Goal: Task Accomplishment & Management: Manage account settings

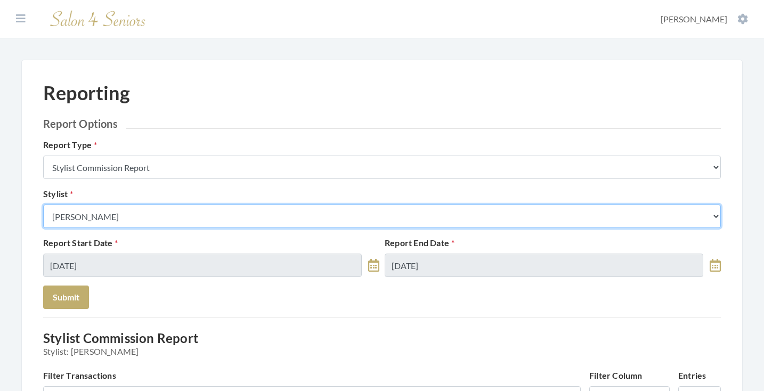
select select "44"
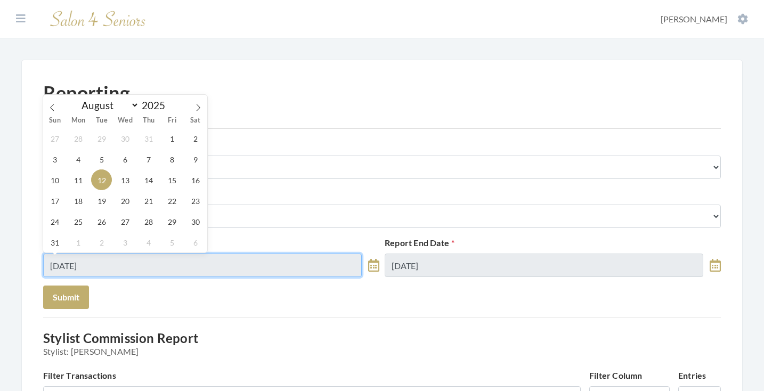
click at [123, 257] on input "08/12/2025" at bounding box center [202, 265] width 319 height 23
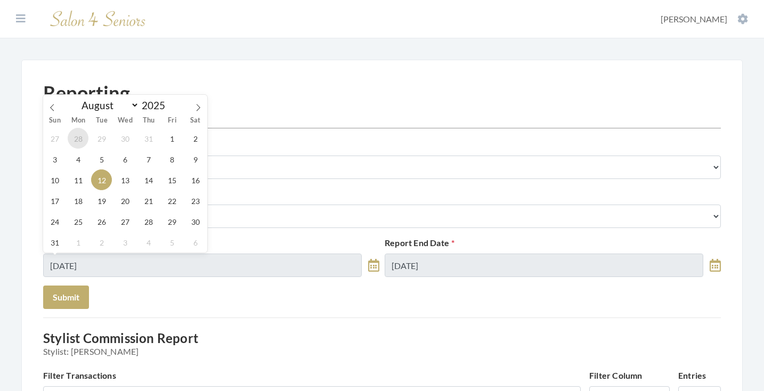
click at [70, 140] on span "28" at bounding box center [78, 138] width 21 height 21
type input "07/28/2025"
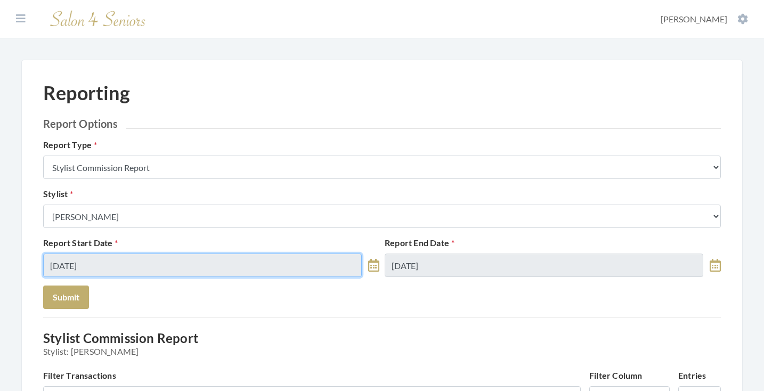
click at [126, 261] on input "07/28/2025" at bounding box center [202, 265] width 319 height 23
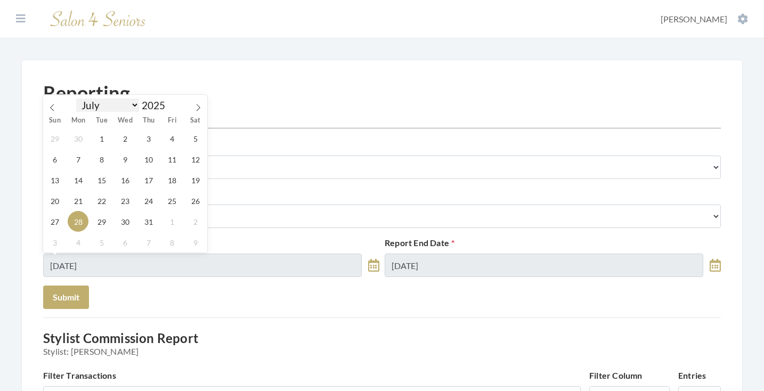
select select "9"
click at [121, 142] on span "1" at bounding box center [125, 138] width 21 height 21
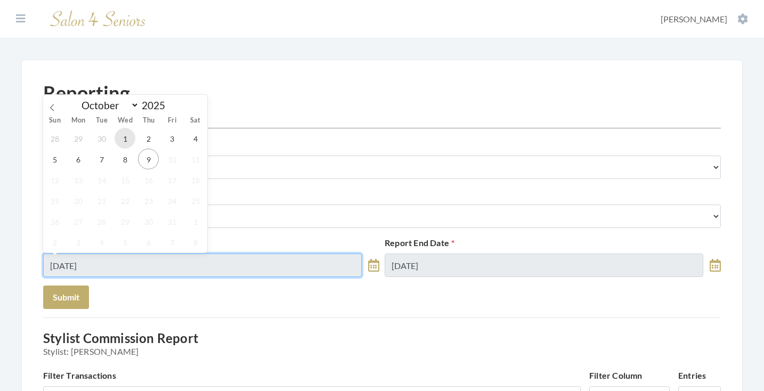
type input "10/01/2025"
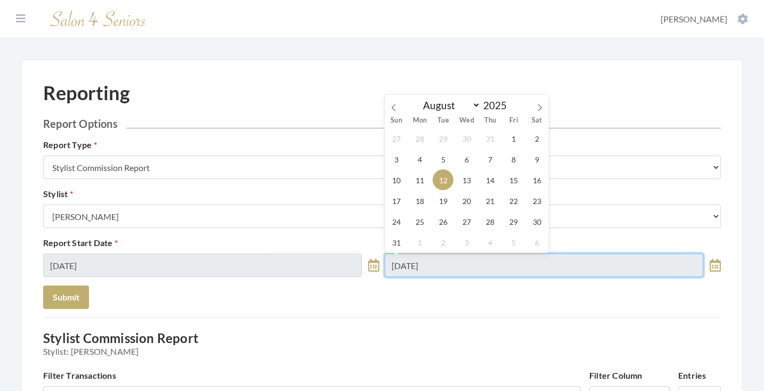
click at [426, 269] on input "08/12/2025" at bounding box center [544, 265] width 319 height 23
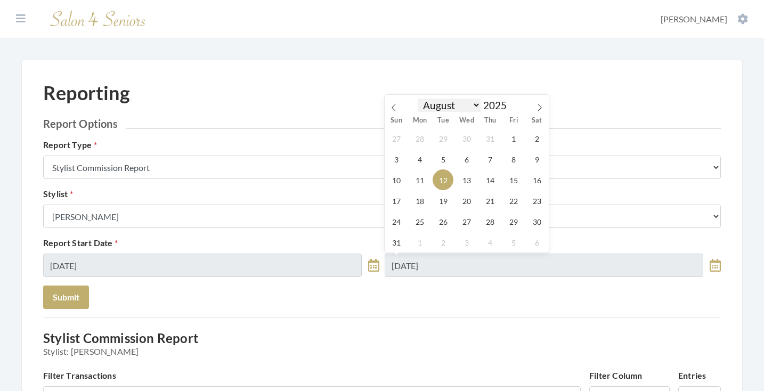
select select "9"
click at [482, 160] on span "9" at bounding box center [490, 159] width 21 height 21
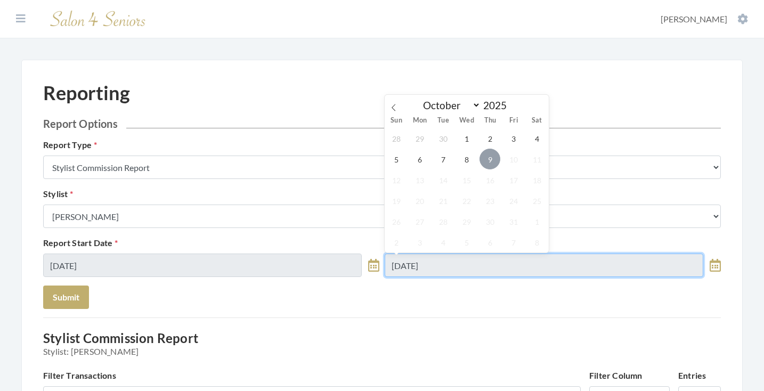
type input "10/09/2025"
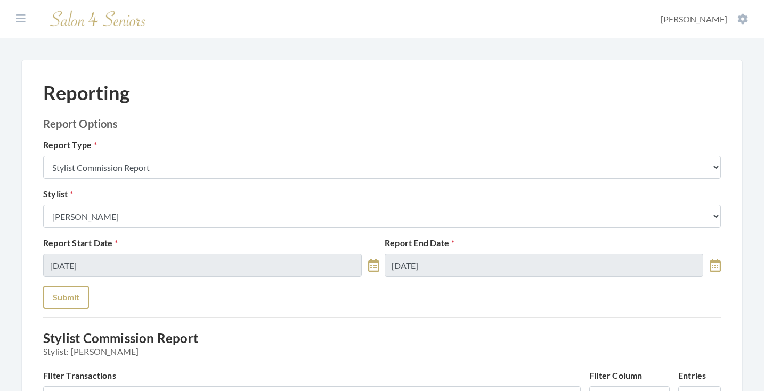
click at [84, 302] on button "Submit" at bounding box center [66, 297] width 46 height 23
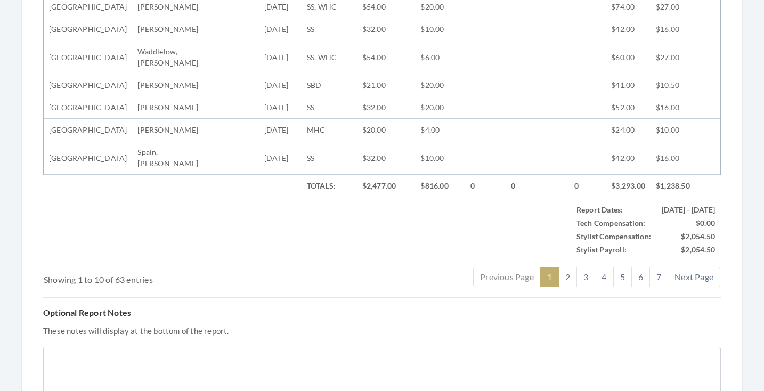
scroll to position [530, 0]
click at [564, 287] on link "2" at bounding box center [568, 276] width 19 height 20
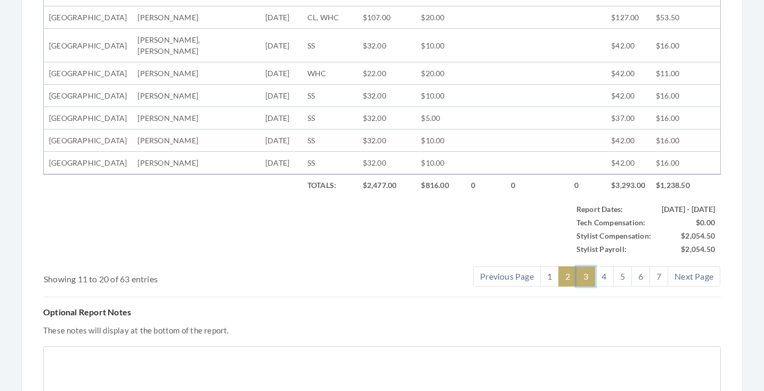
click at [587, 287] on link "3" at bounding box center [586, 276] width 19 height 20
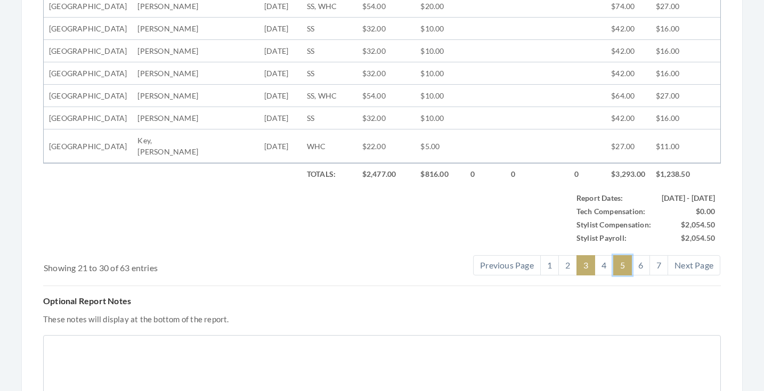
click at [617, 276] on link "5" at bounding box center [622, 265] width 19 height 20
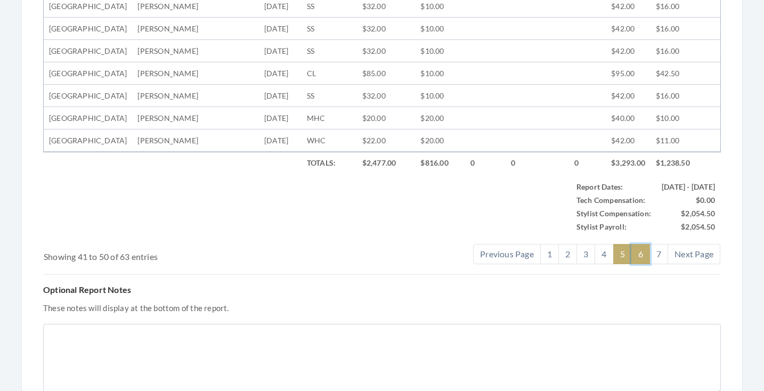
click at [636, 264] on link "6" at bounding box center [641, 254] width 19 height 20
click at [654, 264] on link "7" at bounding box center [659, 254] width 19 height 20
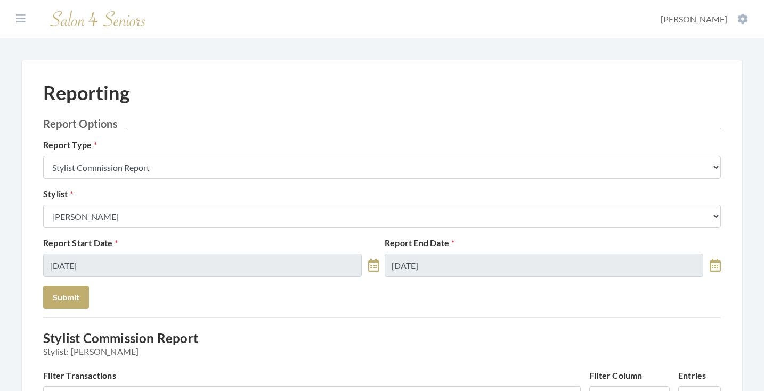
scroll to position [0, 0]
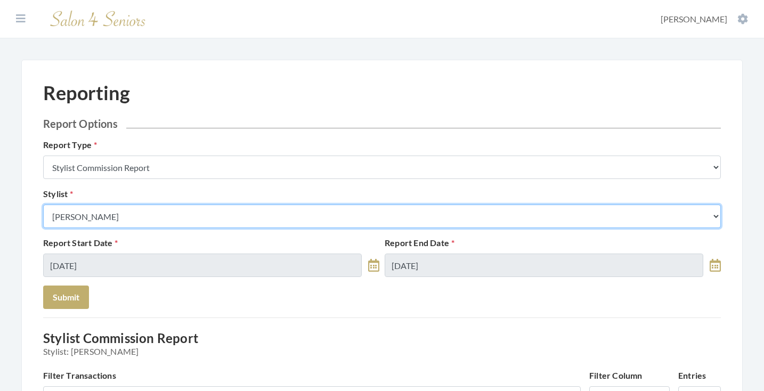
select select "49"
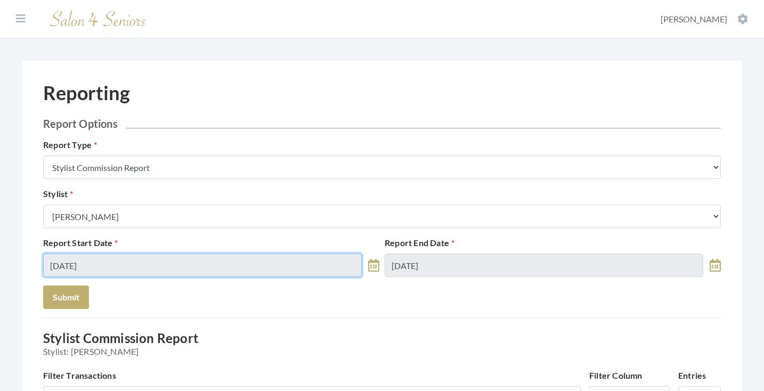
click at [161, 260] on input "10/01/2025" at bounding box center [202, 265] width 319 height 23
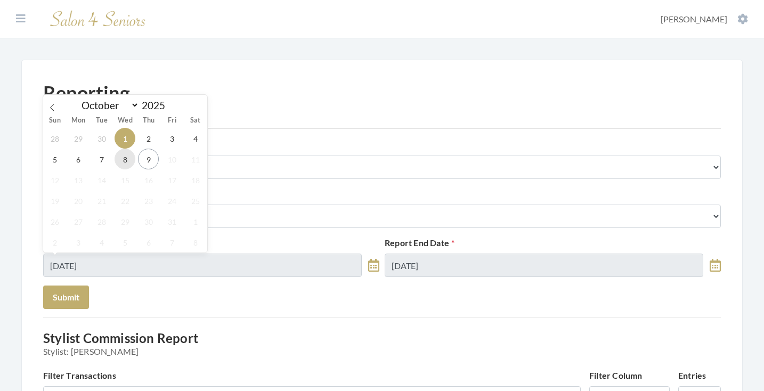
click at [127, 160] on span "8" at bounding box center [125, 159] width 21 height 21
type input "10/08/2025"
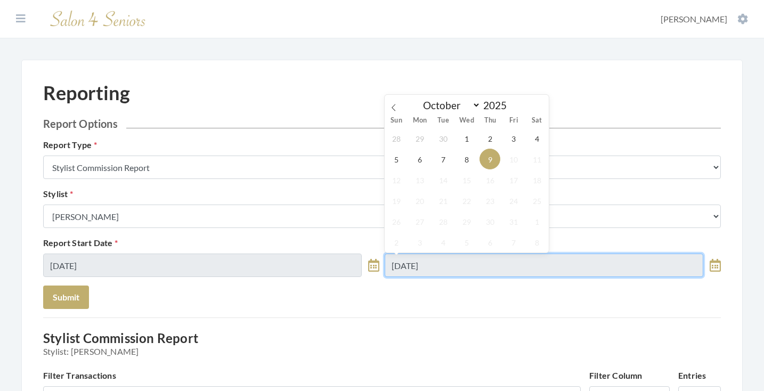
click at [418, 266] on input "[DATE]" at bounding box center [544, 265] width 319 height 23
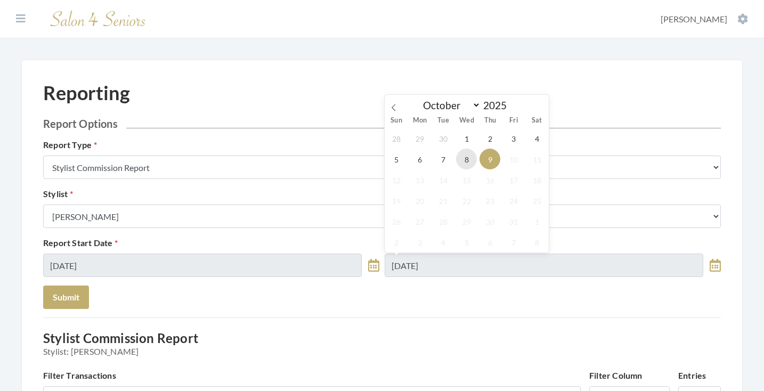
click at [472, 156] on span "8" at bounding box center [466, 159] width 21 height 21
type input "[DATE]"
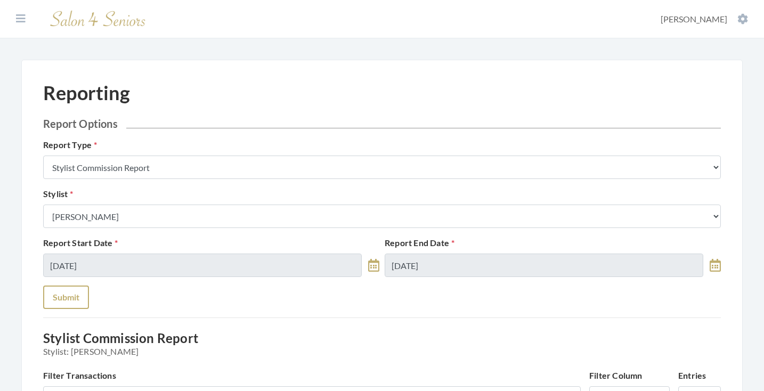
click at [76, 290] on button "Submit" at bounding box center [66, 297] width 46 height 23
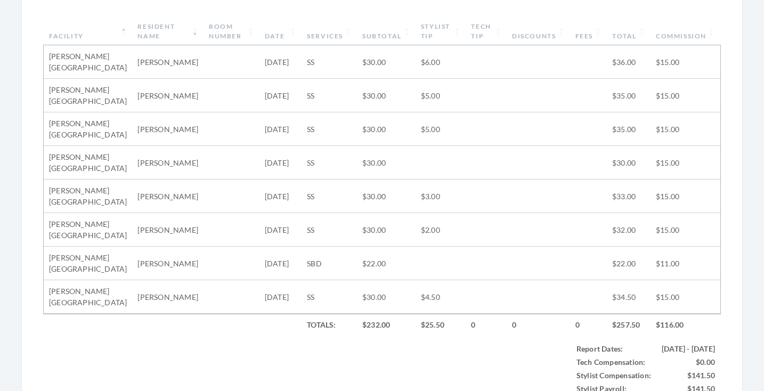
scroll to position [405, 0]
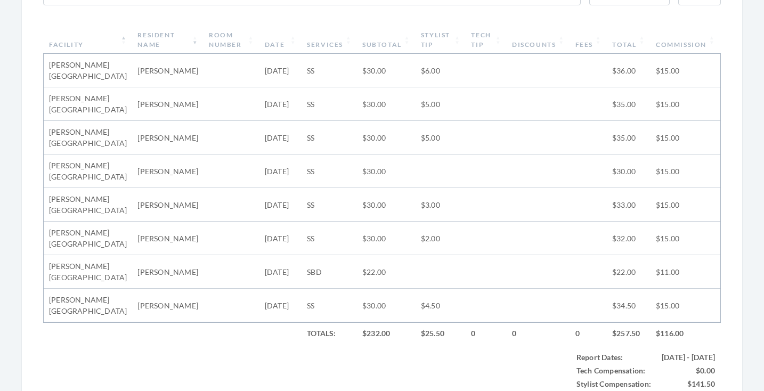
click at [446, 39] on th "Stylist Tip" at bounding box center [441, 40] width 50 height 28
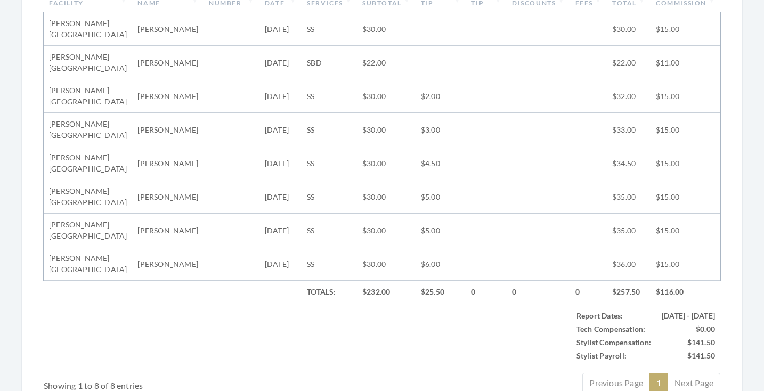
click at [440, 267] on td "$6.00" at bounding box center [441, 264] width 50 height 34
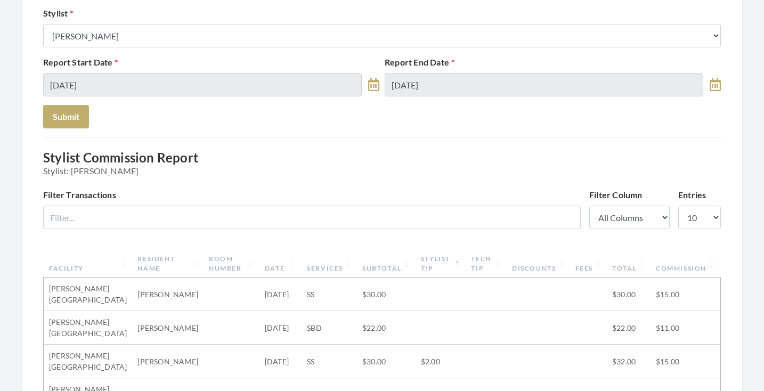
scroll to position [111, 0]
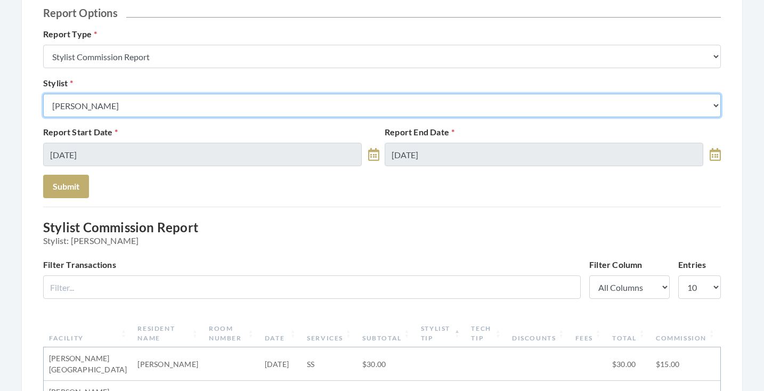
select select "43"
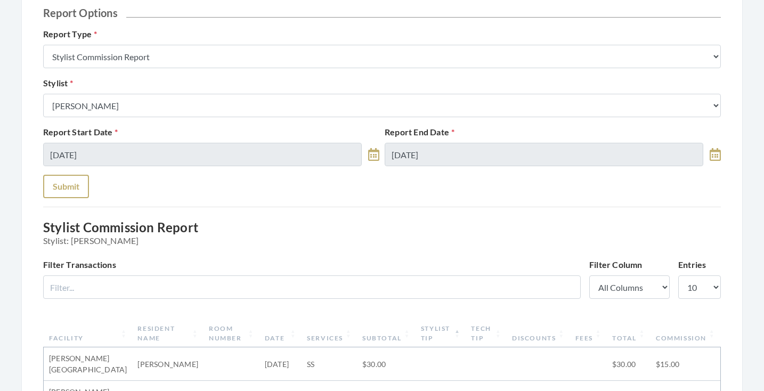
click at [84, 182] on button "Submit" at bounding box center [66, 186] width 46 height 23
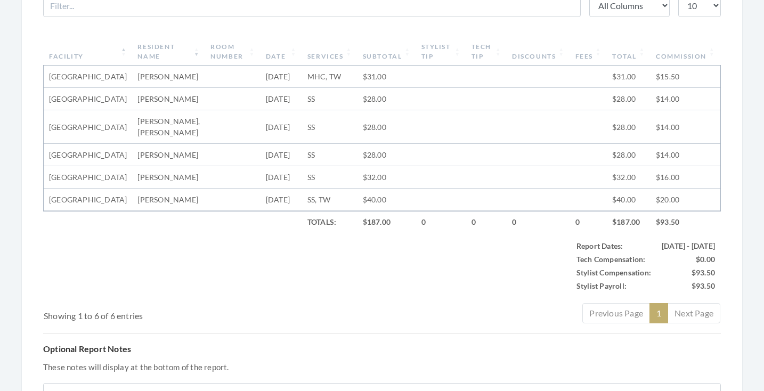
scroll to position [393, 0]
click at [391, 53] on th "Subtotal" at bounding box center [387, 52] width 59 height 28
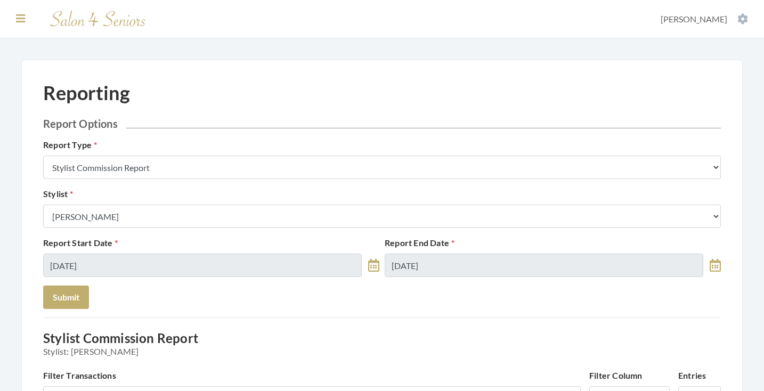
scroll to position [0, 0]
click at [24, 16] on icon at bounding box center [21, 18] width 10 height 11
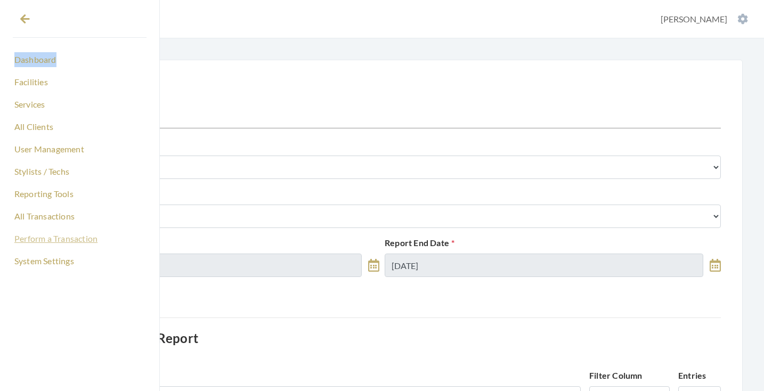
click at [46, 232] on link "Perform a Transaction" at bounding box center [80, 239] width 134 height 18
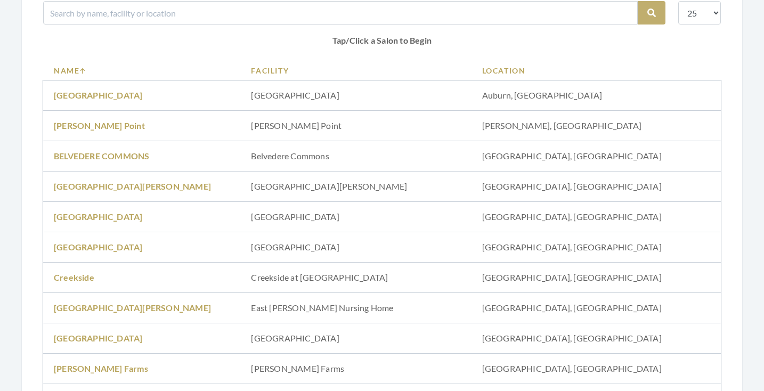
scroll to position [166, 0]
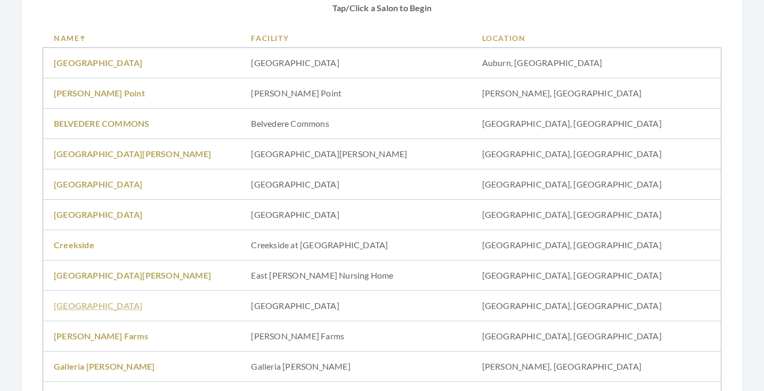
click at [89, 301] on link "[GEOGRAPHIC_DATA]" at bounding box center [98, 306] width 88 height 10
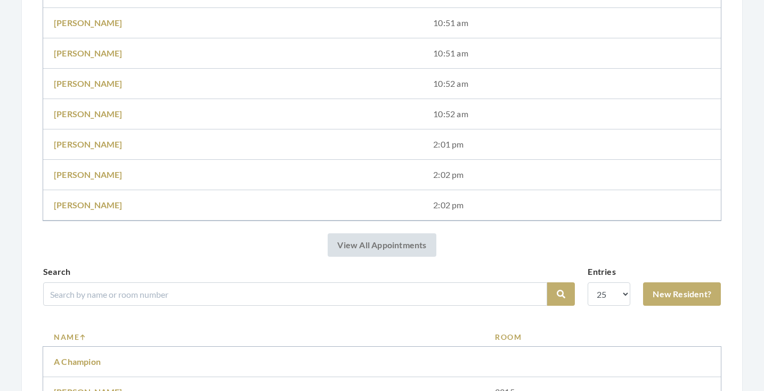
scroll to position [261, 0]
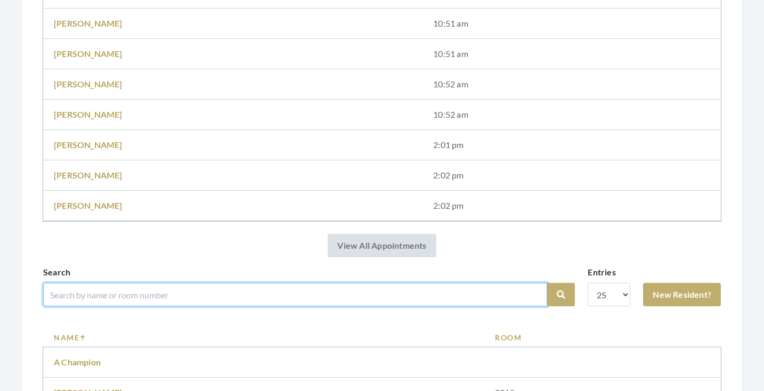
click at [163, 297] on input "search" at bounding box center [295, 294] width 504 height 23
type input "[PERSON_NAME]"
click at [561, 295] on button "Search" at bounding box center [561, 294] width 28 height 23
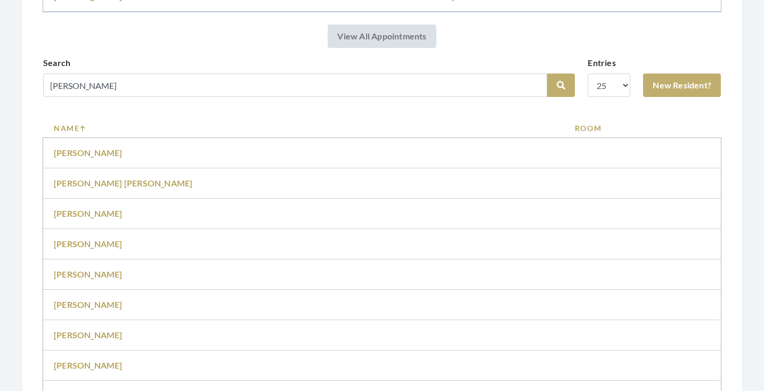
scroll to position [444, 0]
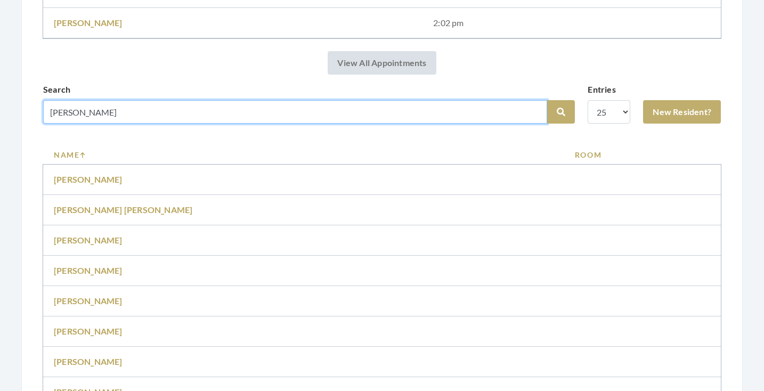
drag, startPoint x: 98, startPoint y: 117, endPoint x: 37, endPoint y: 114, distance: 60.8
click at [37, 114] on div "Salon Home Salon: [GEOGRAPHIC_DATA] - Facility: [GEOGRAPHIC_DATA] View [DATE] T…" at bounding box center [382, 160] width 722 height 1001
type input "[PERSON_NAME]"
click at [561, 112] on button "Search" at bounding box center [561, 111] width 28 height 23
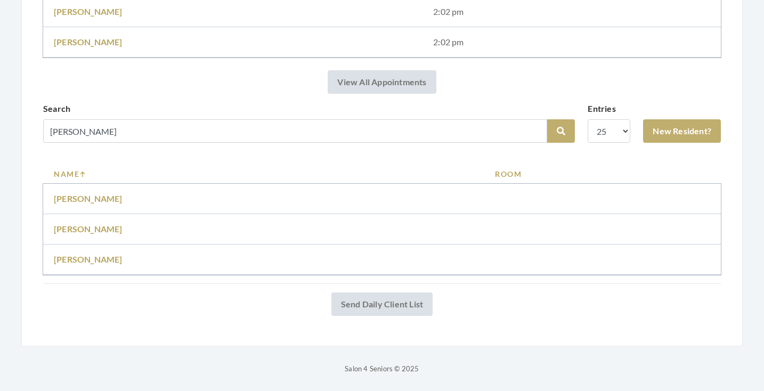
scroll to position [425, 0]
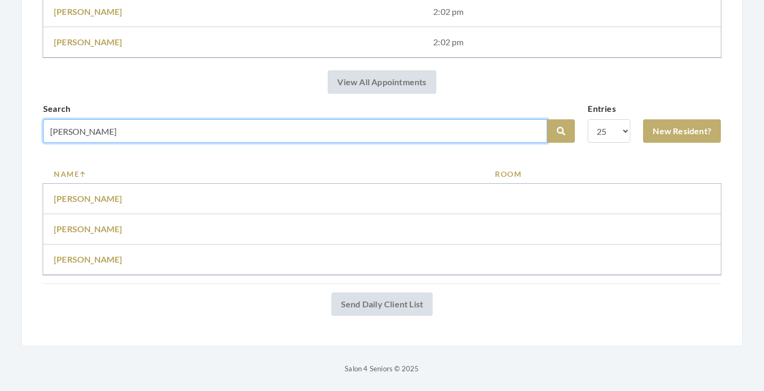
drag, startPoint x: 99, startPoint y: 129, endPoint x: 47, endPoint y: 128, distance: 51.7
click at [47, 128] on input "franklin" at bounding box center [295, 130] width 504 height 23
type input "[PERSON_NAME]"
click at [561, 131] on button "Search" at bounding box center [561, 130] width 28 height 23
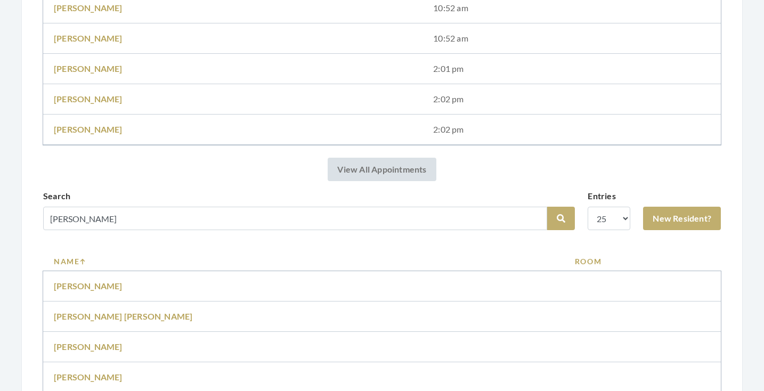
scroll to position [381, 0]
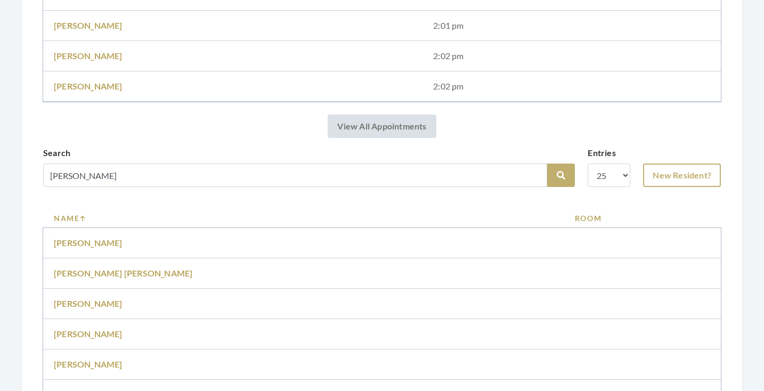
click at [670, 175] on link "New Resident?" at bounding box center [682, 175] width 78 height 23
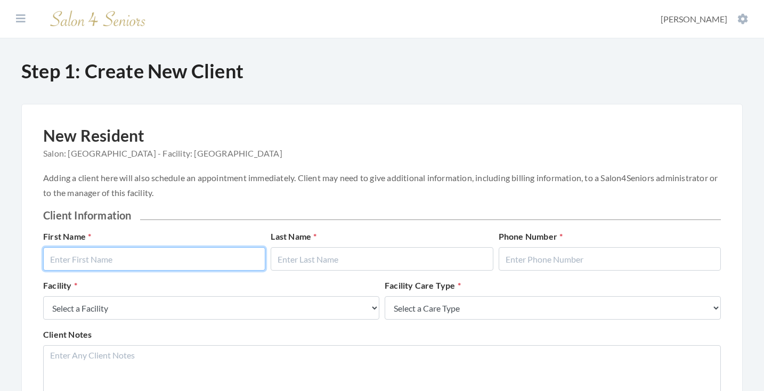
type input "f"
type input "Franklin"
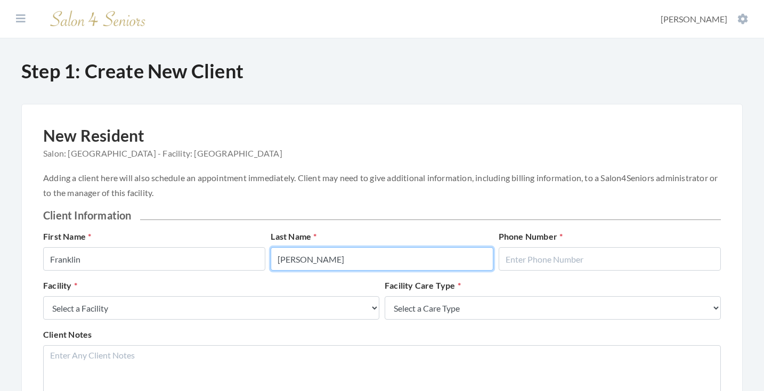
type input "Jones"
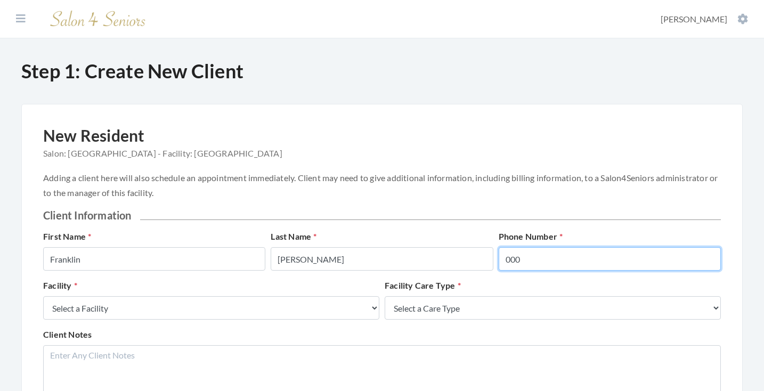
type input "000"
click at [207, 327] on div "Facility Select a Facility Creekside at Three Rivers Brookdale Jones Farm Merri…" at bounding box center [382, 303] width 683 height 49
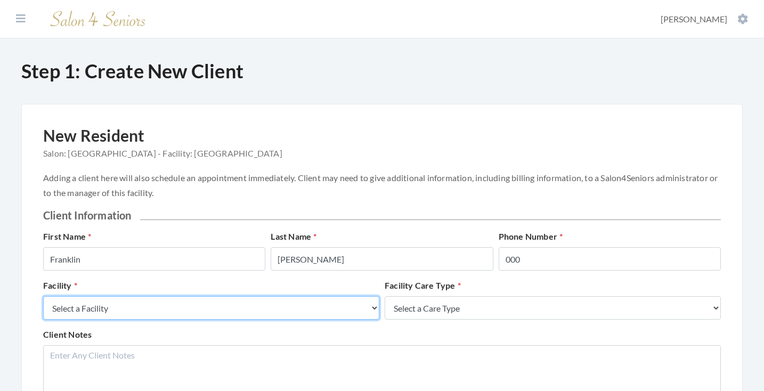
select select "27"
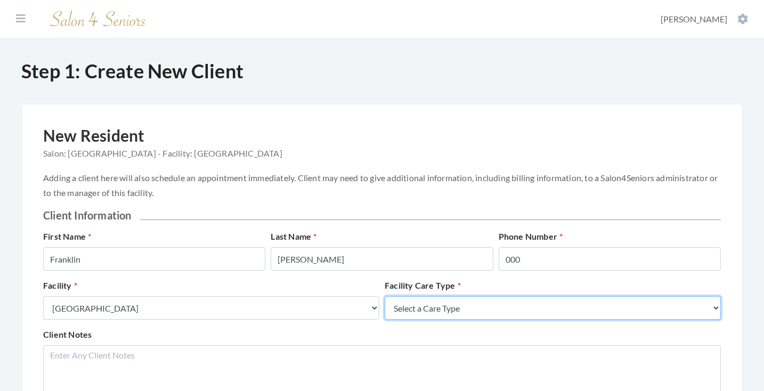
select select "2"
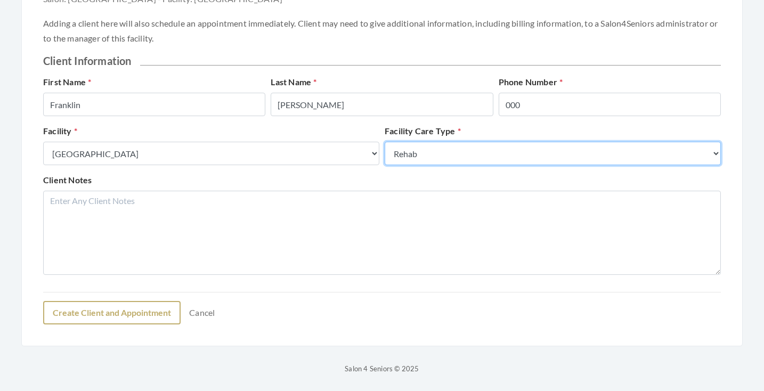
scroll to position [155, 0]
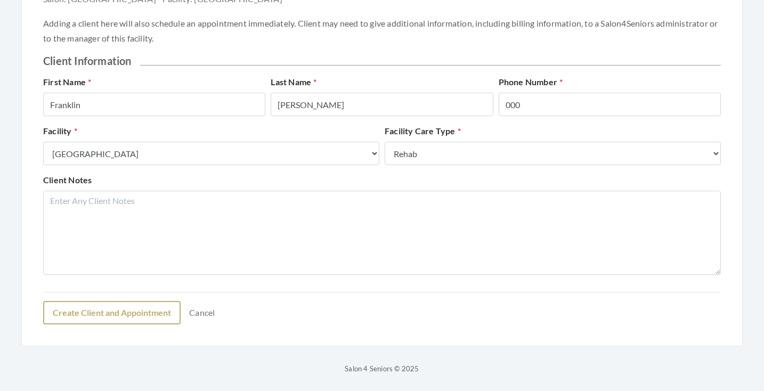
click at [143, 313] on button "Create Client and Appointment" at bounding box center [112, 312] width 138 height 23
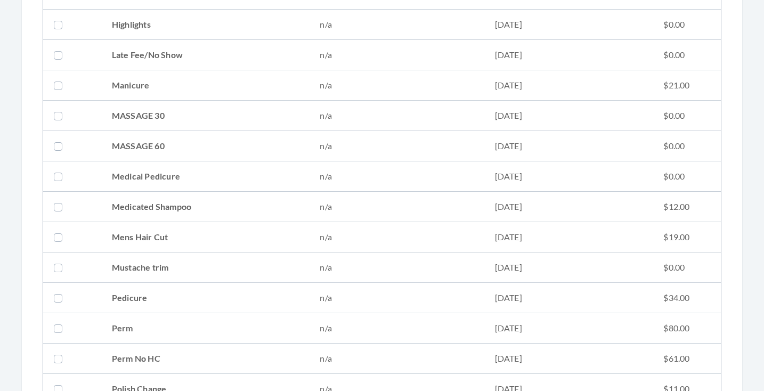
scroll to position [876, 0]
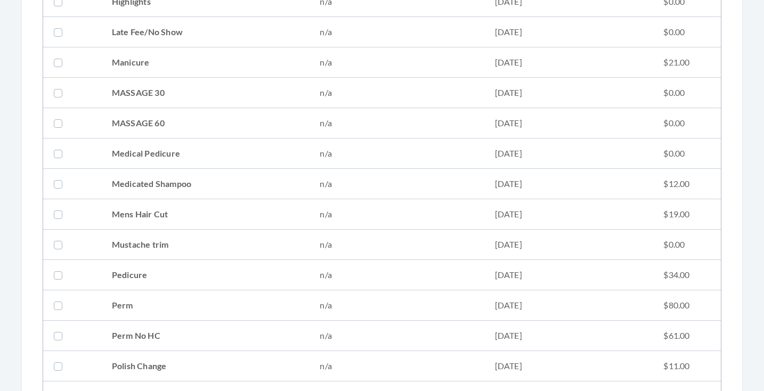
click at [183, 220] on td "Mens Hair Cut" at bounding box center [205, 214] width 208 height 30
checkbox input "true"
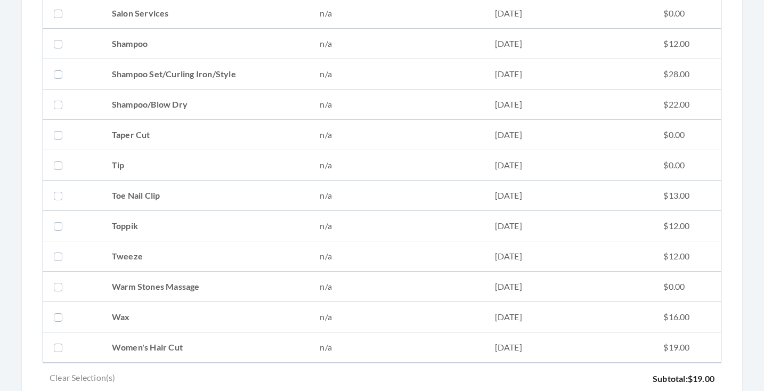
scroll to position [1384, 0]
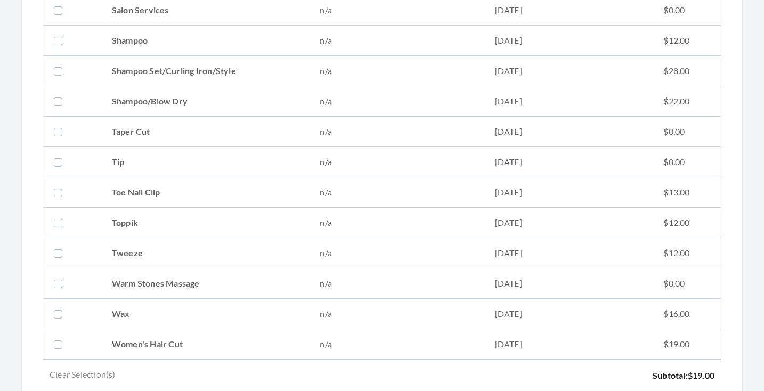
click at [165, 245] on td "Tweeze" at bounding box center [205, 253] width 208 height 30
checkbox input "true"
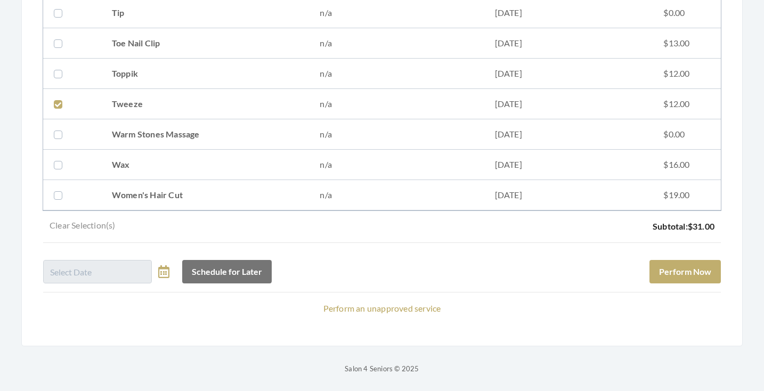
scroll to position [1533, 0]
click at [653, 270] on button "Perform Now" at bounding box center [685, 271] width 71 height 23
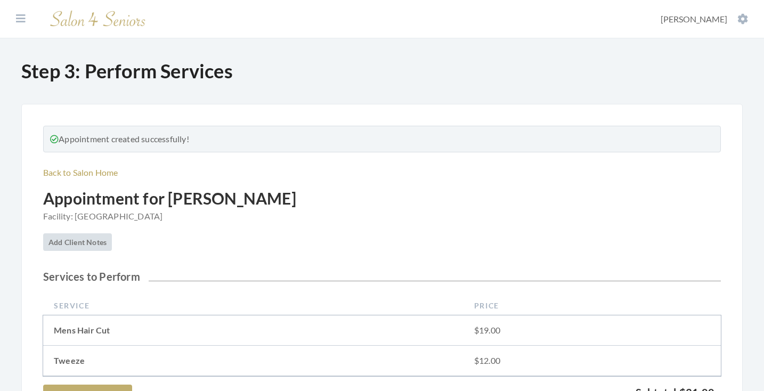
scroll to position [369, 0]
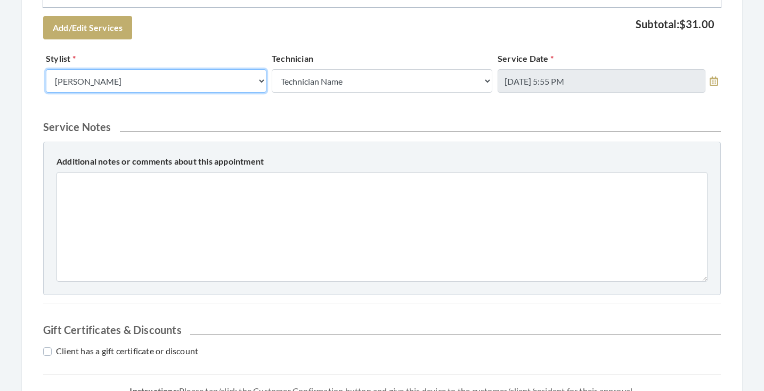
select select "43"
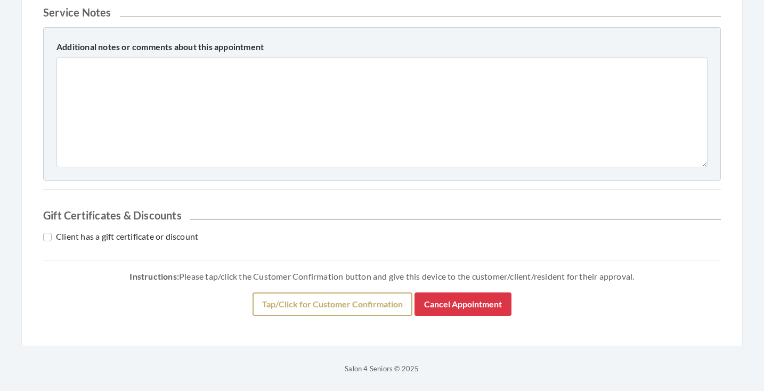
scroll to position [483, 0]
click at [280, 299] on button "Tap/Click for Customer Confirmation" at bounding box center [333, 304] width 160 height 23
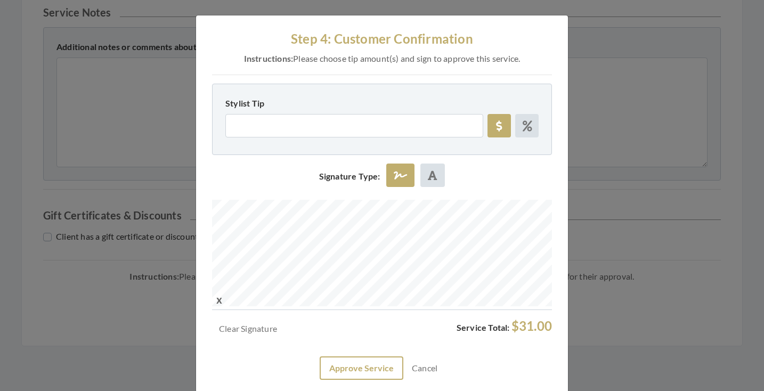
click at [345, 362] on button "Approve Service" at bounding box center [362, 368] width 84 height 23
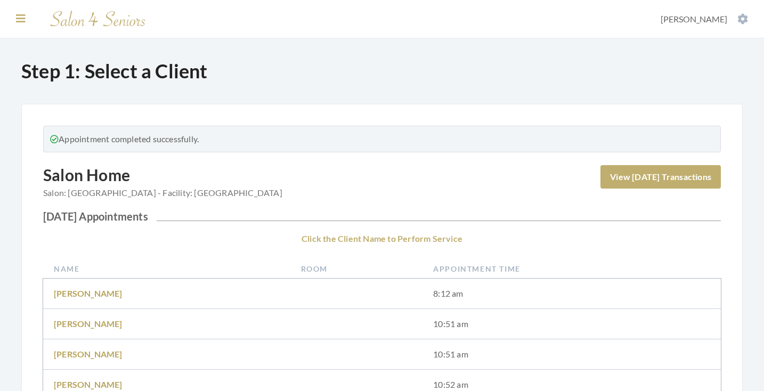
click at [22, 20] on icon at bounding box center [21, 18] width 10 height 11
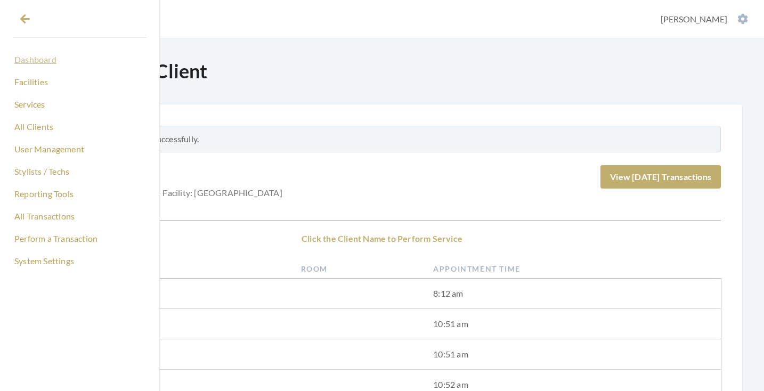
click at [45, 53] on link "Dashboard" at bounding box center [80, 60] width 134 height 18
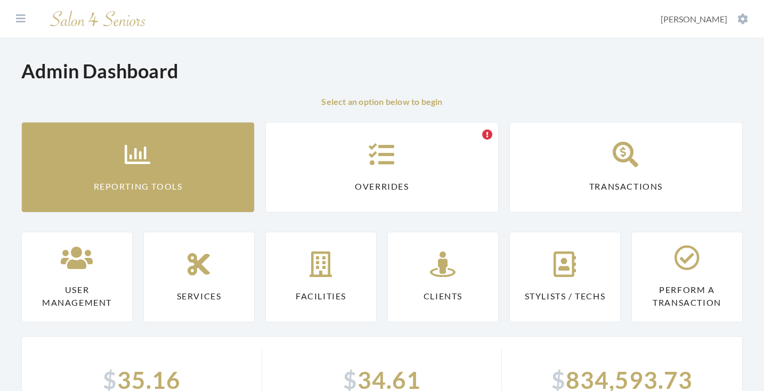
click at [128, 140] on link "Reporting Tools" at bounding box center [137, 167] width 233 height 91
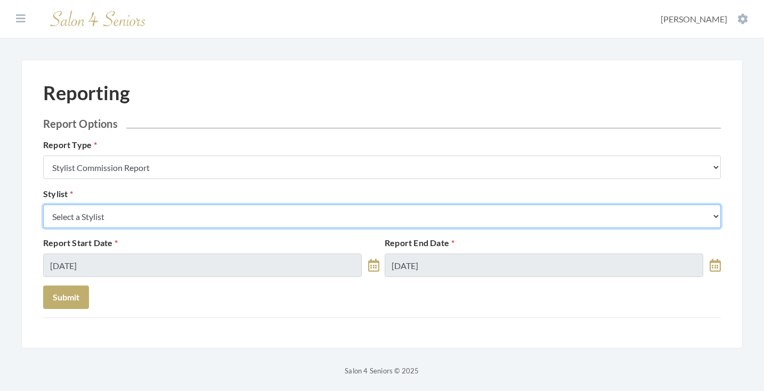
select select "43"
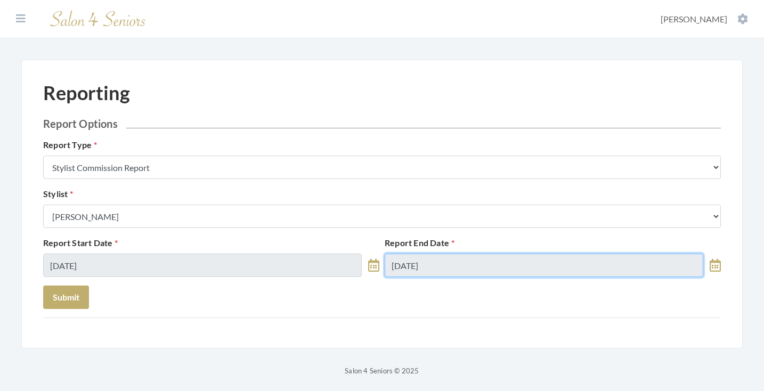
click at [413, 264] on input "10/09/2025" at bounding box center [544, 265] width 319 height 23
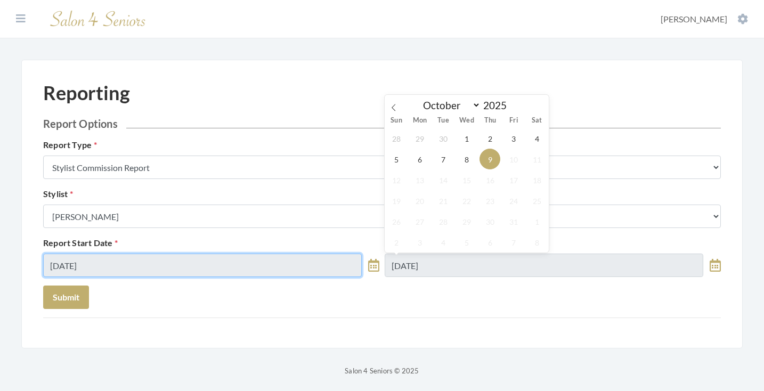
click at [311, 276] on input "10/09/2025" at bounding box center [202, 265] width 319 height 23
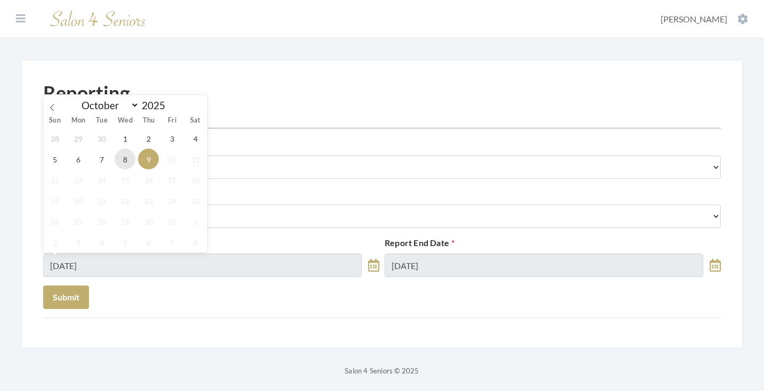
click at [126, 157] on span "8" at bounding box center [125, 159] width 21 height 21
type input "[DATE]"
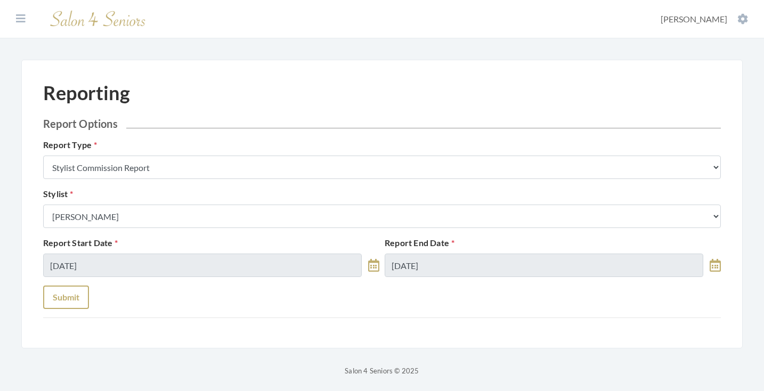
click at [76, 288] on button "Submit" at bounding box center [66, 297] width 46 height 23
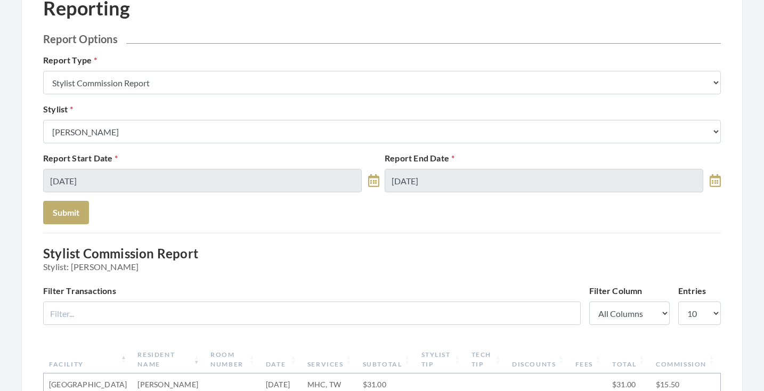
scroll to position [43, 0]
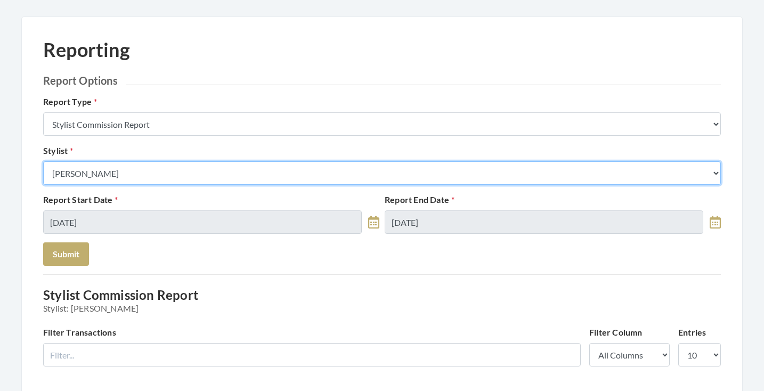
select select "147"
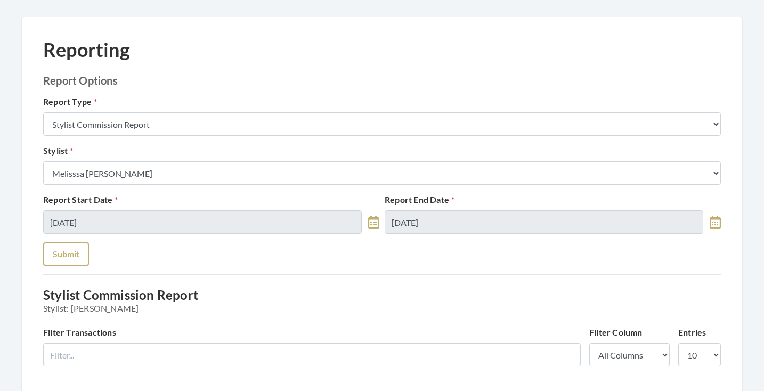
click at [82, 261] on button "Submit" at bounding box center [66, 253] width 46 height 23
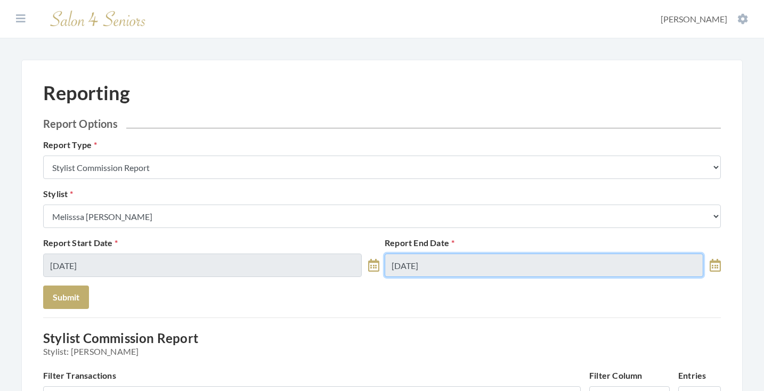
click at [454, 262] on input "[DATE]" at bounding box center [544, 265] width 319 height 23
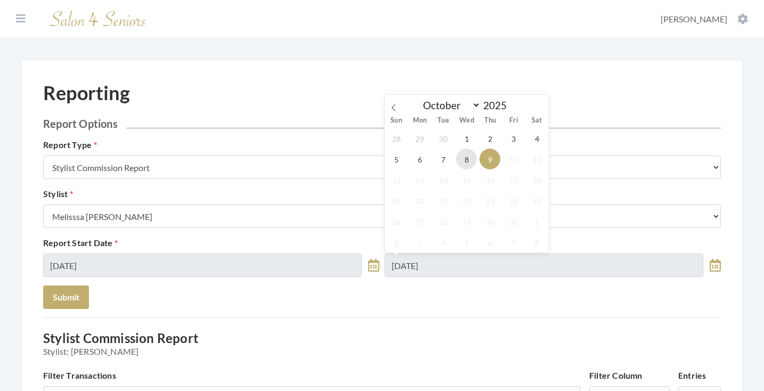
click at [468, 162] on span "8" at bounding box center [466, 159] width 21 height 21
type input "[DATE]"
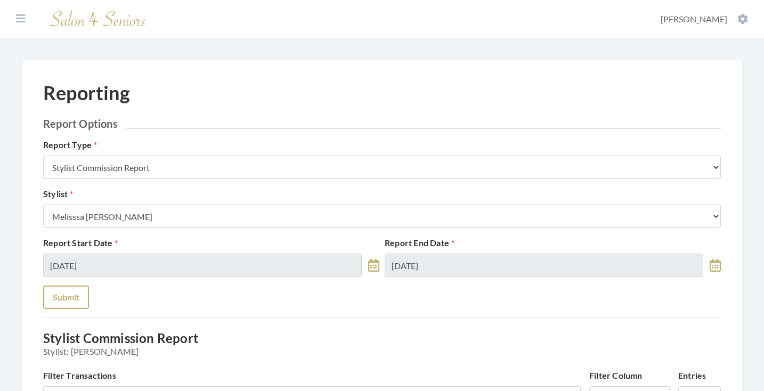
click at [71, 303] on button "Submit" at bounding box center [66, 297] width 46 height 23
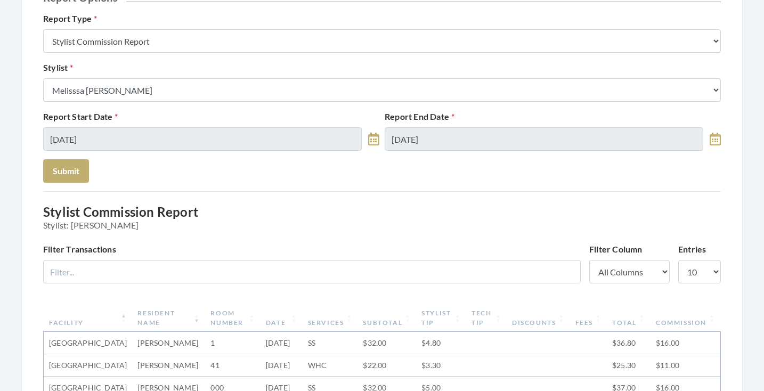
scroll to position [75, 0]
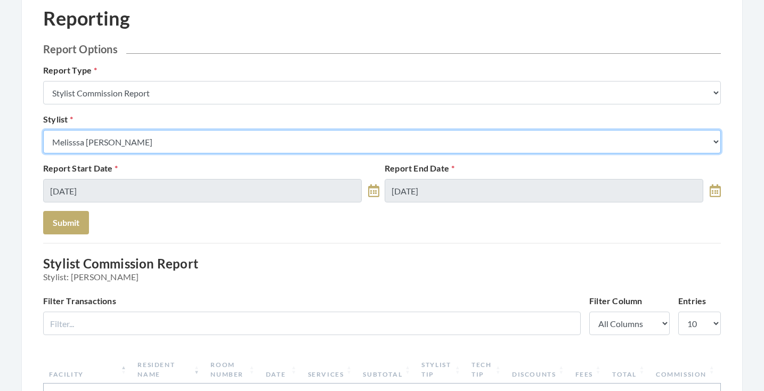
select select "146"
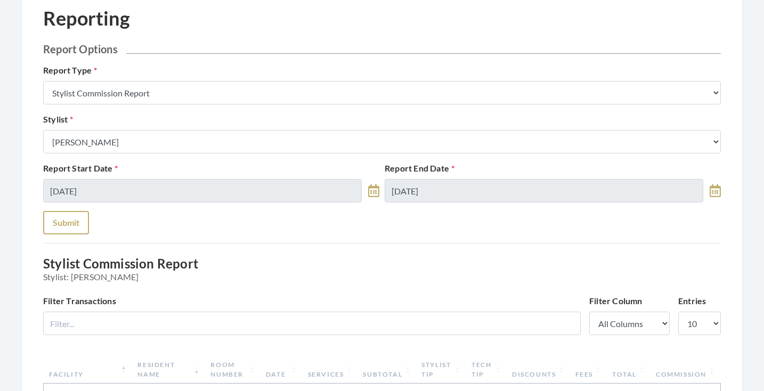
click at [64, 220] on button "Submit" at bounding box center [66, 222] width 46 height 23
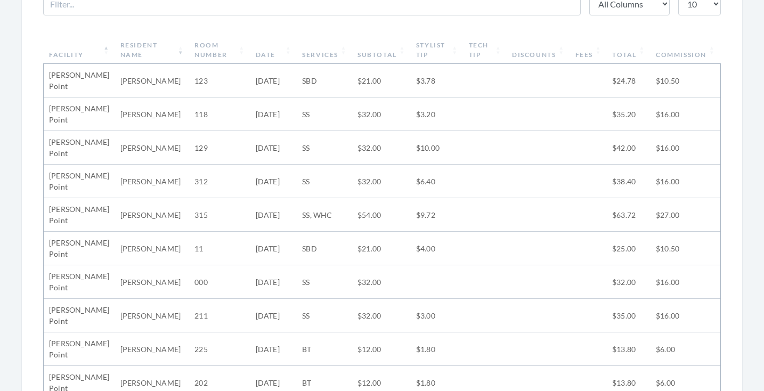
scroll to position [392, 0]
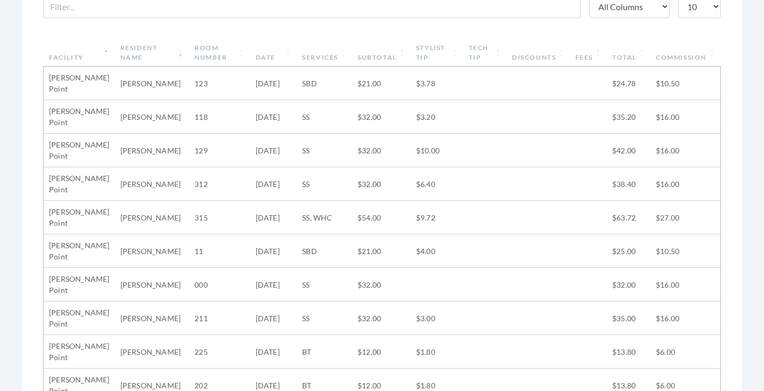
click at [377, 55] on th "Subtotal" at bounding box center [381, 53] width 59 height 28
click at [373, 57] on th "Subtotal" at bounding box center [381, 53] width 59 height 28
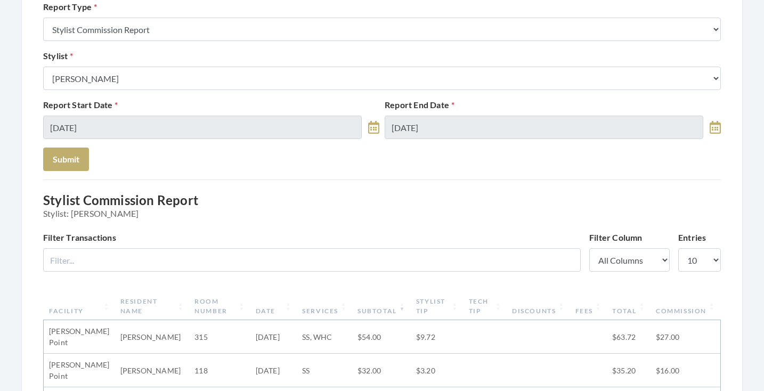
scroll to position [18, 0]
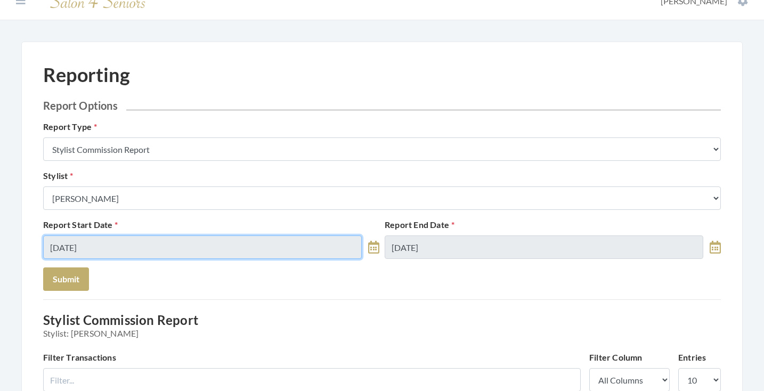
click at [216, 244] on input "[DATE]" at bounding box center [202, 247] width 319 height 23
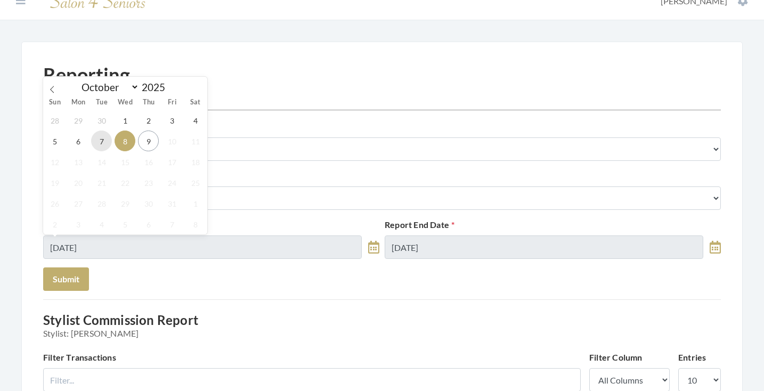
click at [102, 138] on span "7" at bounding box center [101, 141] width 21 height 21
type input "10/07/2025"
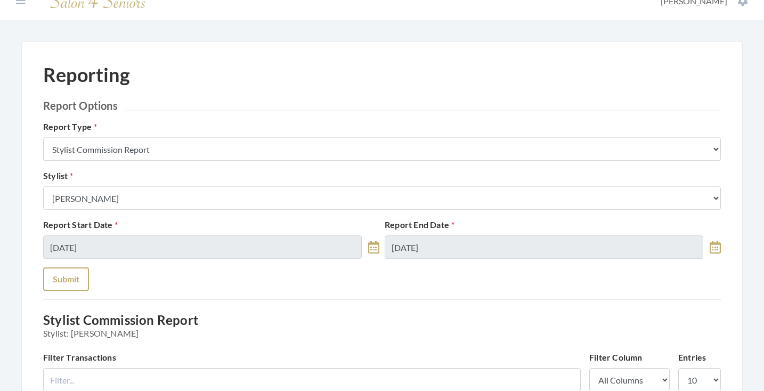
click at [68, 273] on button "Submit" at bounding box center [66, 279] width 46 height 23
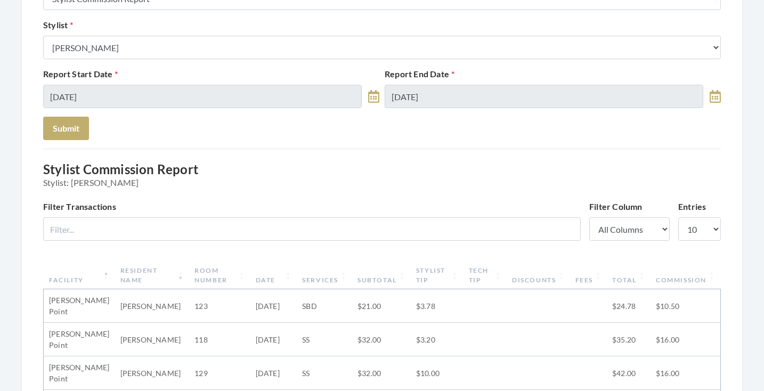
scroll to position [111, 0]
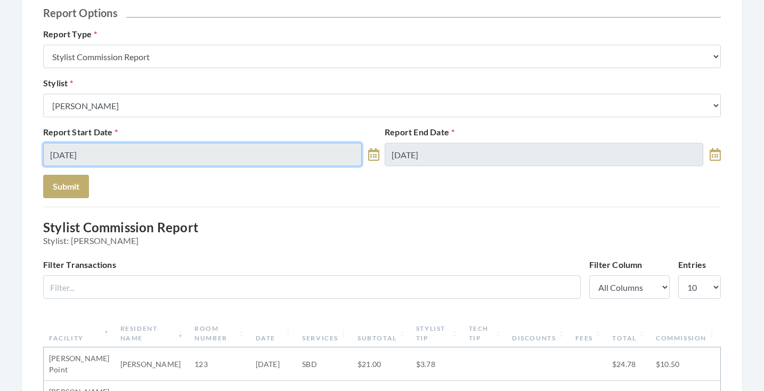
click at [165, 156] on input "[DATE]" at bounding box center [202, 154] width 319 height 23
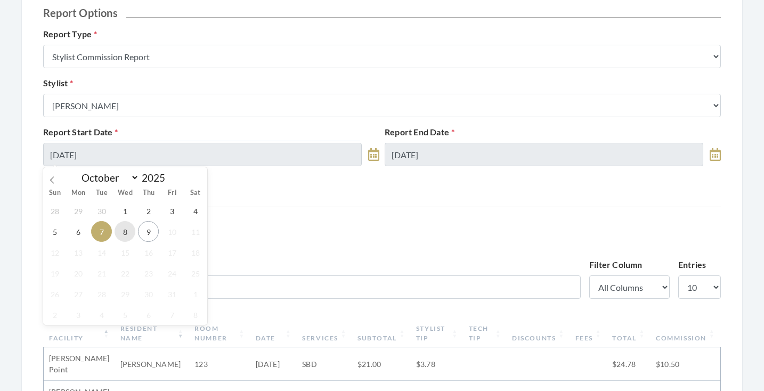
click at [124, 228] on span "8" at bounding box center [125, 231] width 21 height 21
type input "[DATE]"
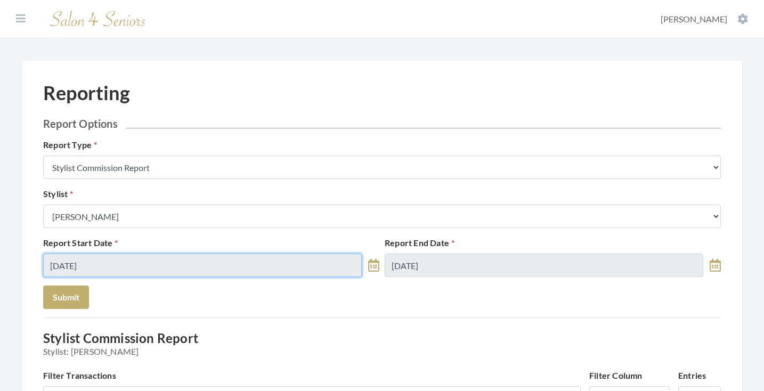
scroll to position [0, 0]
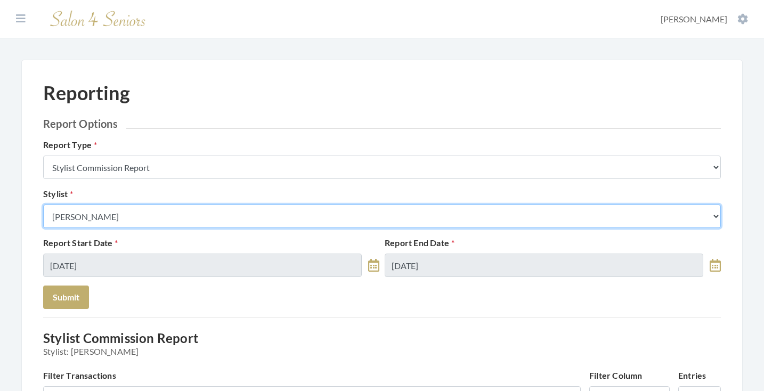
select select "18"
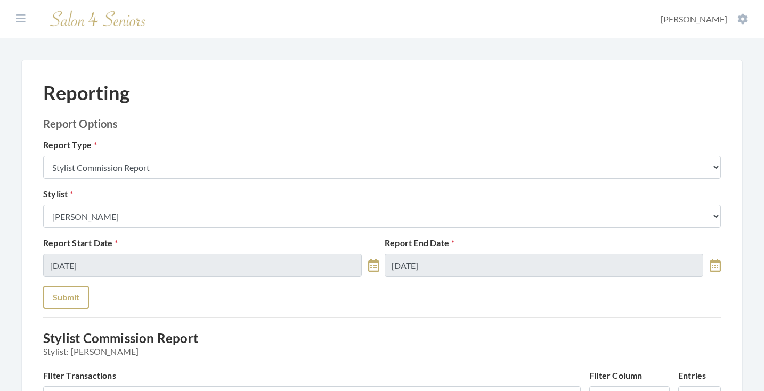
click at [78, 290] on button "Submit" at bounding box center [66, 297] width 46 height 23
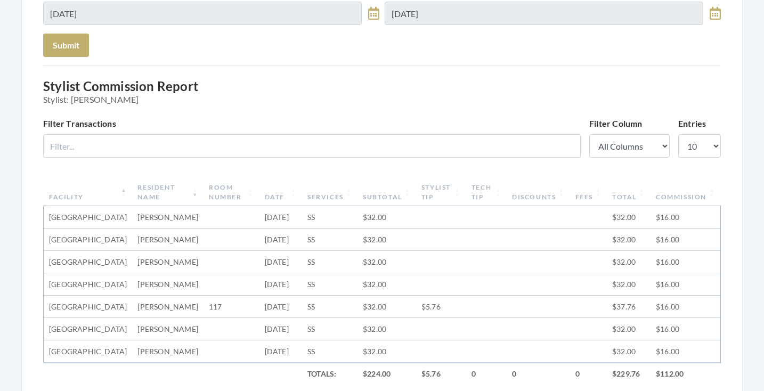
scroll to position [140, 0]
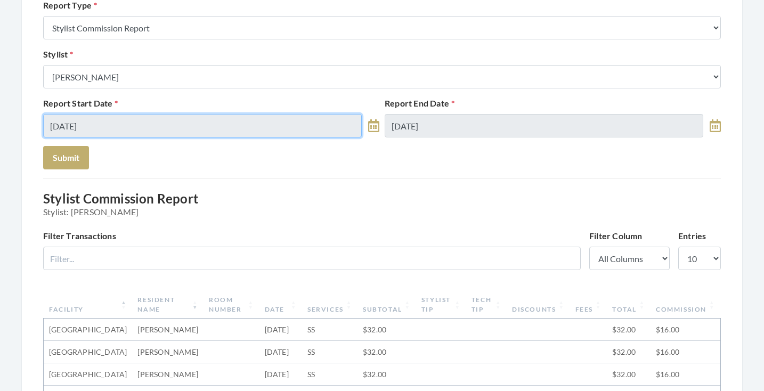
click at [221, 132] on input "[DATE]" at bounding box center [202, 125] width 319 height 23
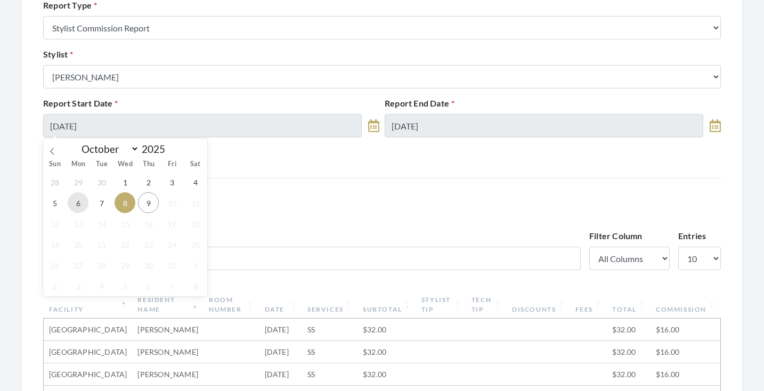
click at [85, 207] on span "6" at bounding box center [78, 202] width 21 height 21
type input "10/06/2025"
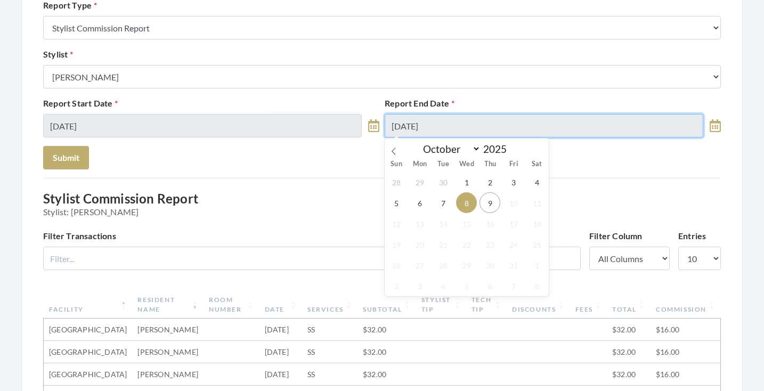
click at [411, 129] on input "[DATE]" at bounding box center [544, 125] width 319 height 23
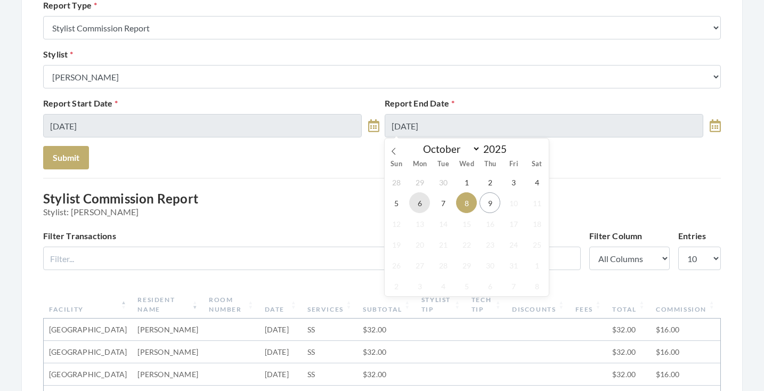
click at [417, 203] on span "6" at bounding box center [419, 202] width 21 height 21
type input "10/06/2025"
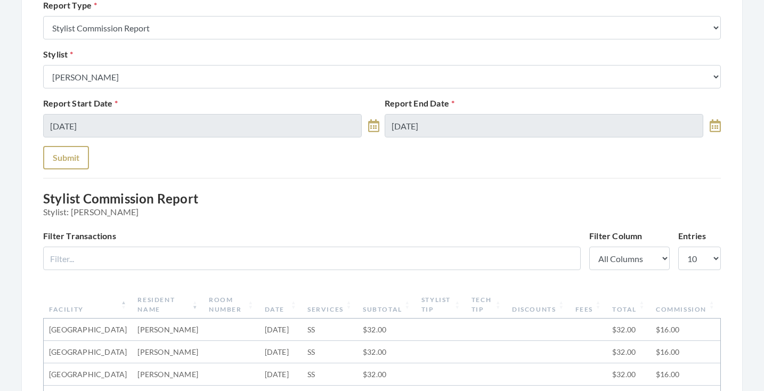
click at [64, 153] on button "Submit" at bounding box center [66, 157] width 46 height 23
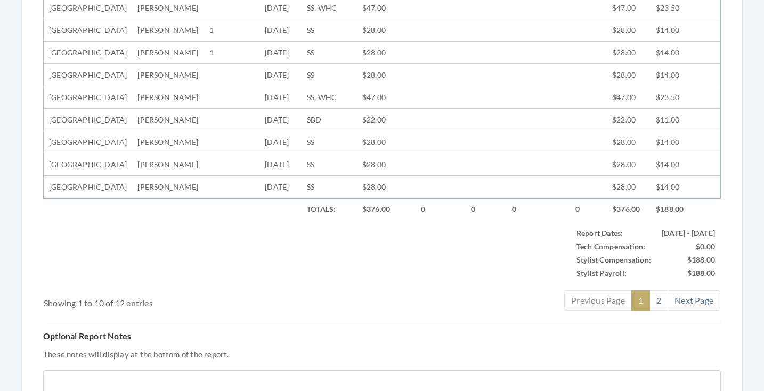
scroll to position [483, 0]
click at [659, 311] on link "2" at bounding box center [659, 301] width 19 height 20
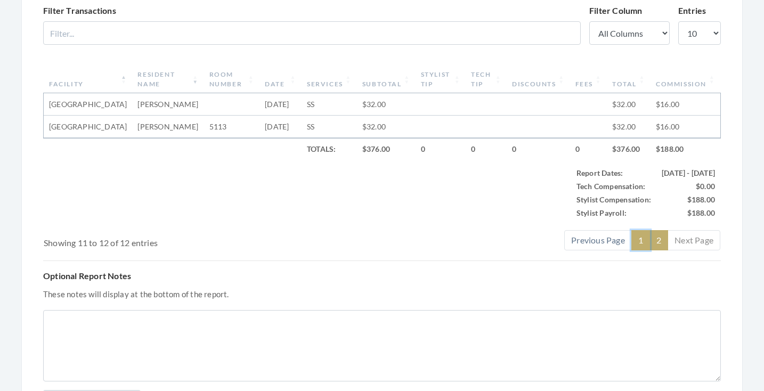
click at [644, 230] on link "1" at bounding box center [641, 240] width 19 height 20
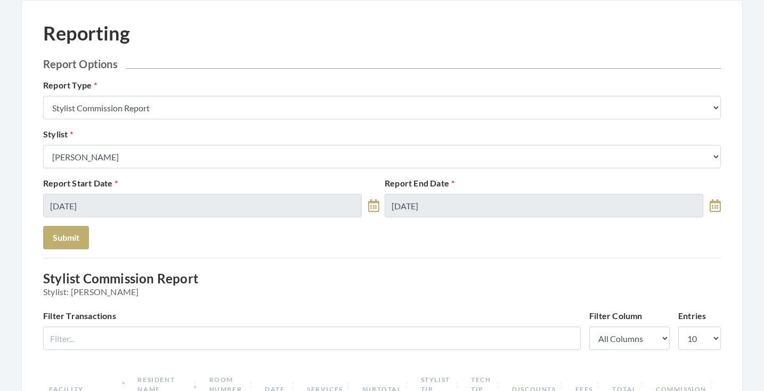
scroll to position [53, 0]
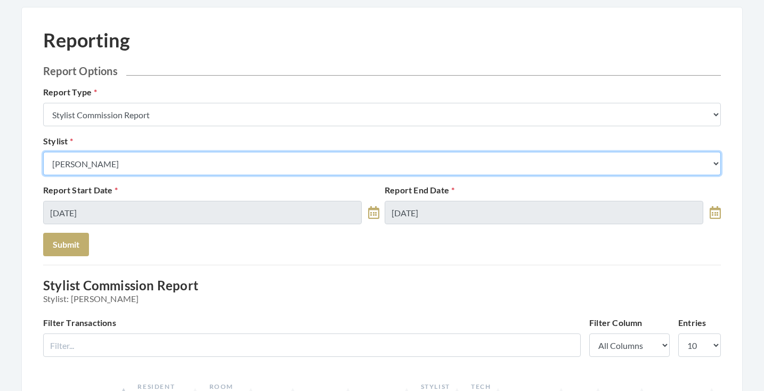
select select "13"
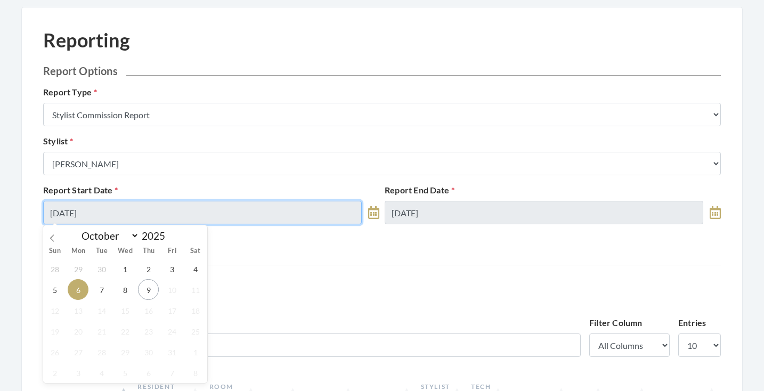
click at [155, 207] on input "10/06/2025" at bounding box center [202, 212] width 319 height 23
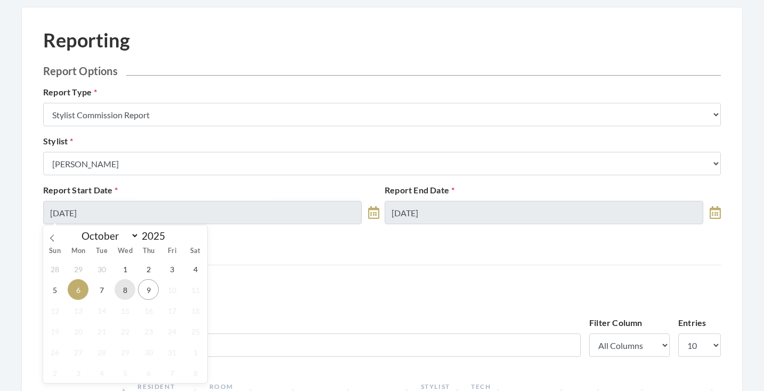
click at [122, 284] on span "8" at bounding box center [125, 289] width 21 height 21
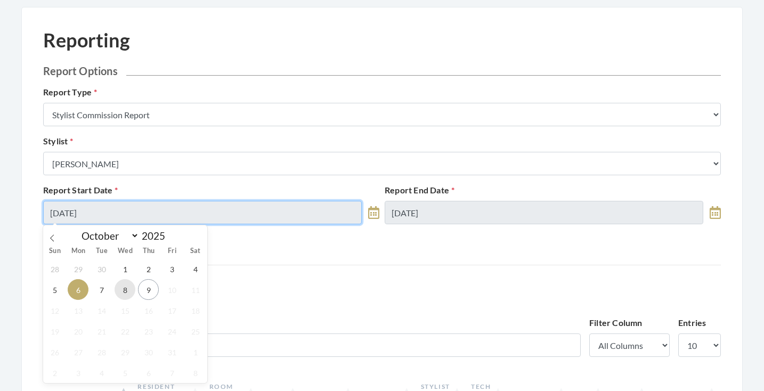
type input "[DATE]"
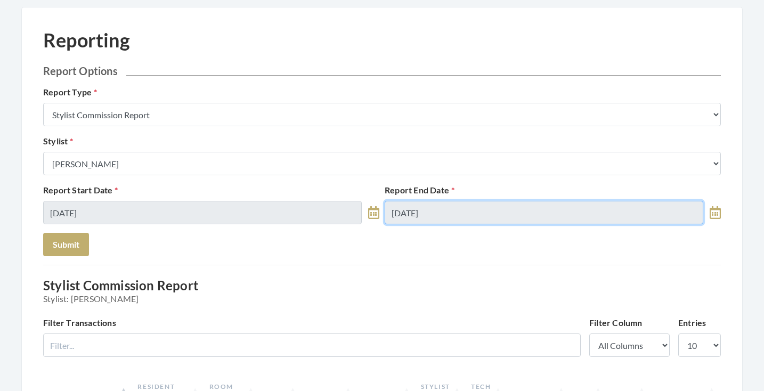
click at [438, 213] on input "10/06/2025" at bounding box center [544, 212] width 319 height 23
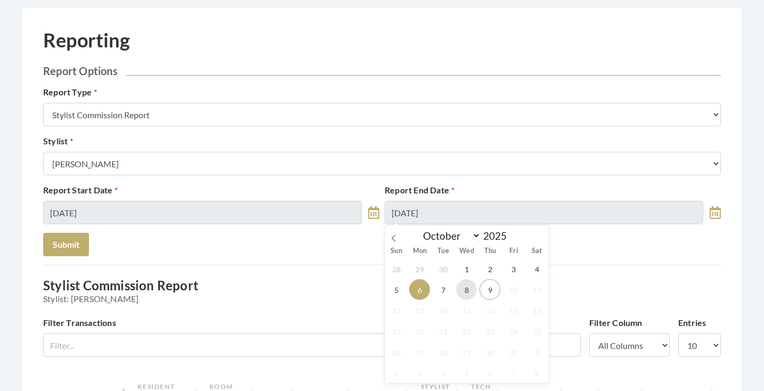
click at [471, 291] on span "8" at bounding box center [466, 289] width 21 height 21
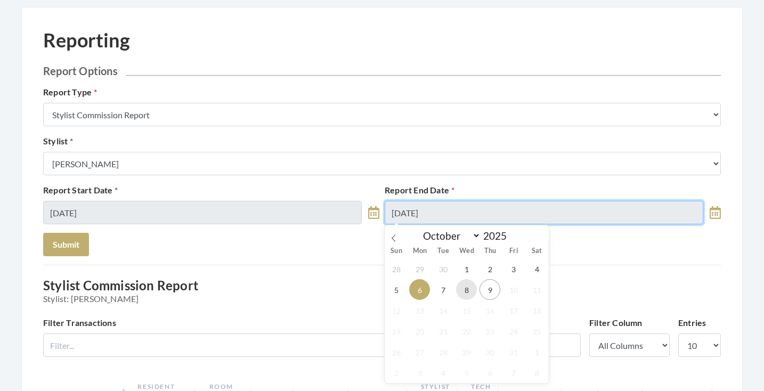
type input "[DATE]"
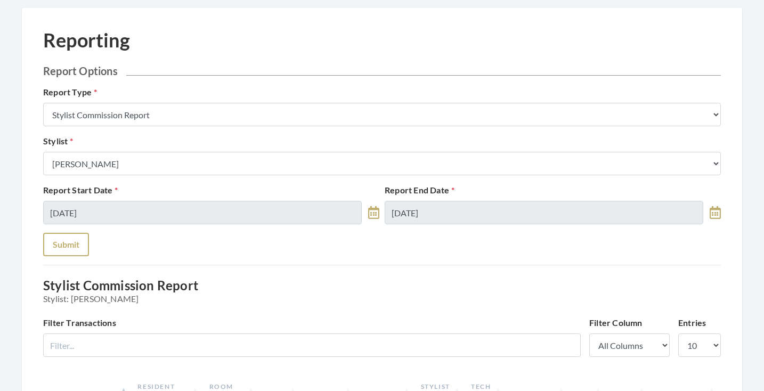
click at [68, 245] on button "Submit" at bounding box center [66, 244] width 46 height 23
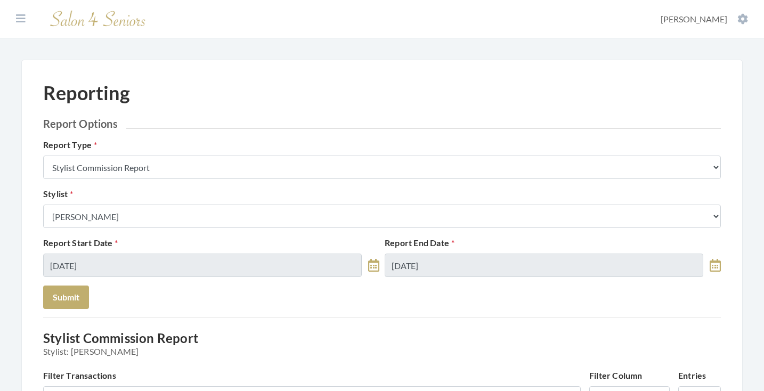
click at [116, 202] on div "Stylist Select a Stylist Alaina Krumm Alisha Teasley Anna White Ashley Venable …" at bounding box center [382, 208] width 683 height 41
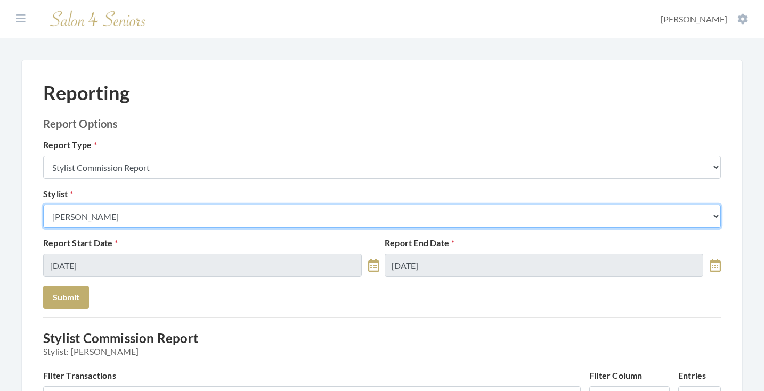
select select "165"
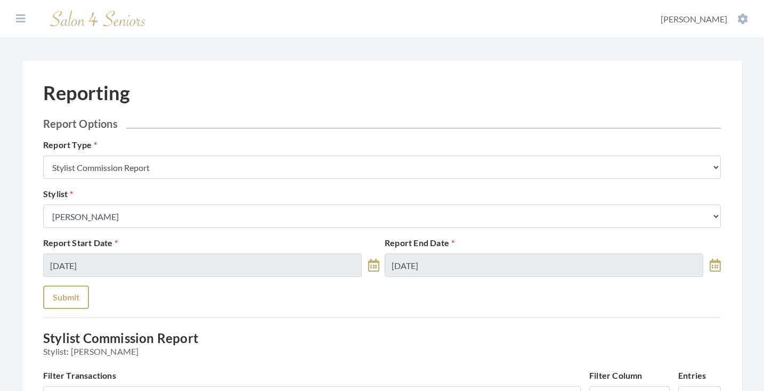
click at [69, 292] on button "Submit" at bounding box center [66, 297] width 46 height 23
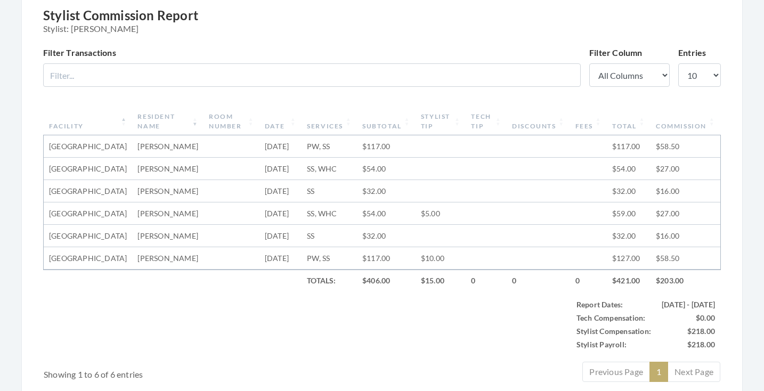
scroll to position [156, 0]
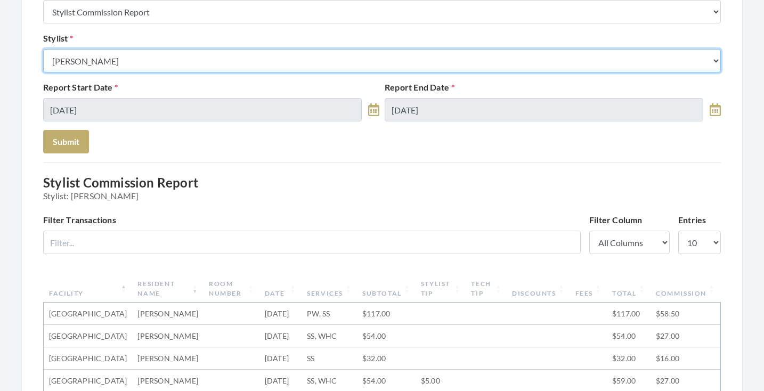
select select "169"
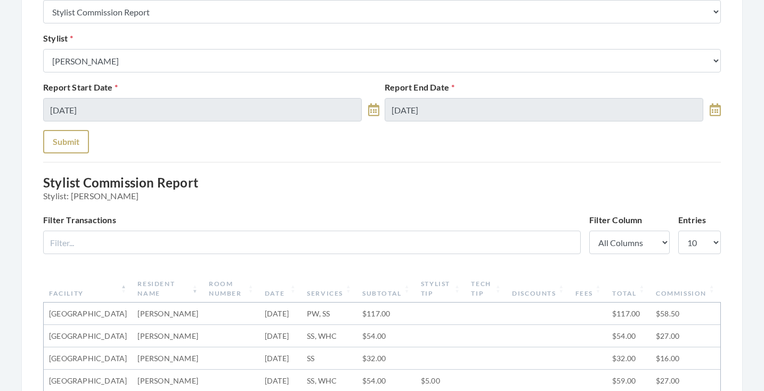
click at [68, 142] on button "Submit" at bounding box center [66, 141] width 46 height 23
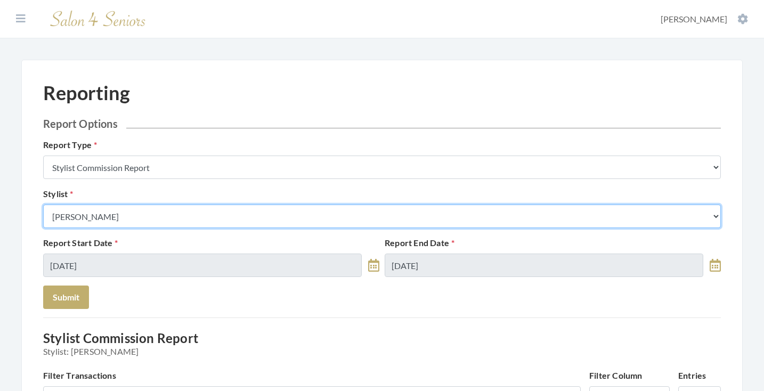
select select "18"
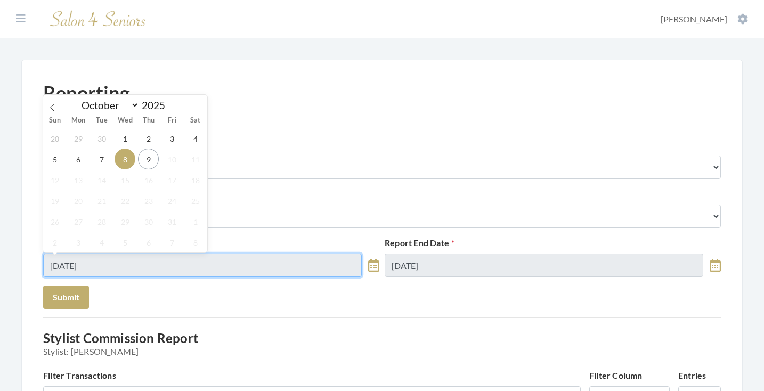
click at [148, 269] on input "[DATE]" at bounding box center [202, 265] width 319 height 23
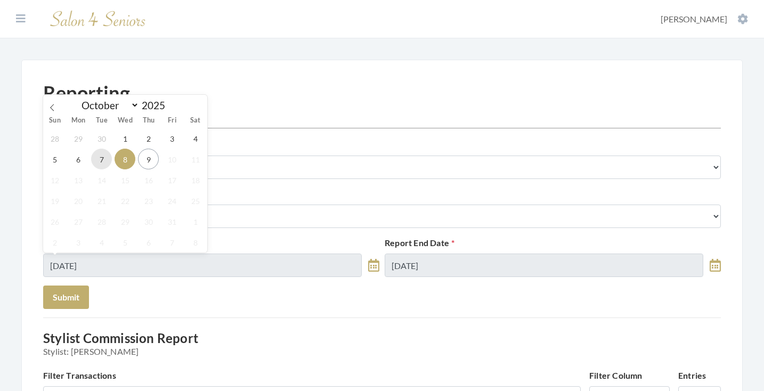
click at [99, 164] on span "7" at bounding box center [101, 159] width 21 height 21
type input "10/07/2025"
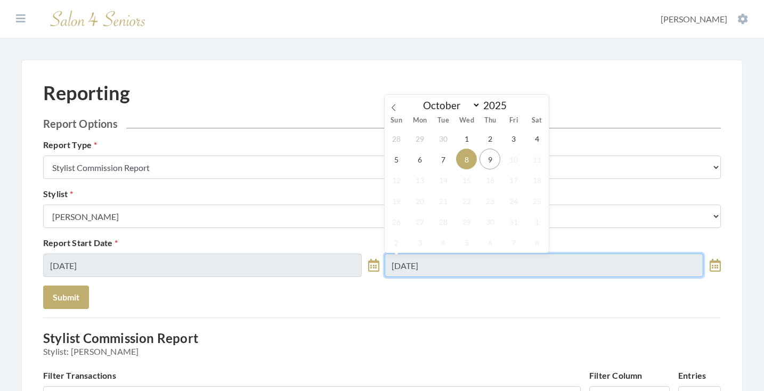
click at [464, 270] on input "[DATE]" at bounding box center [544, 265] width 319 height 23
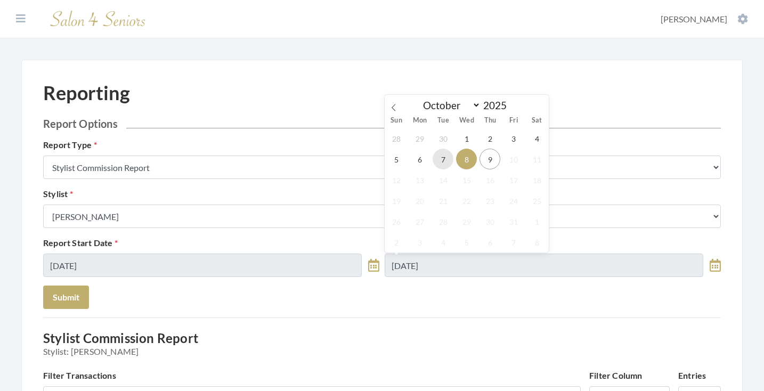
click at [446, 164] on span "7" at bounding box center [443, 159] width 21 height 21
type input "10/07/2025"
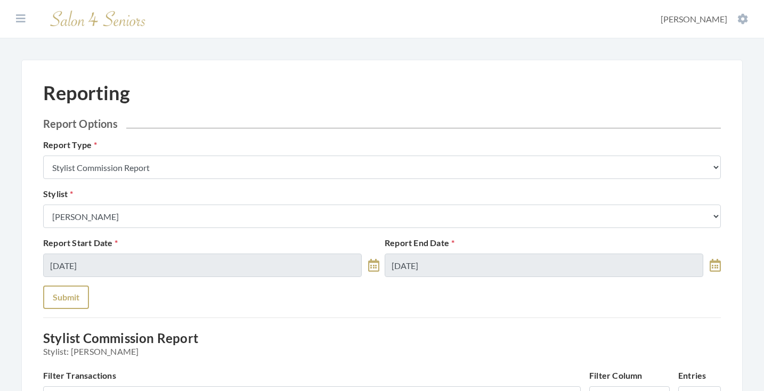
click at [77, 307] on button "Submit" at bounding box center [66, 297] width 46 height 23
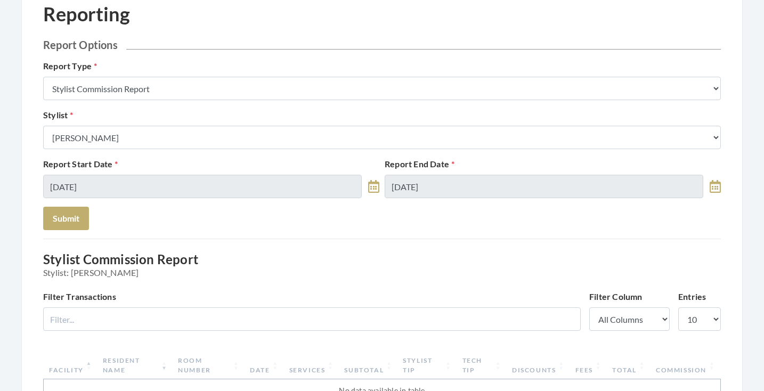
scroll to position [58, 0]
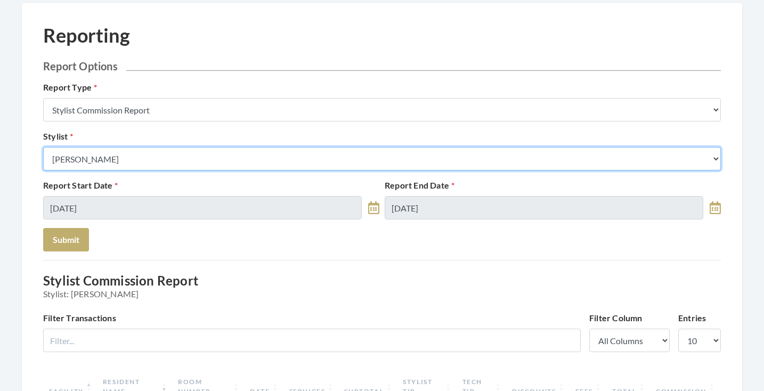
select select "115"
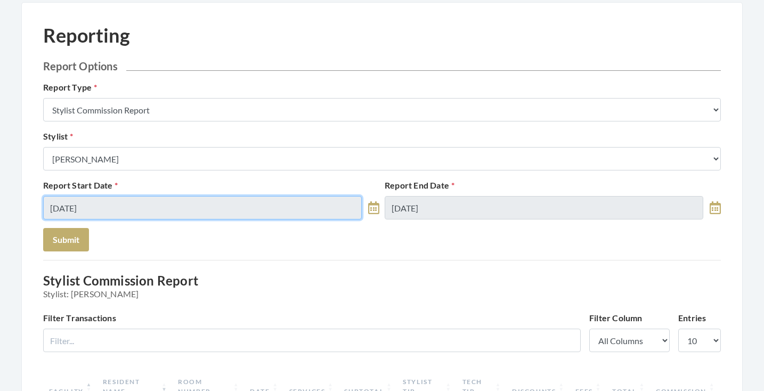
click at [152, 212] on input "10/07/2025" at bounding box center [202, 207] width 319 height 23
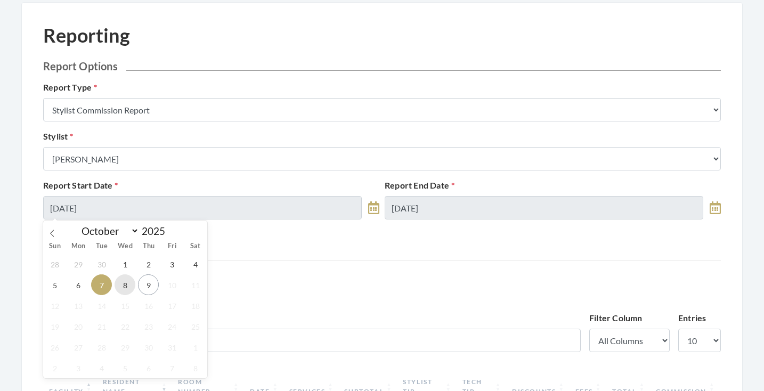
click at [128, 281] on span "8" at bounding box center [125, 284] width 21 height 21
type input "10/08/2025"
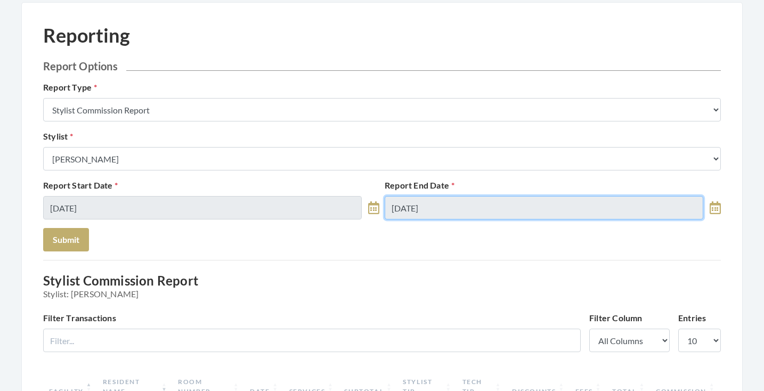
click at [432, 205] on input "10/07/2025" at bounding box center [544, 207] width 319 height 23
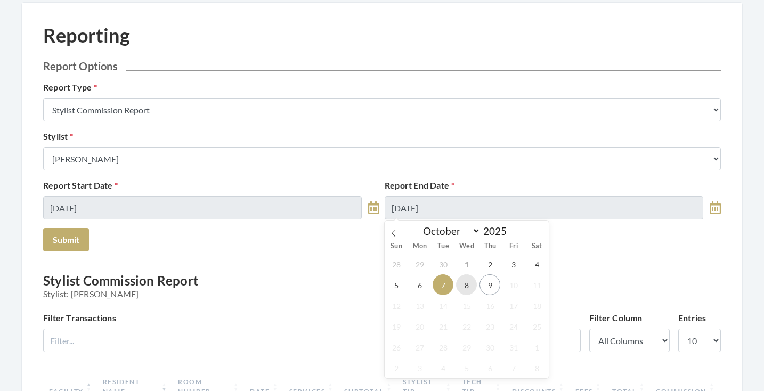
click at [465, 281] on span "8" at bounding box center [466, 284] width 21 height 21
type input "[DATE]"
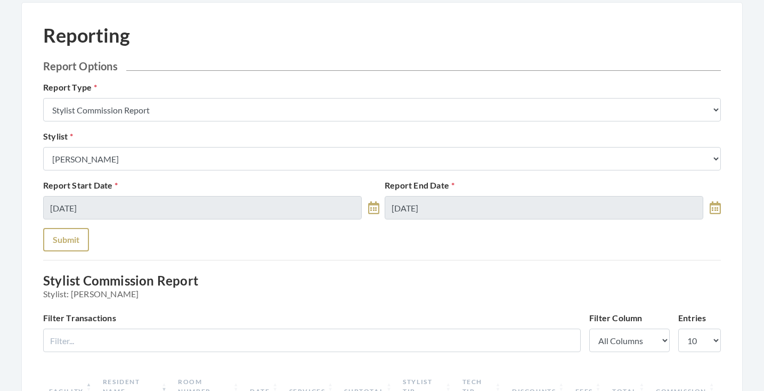
click at [74, 238] on button "Submit" at bounding box center [66, 239] width 46 height 23
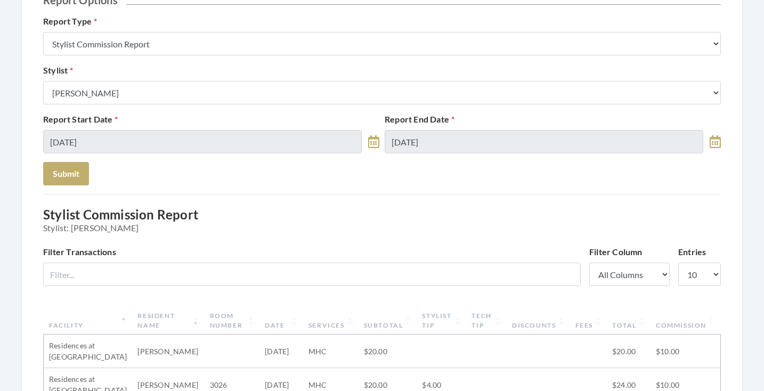
scroll to position [112, 0]
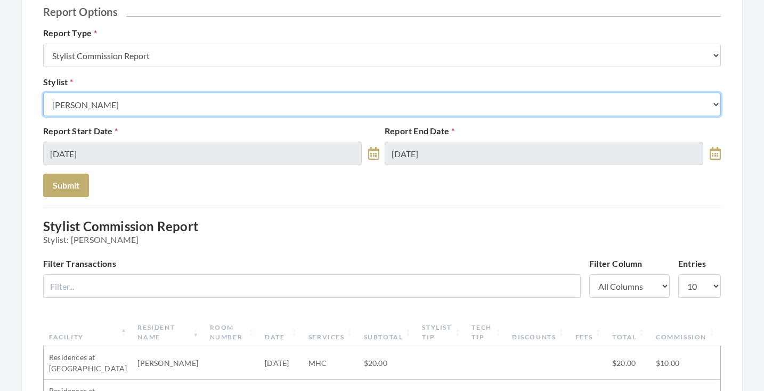
select select "182"
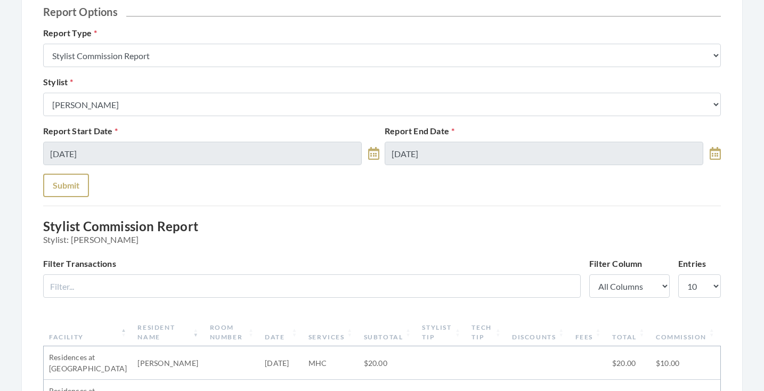
click at [83, 183] on button "Submit" at bounding box center [66, 185] width 46 height 23
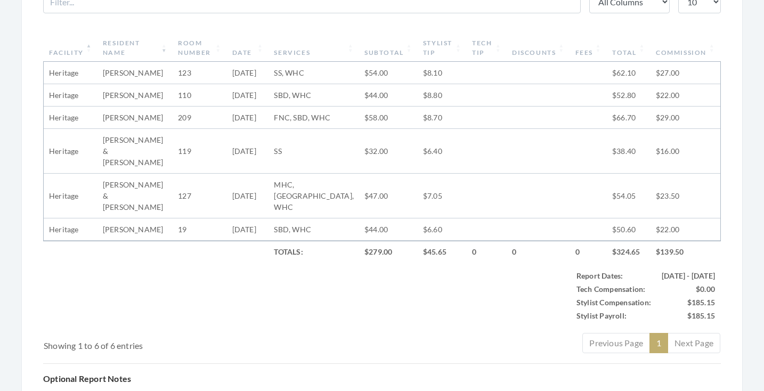
scroll to position [390, 0]
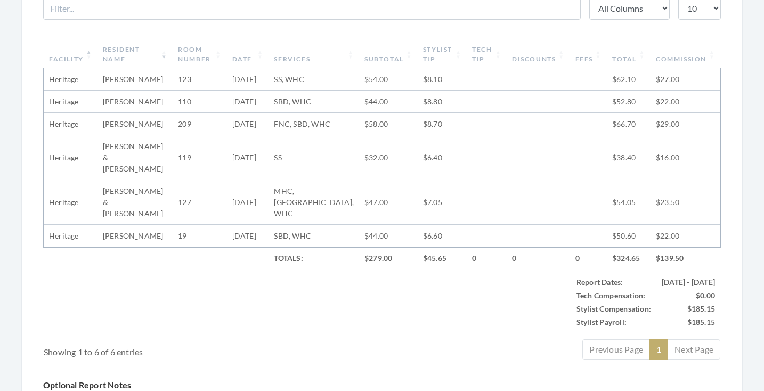
click at [368, 66] on th "Subtotal" at bounding box center [388, 55] width 59 height 28
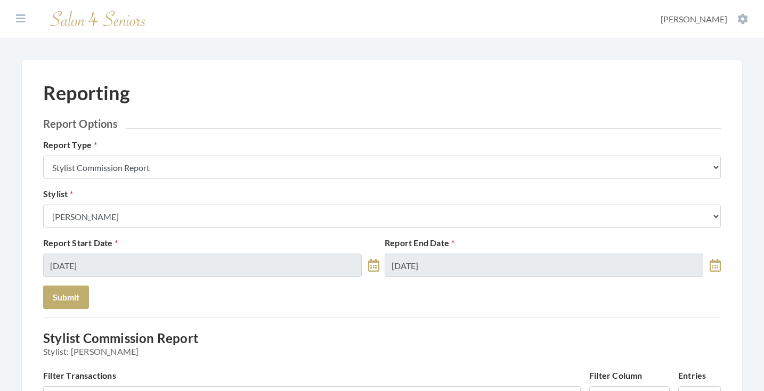
scroll to position [0, 0]
click at [23, 19] on icon at bounding box center [21, 18] width 10 height 11
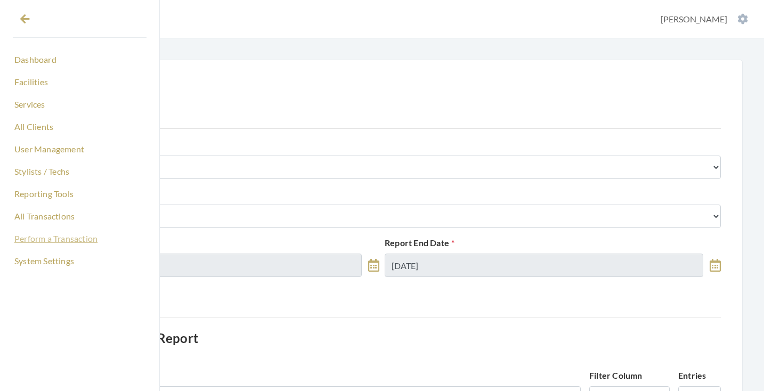
click at [51, 234] on link "Perform a Transaction" at bounding box center [80, 239] width 134 height 18
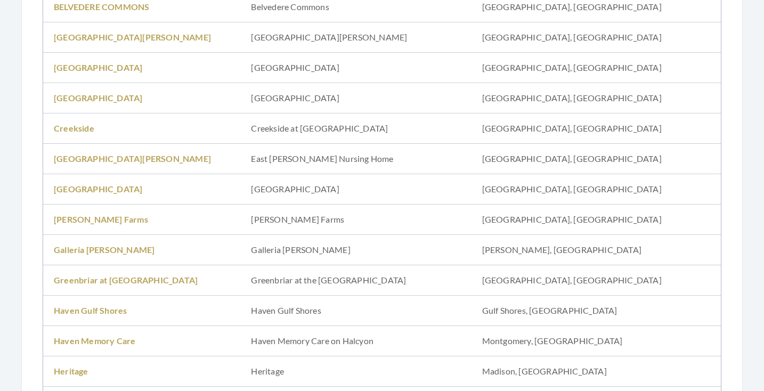
scroll to position [286, 0]
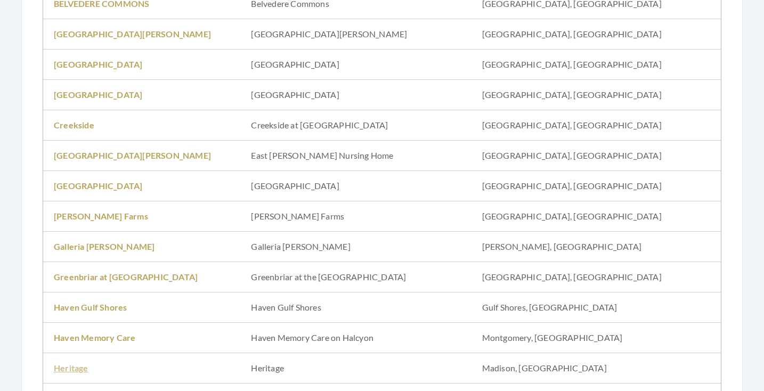
click at [81, 363] on link "Heritage" at bounding box center [71, 368] width 35 height 10
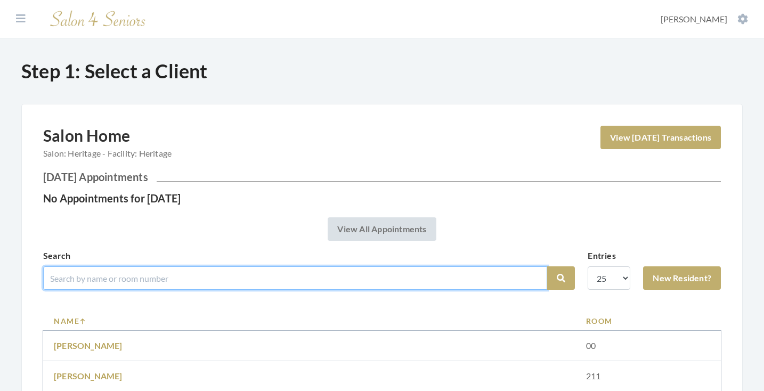
click at [168, 279] on input "search" at bounding box center [295, 277] width 504 height 23
type input "[US_STATE]"
click at [561, 278] on button "Search" at bounding box center [561, 277] width 28 height 23
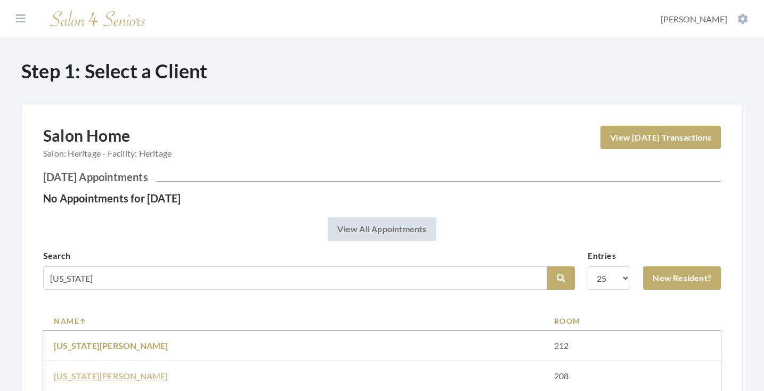
scroll to position [117, 0]
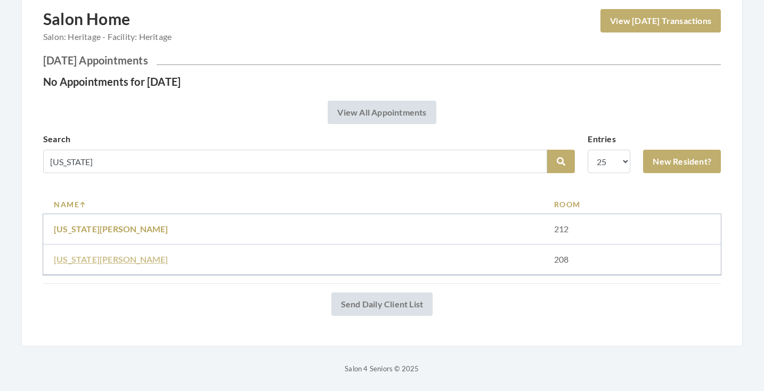
click at [119, 262] on link "[US_STATE][PERSON_NAME]" at bounding box center [111, 259] width 115 height 10
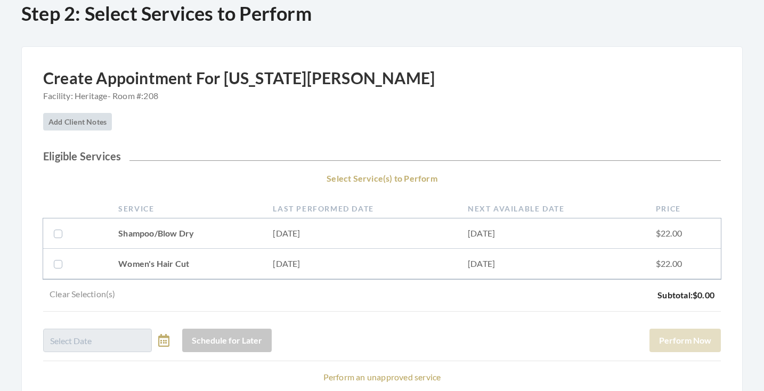
scroll to position [96, 0]
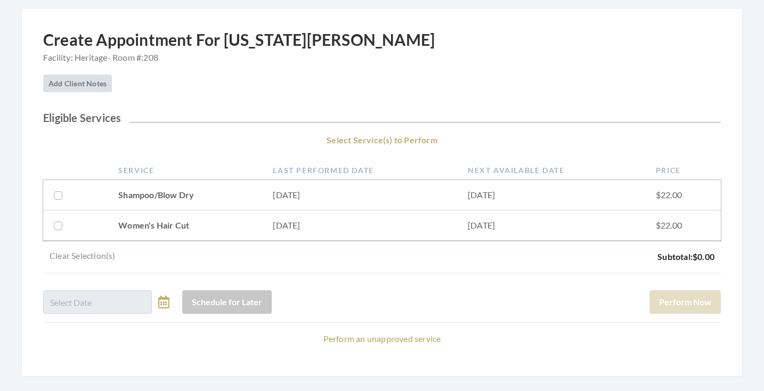
click at [139, 195] on td "Shampoo/Blow Dry" at bounding box center [185, 195] width 155 height 30
checkbox input "true"
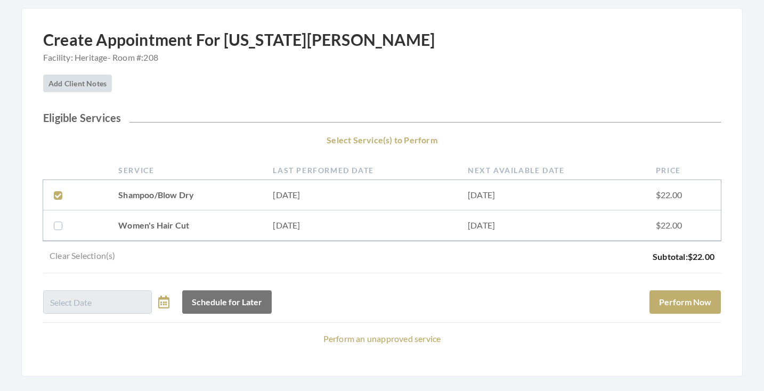
click at [139, 218] on td "Women's Hair Cut" at bounding box center [185, 226] width 155 height 30
checkbox input "true"
click at [678, 297] on button "Perform Now" at bounding box center [685, 301] width 71 height 23
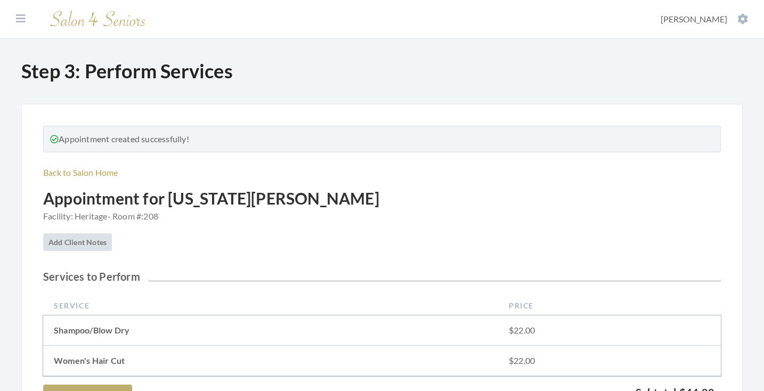
scroll to position [259, 0]
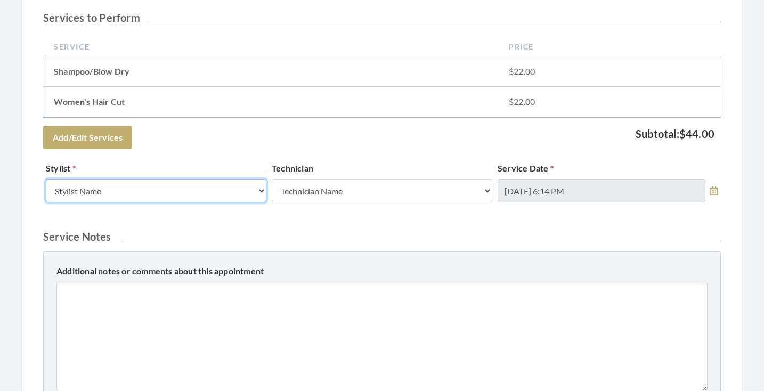
select select "182"
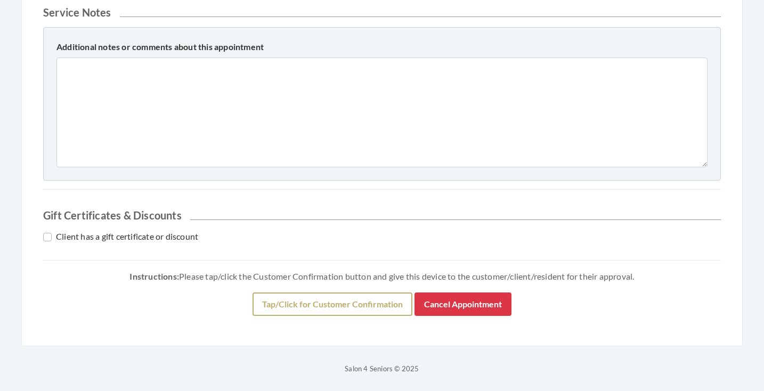
scroll to position [483, 0]
click at [292, 303] on button "Tap/Click for Customer Confirmation" at bounding box center [333, 304] width 160 height 23
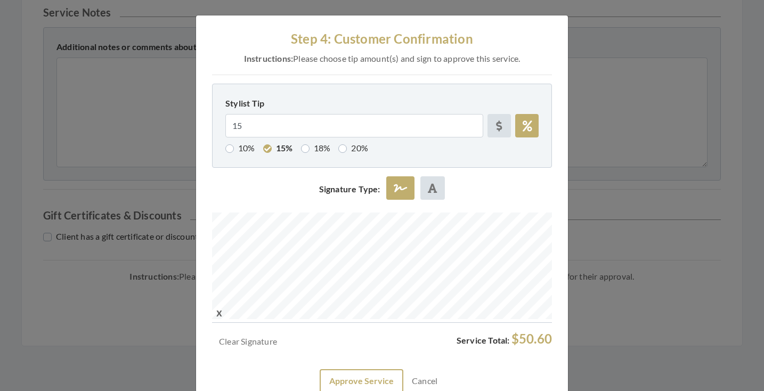
click at [376, 371] on button "Approve Service" at bounding box center [362, 380] width 84 height 23
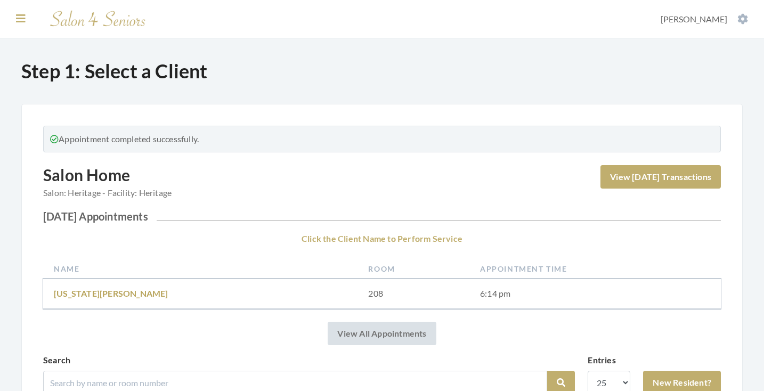
click at [21, 19] on icon at bounding box center [21, 18] width 10 height 11
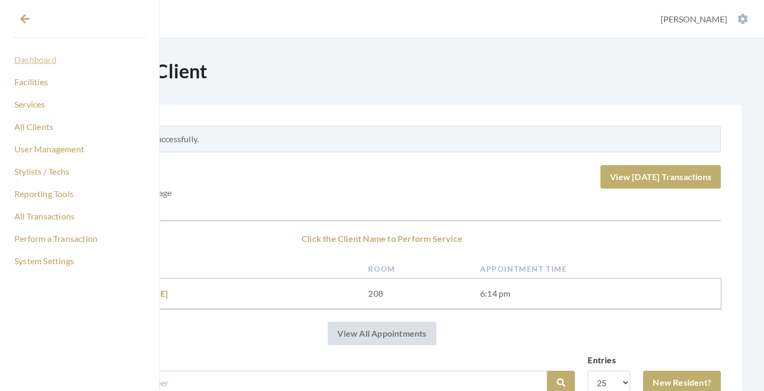
click at [41, 59] on link "Dashboard" at bounding box center [80, 60] width 134 height 18
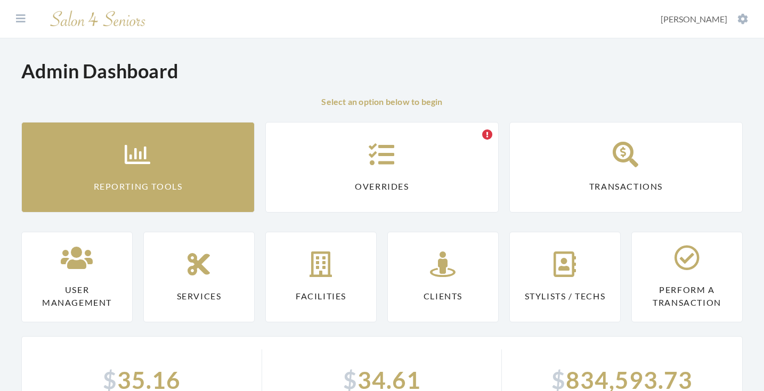
click at [148, 139] on link "Reporting Tools" at bounding box center [137, 167] width 233 height 91
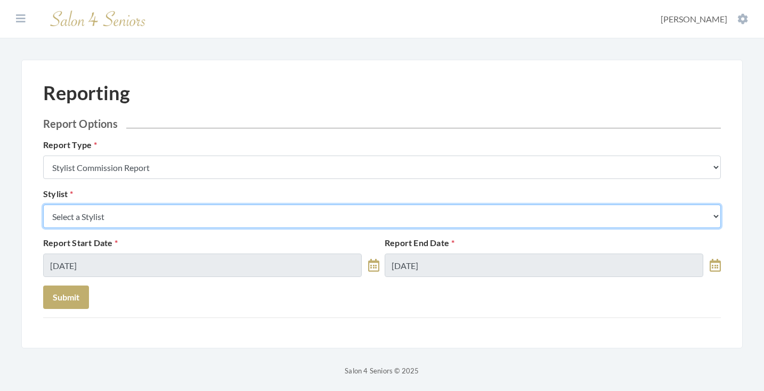
click at [204, 214] on select "Select a Stylist [PERSON_NAME] [PERSON_NAME] [PERSON_NAME] [PERSON_NAME] [PERSO…" at bounding box center [382, 216] width 678 height 23
select select "182"
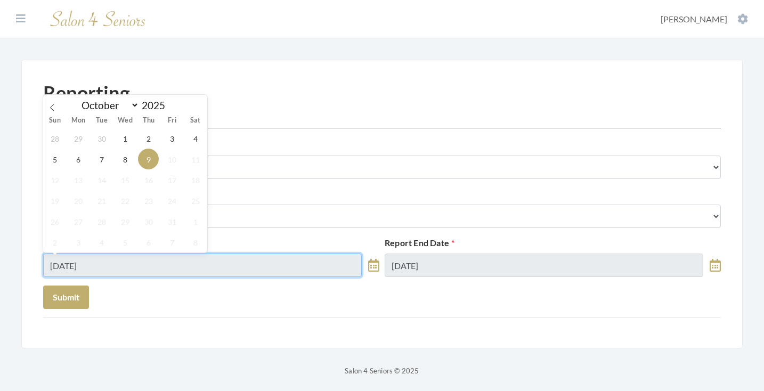
click at [134, 271] on input "[DATE]" at bounding box center [202, 265] width 319 height 23
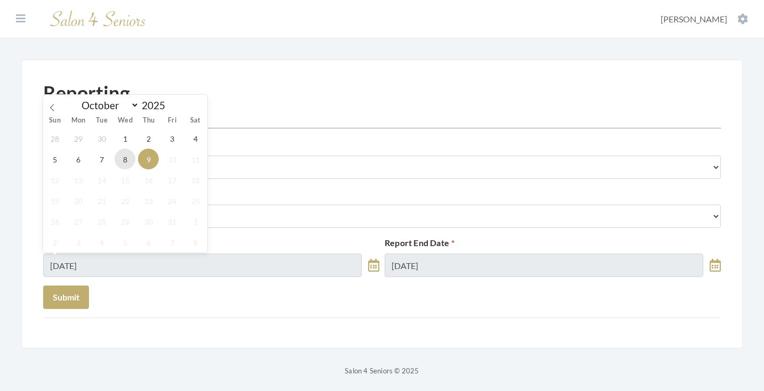
click at [124, 168] on span "8" at bounding box center [125, 159] width 21 height 21
type input "[DATE]"
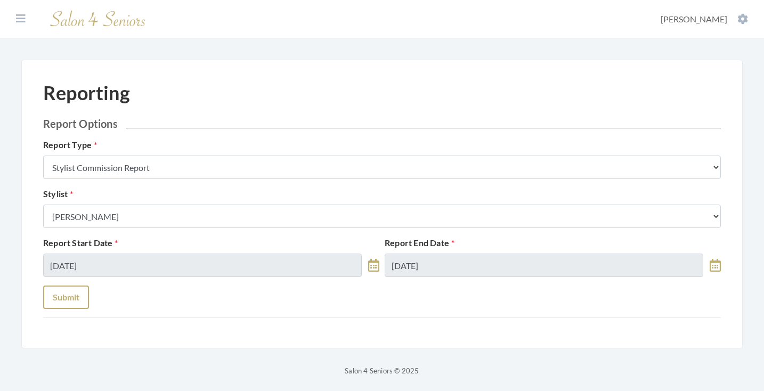
click at [80, 292] on button "Submit" at bounding box center [66, 297] width 46 height 23
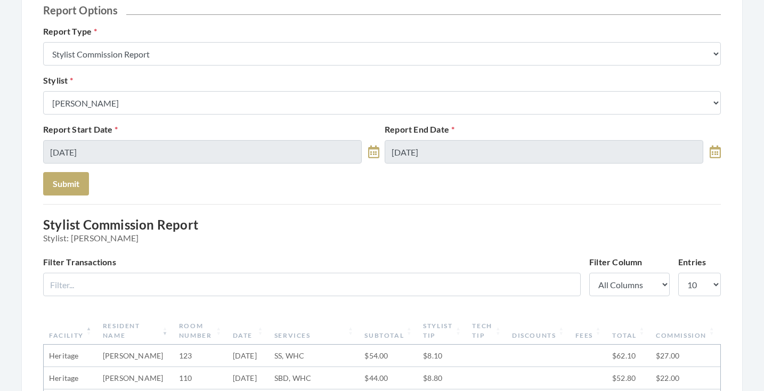
scroll to position [63, 0]
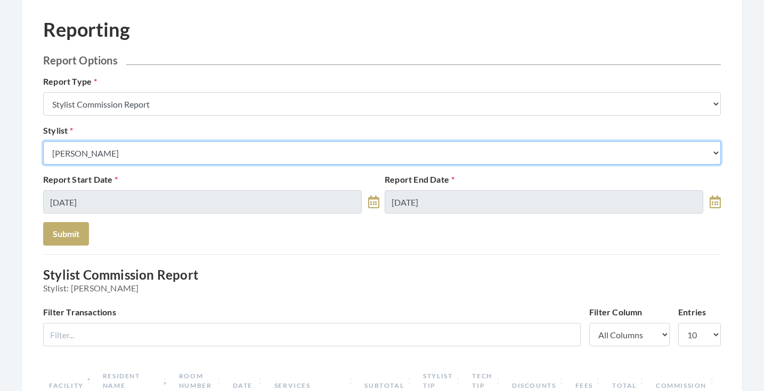
select select "24"
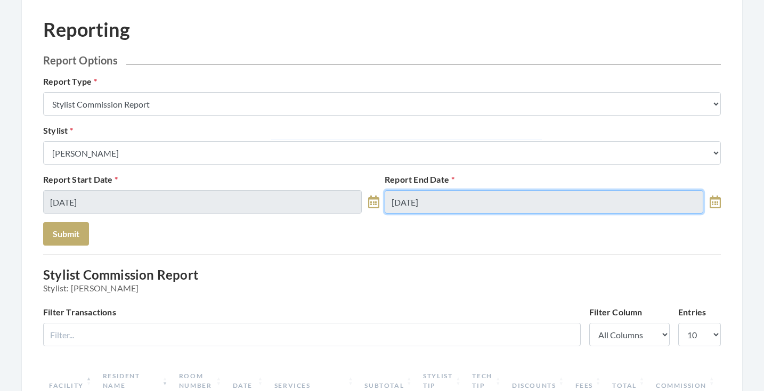
click at [440, 203] on input "10/09/2025" at bounding box center [544, 201] width 319 height 23
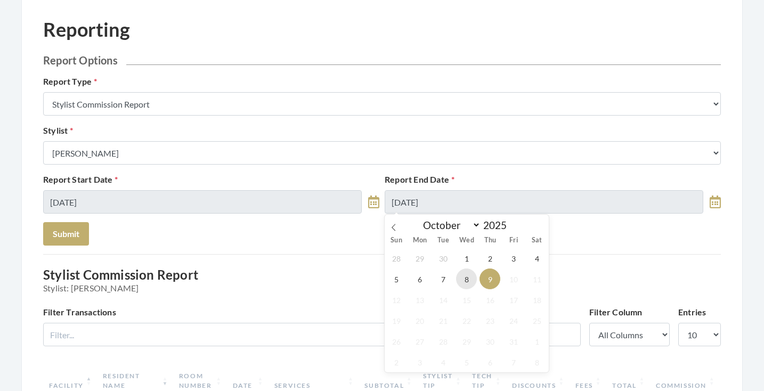
click at [468, 271] on span "8" at bounding box center [466, 279] width 21 height 21
type input "[DATE]"
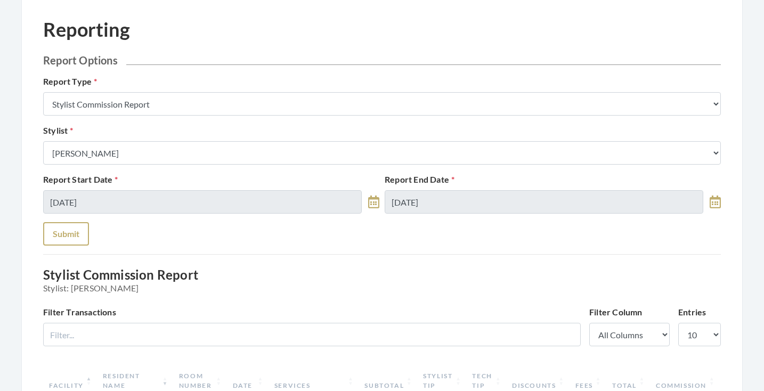
click at [74, 226] on button "Submit" at bounding box center [66, 233] width 46 height 23
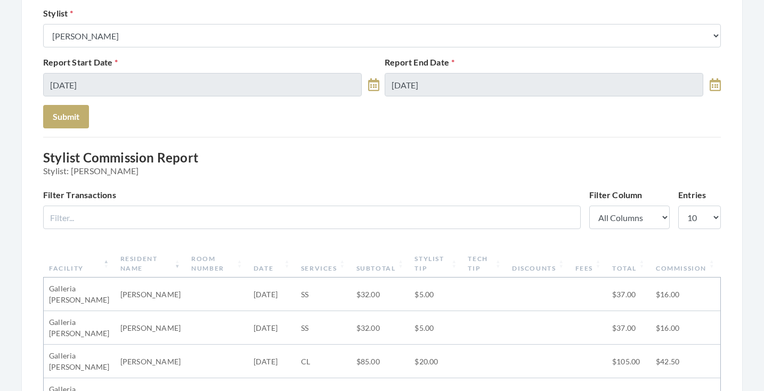
scroll to position [118, 0]
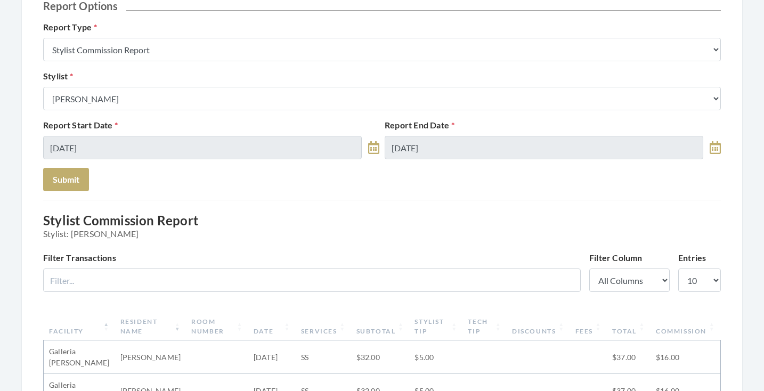
click at [164, 86] on div "Stylist Select a Stylist [PERSON_NAME] [PERSON_NAME] [PERSON_NAME] [PERSON_NAME…" at bounding box center [382, 90] width 683 height 41
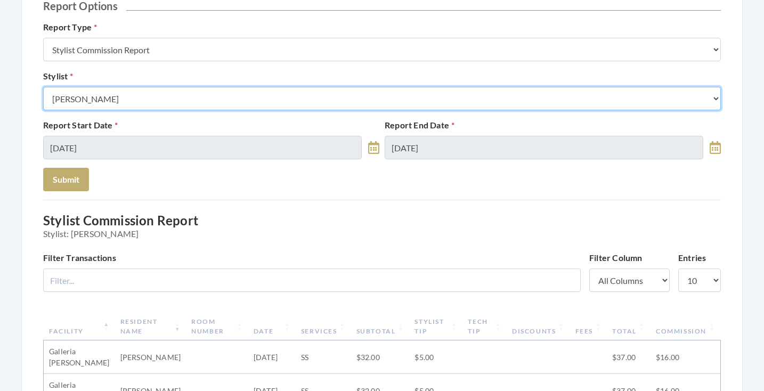
select select "126"
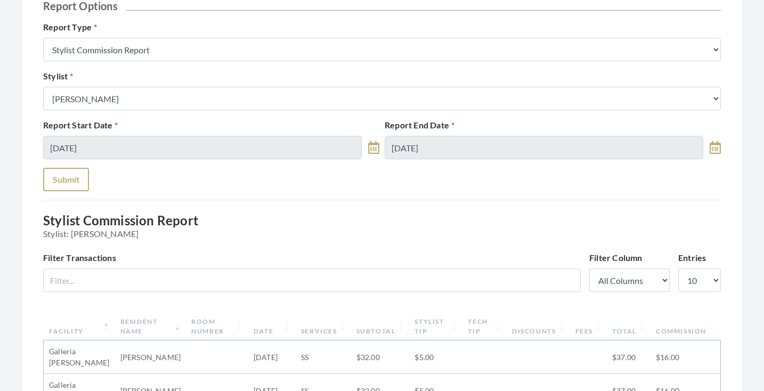
click at [78, 173] on button "Submit" at bounding box center [66, 179] width 46 height 23
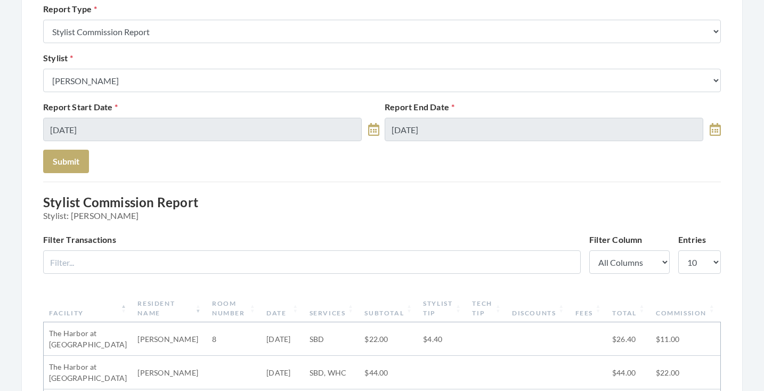
scroll to position [111, 0]
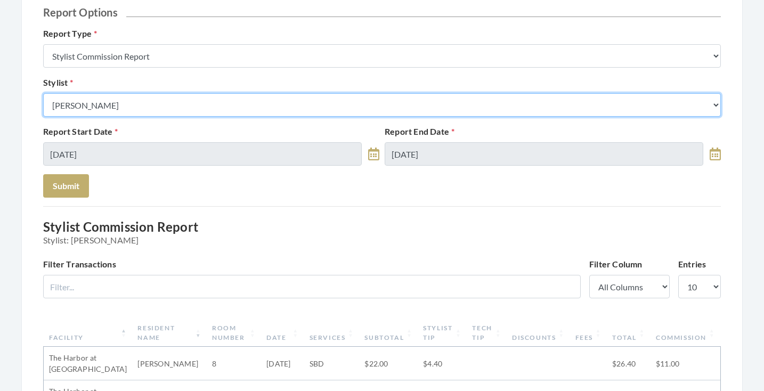
select select "44"
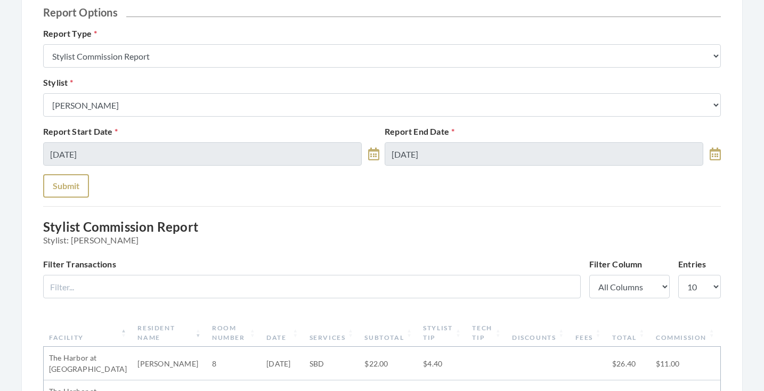
click at [78, 184] on button "Submit" at bounding box center [66, 185] width 46 height 23
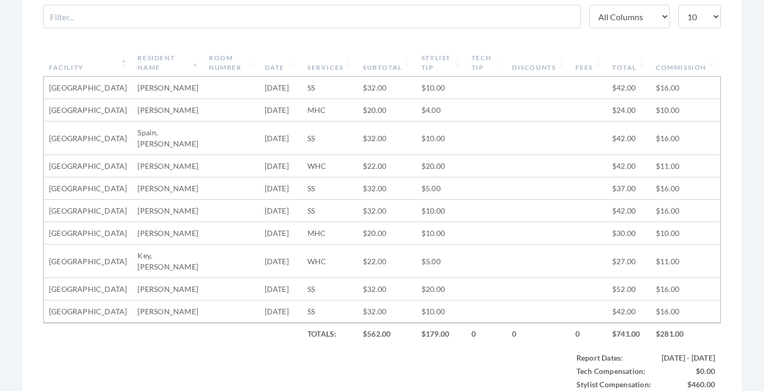
scroll to position [382, 0]
click at [367, 68] on th "Subtotal" at bounding box center [387, 63] width 59 height 28
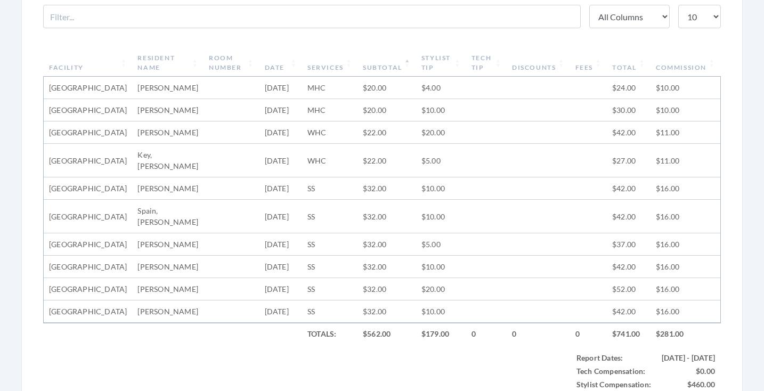
click at [368, 66] on th "Subtotal" at bounding box center [387, 63] width 59 height 28
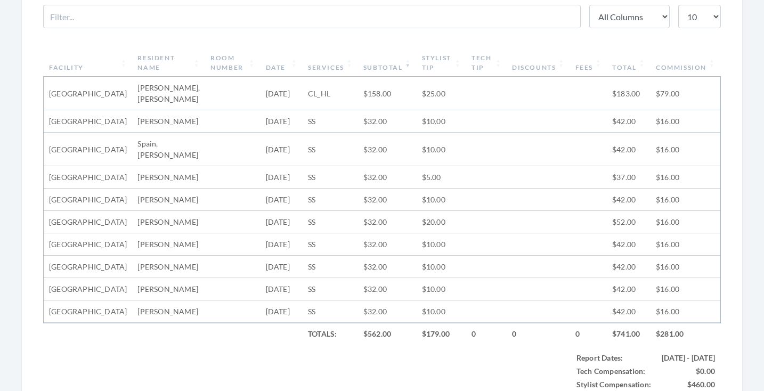
click at [368, 66] on th "Subtotal" at bounding box center [387, 63] width 59 height 28
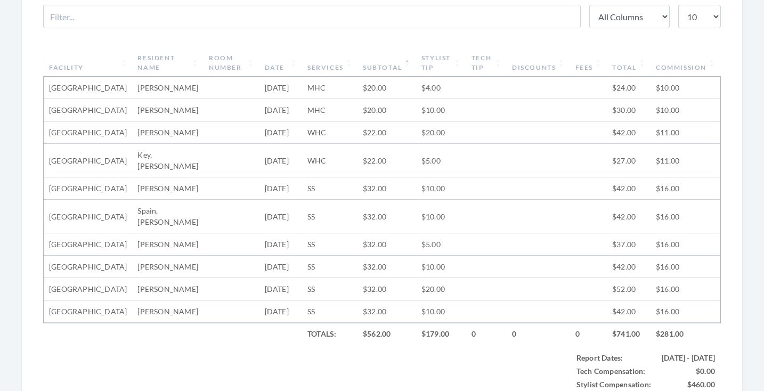
click at [368, 66] on th "Subtotal" at bounding box center [387, 63] width 59 height 28
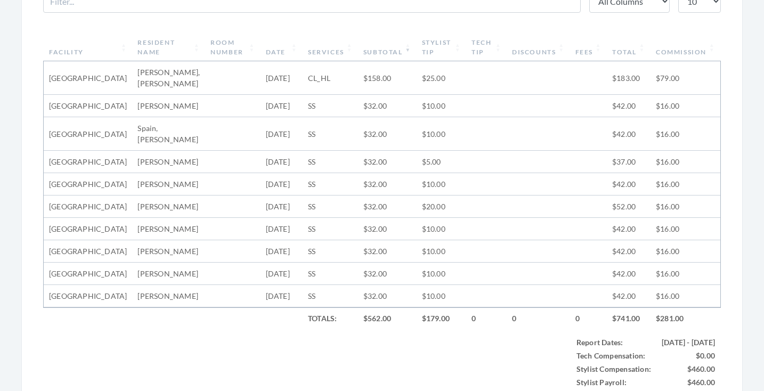
scroll to position [395, 0]
click at [377, 47] on th "Subtotal" at bounding box center [387, 49] width 59 height 28
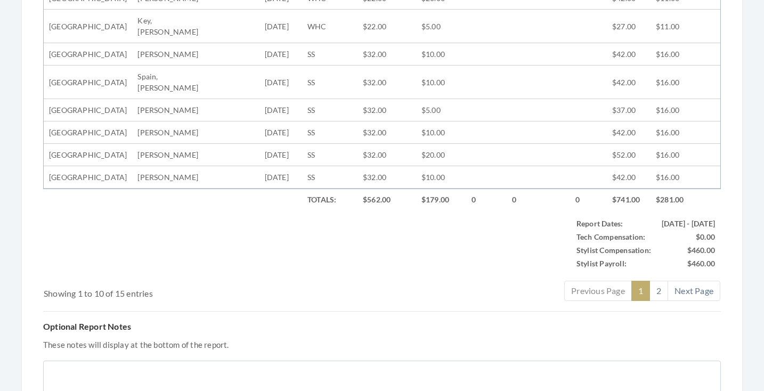
scroll to position [520, 0]
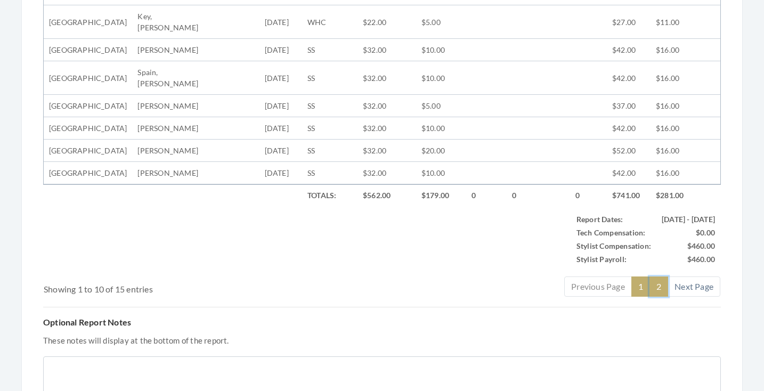
click at [662, 297] on link "2" at bounding box center [659, 287] width 19 height 20
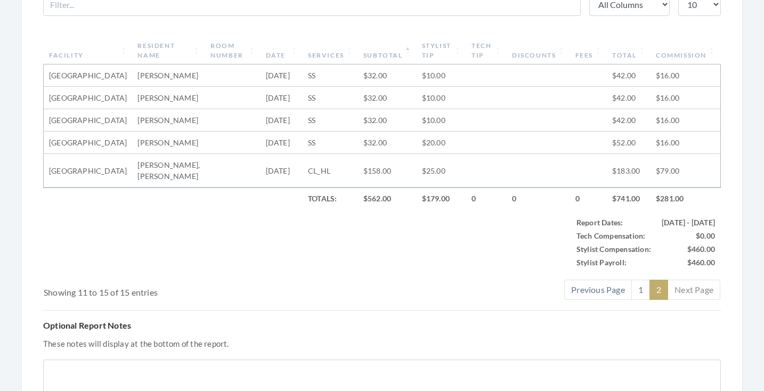
scroll to position [394, 0]
click at [638, 300] on link "1" at bounding box center [641, 289] width 19 height 20
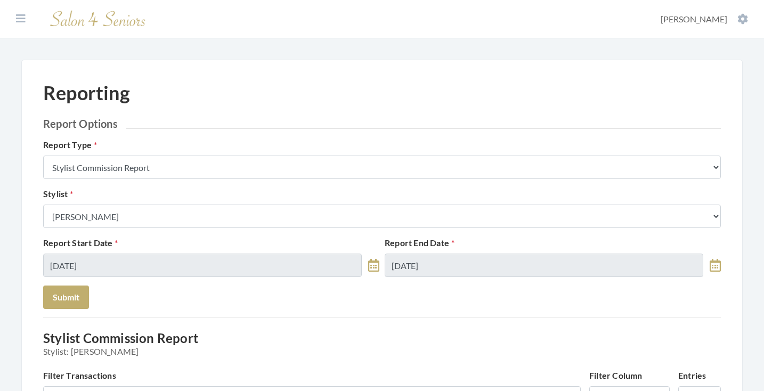
scroll to position [0, 0]
click at [20, 18] on icon at bounding box center [21, 18] width 10 height 11
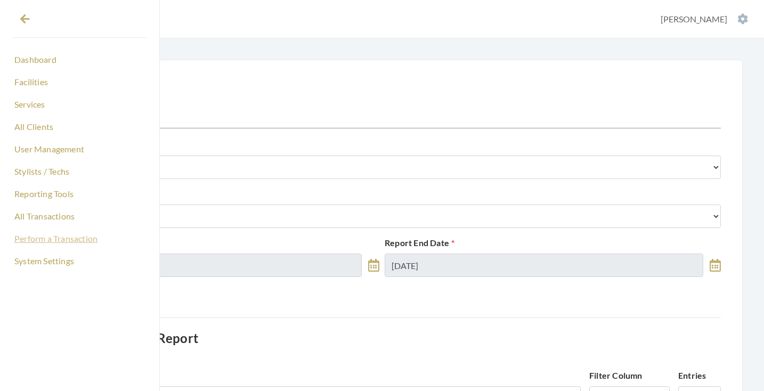
click at [55, 239] on link "Perform a Transaction" at bounding box center [80, 239] width 134 height 18
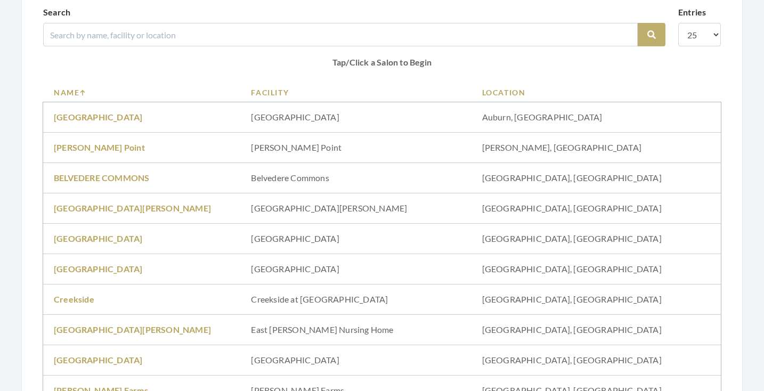
scroll to position [133, 0]
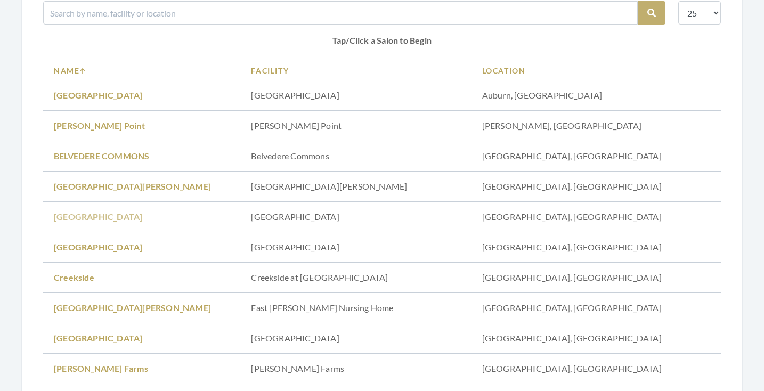
click at [119, 216] on link "Brookdale University" at bounding box center [98, 217] width 88 height 10
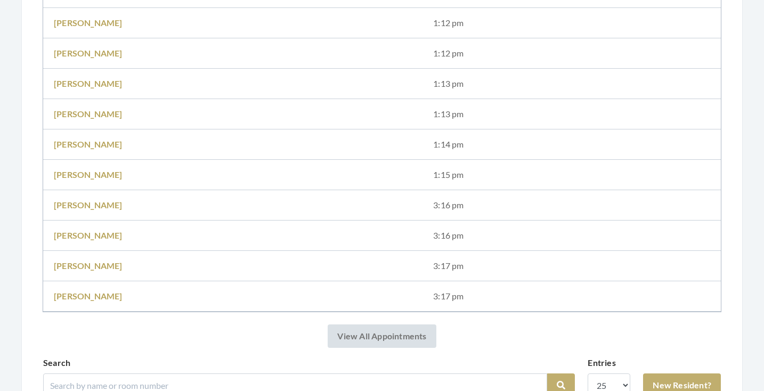
scroll to position [491, 0]
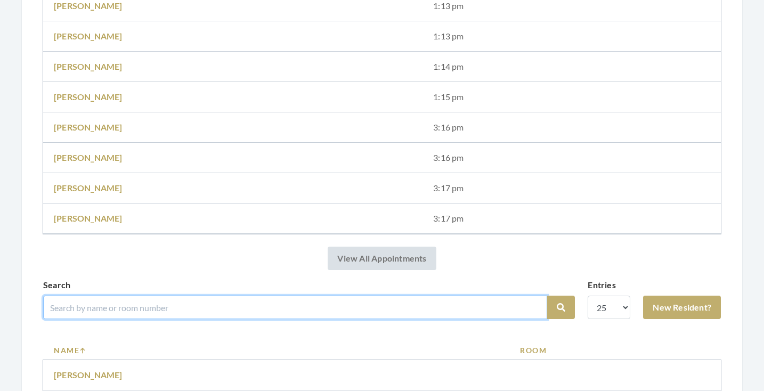
click at [179, 302] on input "search" at bounding box center [295, 307] width 504 height 23
type input "[PERSON_NAME]"
click at [561, 308] on button "Search" at bounding box center [561, 307] width 28 height 23
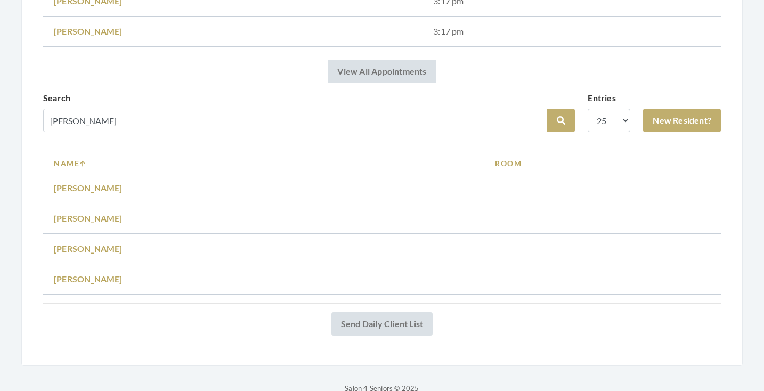
scroll to position [693, 0]
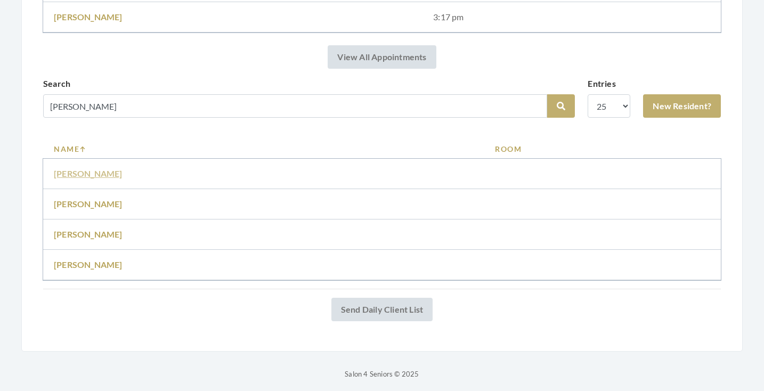
click at [91, 172] on link "Catherine Mitchell" at bounding box center [88, 173] width 69 height 10
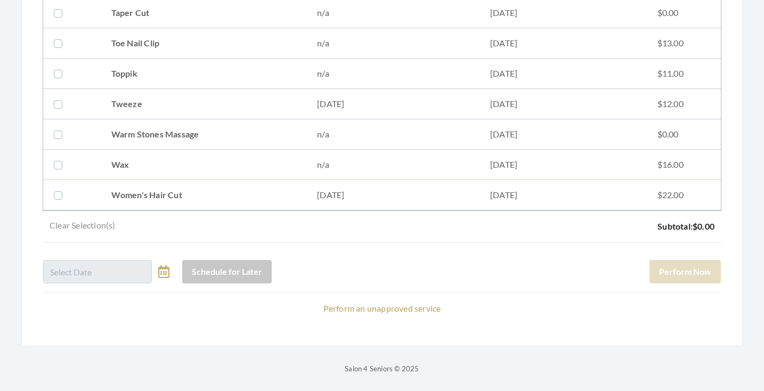
scroll to position [1402, 0]
click at [216, 189] on td "Women's Hair Cut" at bounding box center [204, 195] width 206 height 30
checkbox input "true"
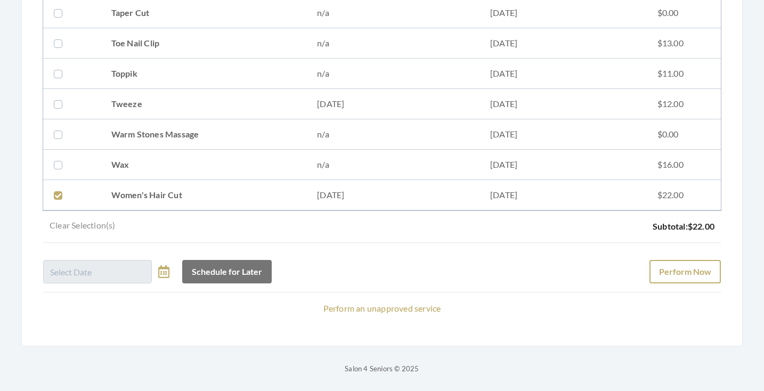
click at [666, 271] on button "Perform Now" at bounding box center [685, 271] width 71 height 23
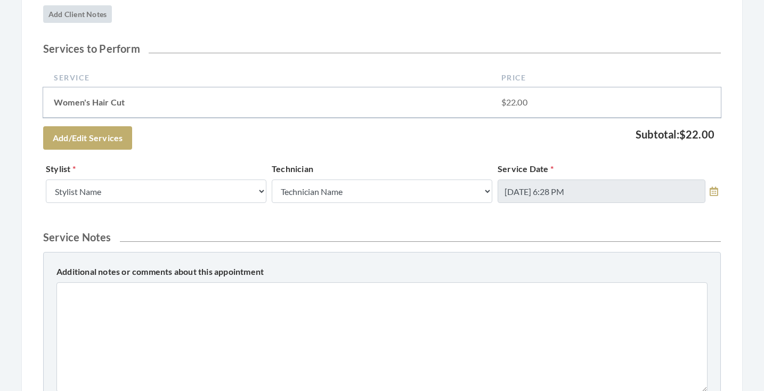
scroll to position [235, 0]
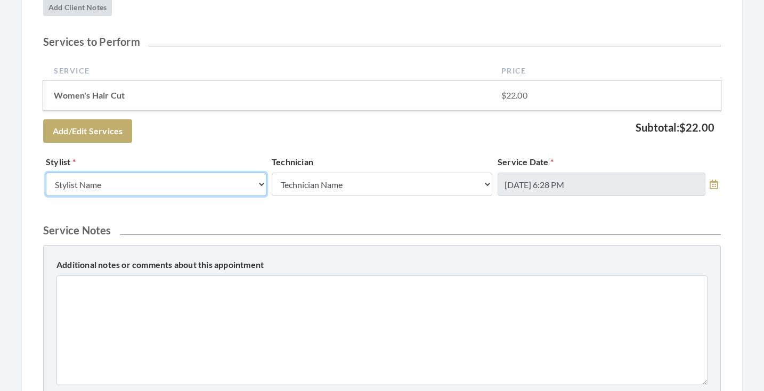
select select "44"
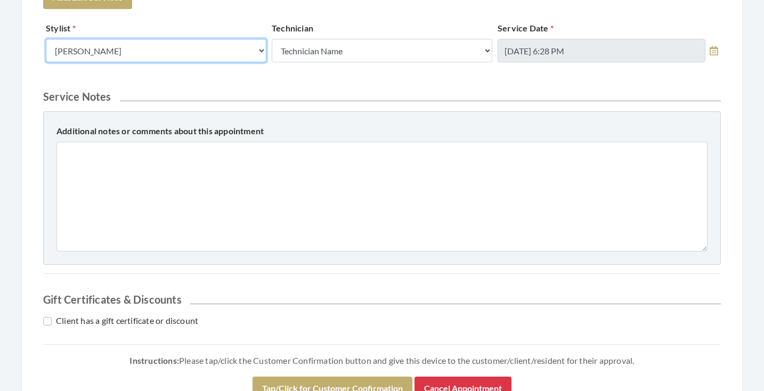
scroll to position [416, 0]
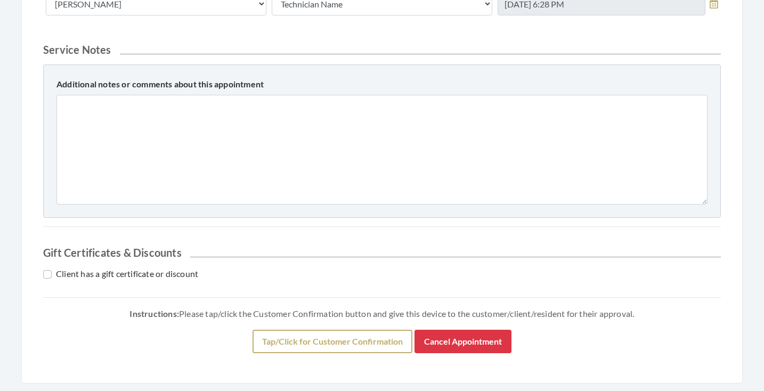
click at [285, 333] on button "Tap/Click for Customer Confirmation" at bounding box center [333, 341] width 160 height 23
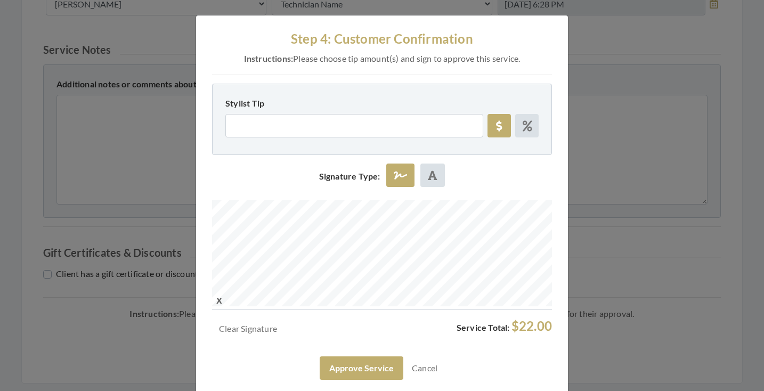
click at [500, 124] on icon at bounding box center [499, 126] width 6 height 11
click at [427, 123] on input "Stylist Tip" at bounding box center [354, 125] width 258 height 23
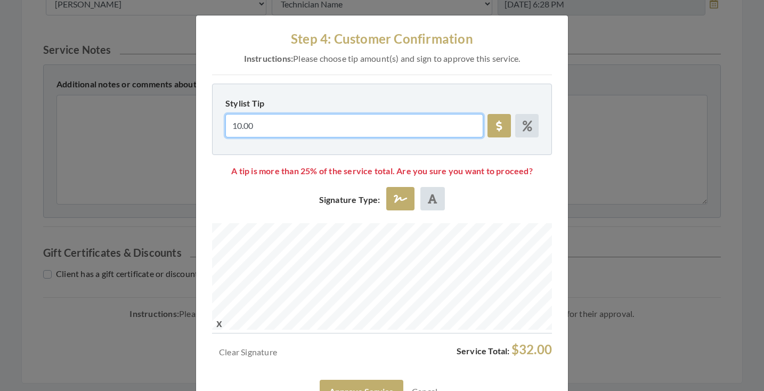
type input "10.00"
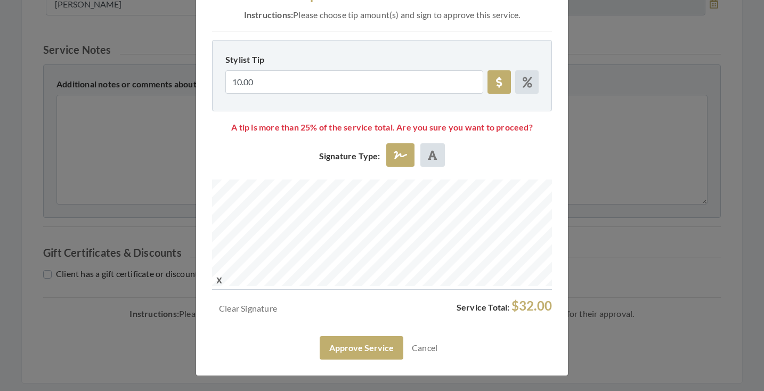
scroll to position [43, 0]
click at [359, 342] on button "Approve Service" at bounding box center [362, 348] width 84 height 23
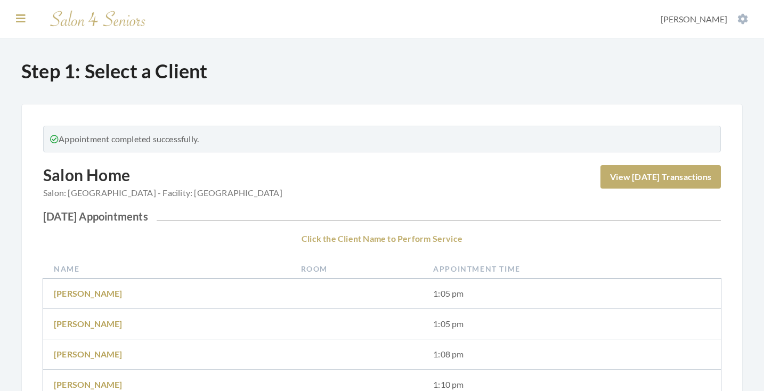
click at [14, 17] on button at bounding box center [21, 19] width 16 height 12
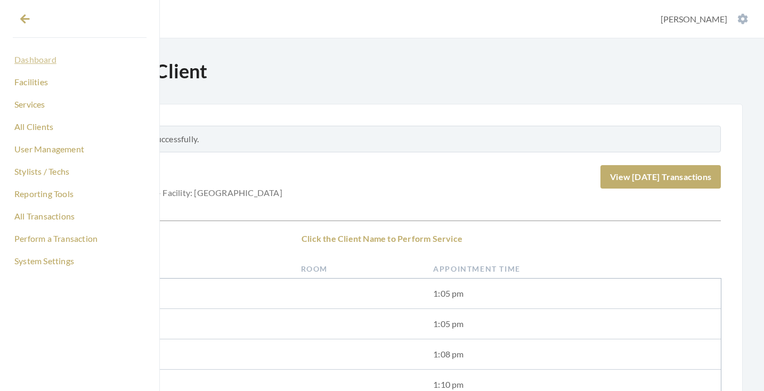
click at [37, 64] on link "Dashboard" at bounding box center [80, 60] width 134 height 18
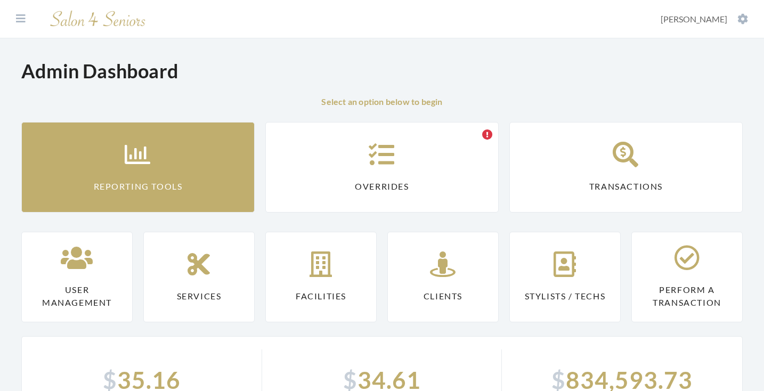
click at [160, 143] on link "Reporting Tools" at bounding box center [137, 167] width 233 height 91
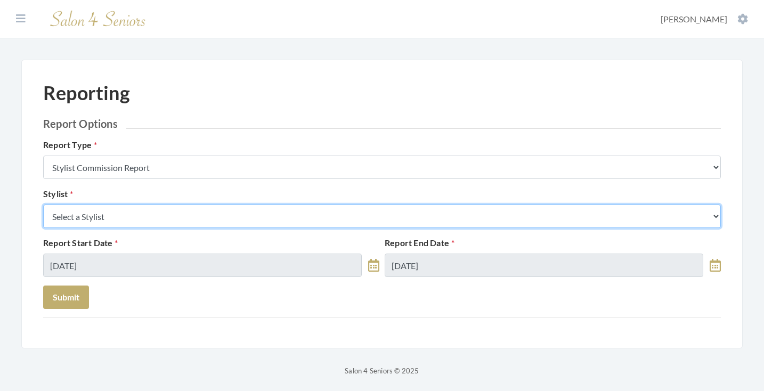
click at [166, 211] on select "Select a Stylist [PERSON_NAME] [PERSON_NAME] [PERSON_NAME] [PERSON_NAME] [PERSO…" at bounding box center [382, 216] width 678 height 23
select select "44"
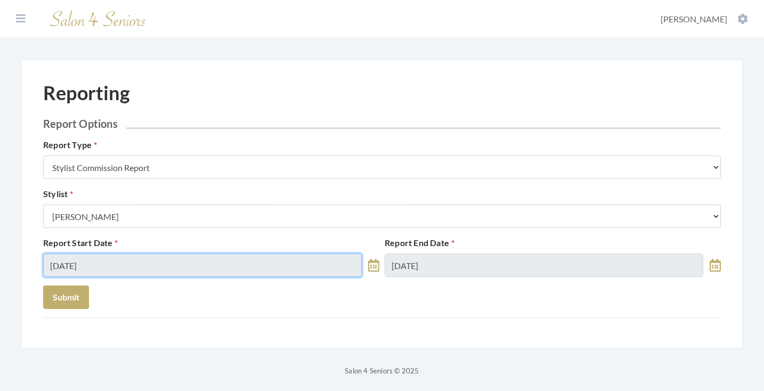
click at [143, 269] on input "[DATE]" at bounding box center [202, 265] width 319 height 23
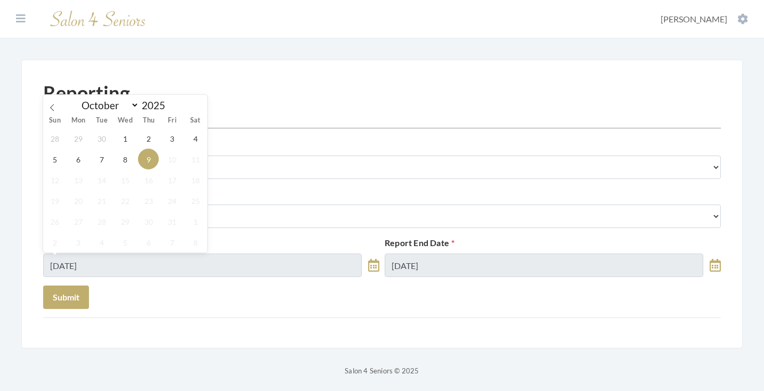
click at [130, 171] on div "28 29 30 1 2 3 4 5 6 7 8 9 10 11 12 13 14 15 16 17 18 19 20 21 22 23 24 25 26 2…" at bounding box center [125, 190] width 164 height 125
click at [127, 156] on span "8" at bounding box center [125, 159] width 21 height 21
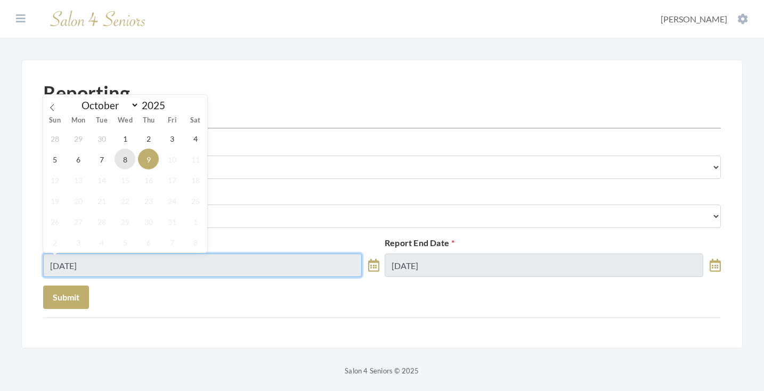
type input "[DATE]"
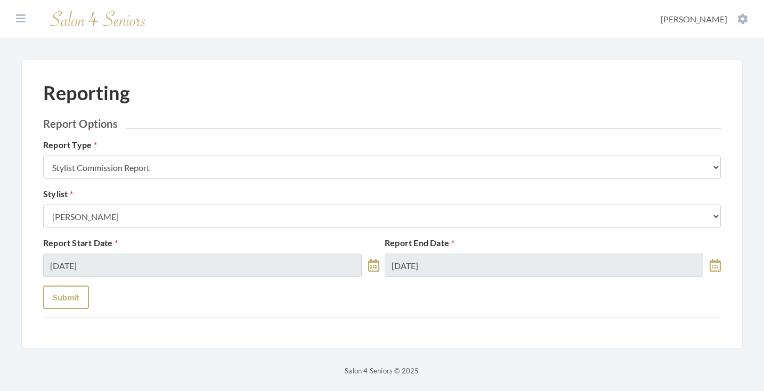
click at [84, 291] on button "Submit" at bounding box center [66, 297] width 46 height 23
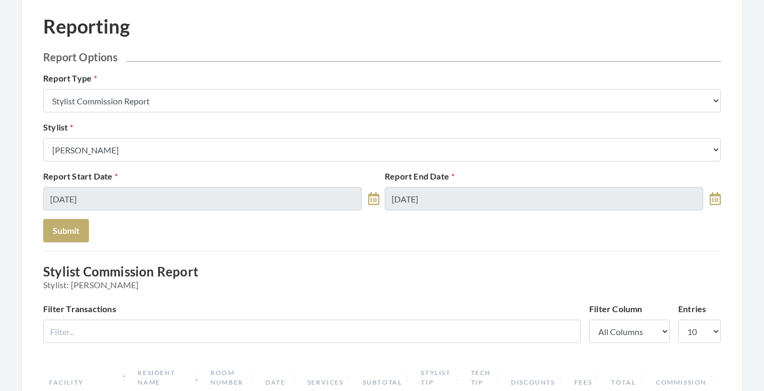
scroll to position [17, 0]
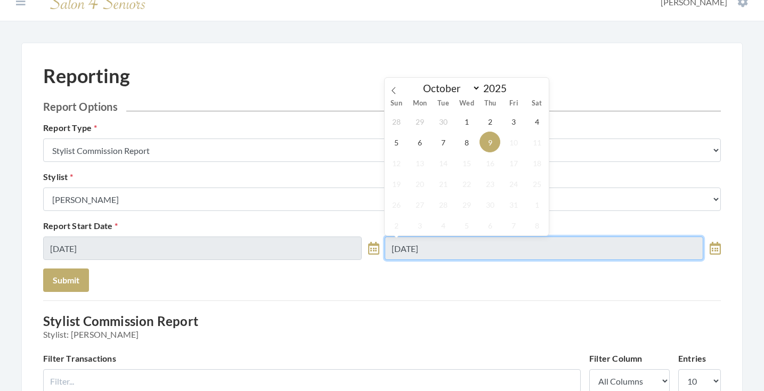
click at [452, 244] on input "[DATE]" at bounding box center [544, 248] width 319 height 23
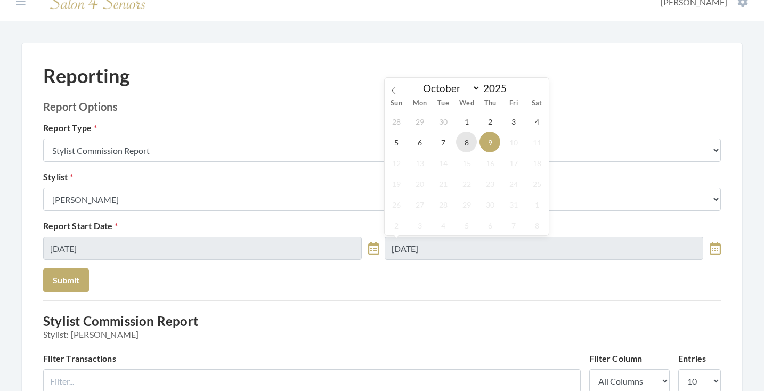
click at [471, 148] on span "8" at bounding box center [466, 142] width 21 height 21
type input "[DATE]"
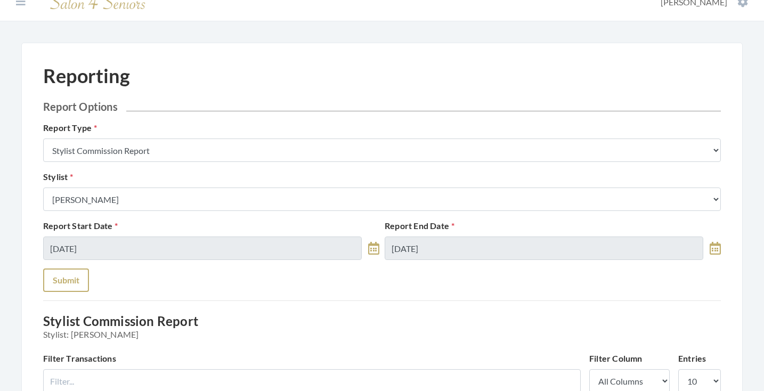
click at [47, 290] on button "Submit" at bounding box center [66, 280] width 46 height 23
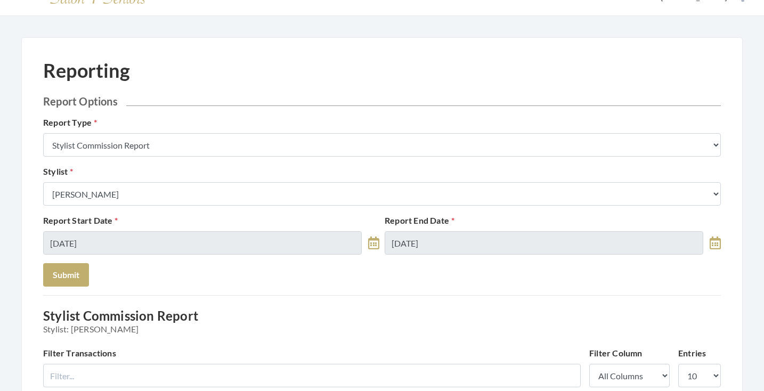
scroll to position [23, 0]
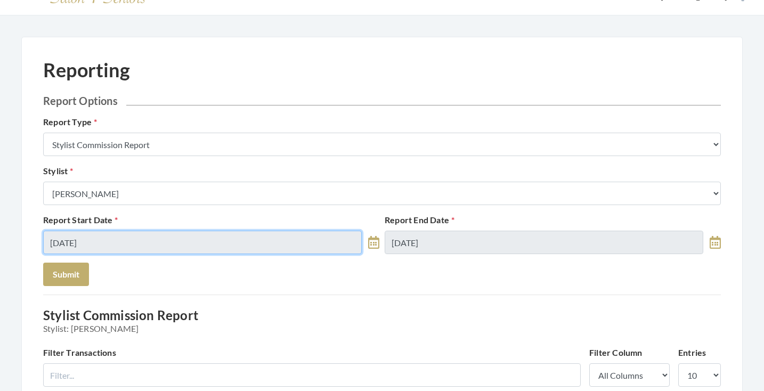
click at [166, 234] on input "[DATE]" at bounding box center [202, 242] width 319 height 23
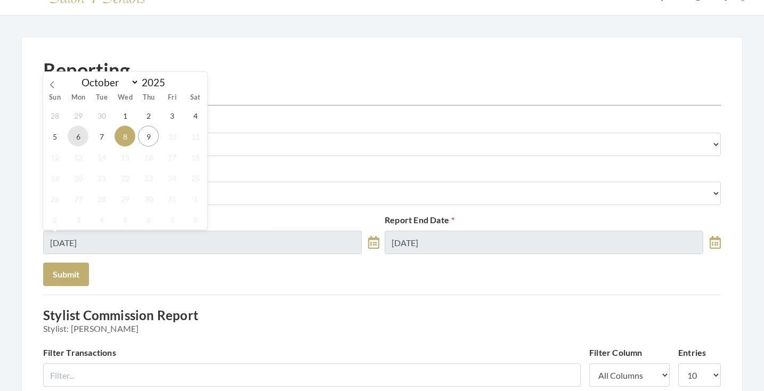
click at [78, 143] on span "6" at bounding box center [78, 136] width 21 height 21
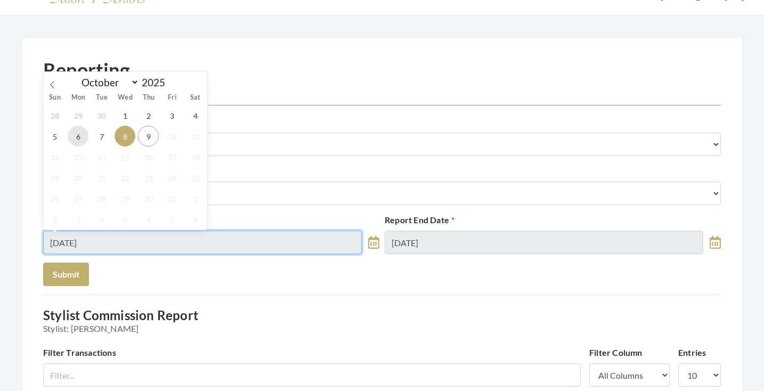
type input "[DATE]"
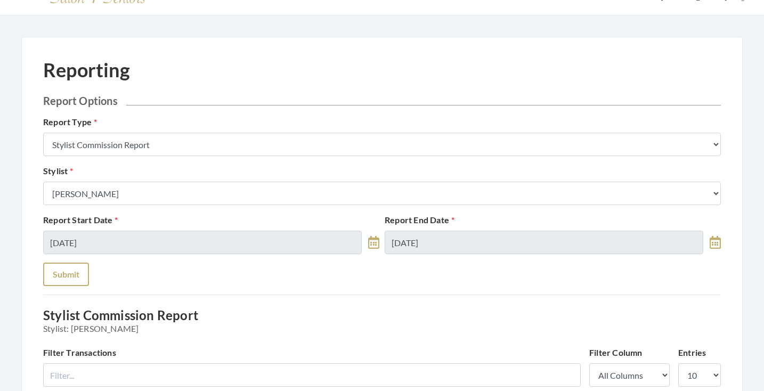
click at [71, 267] on button "Submit" at bounding box center [66, 274] width 46 height 23
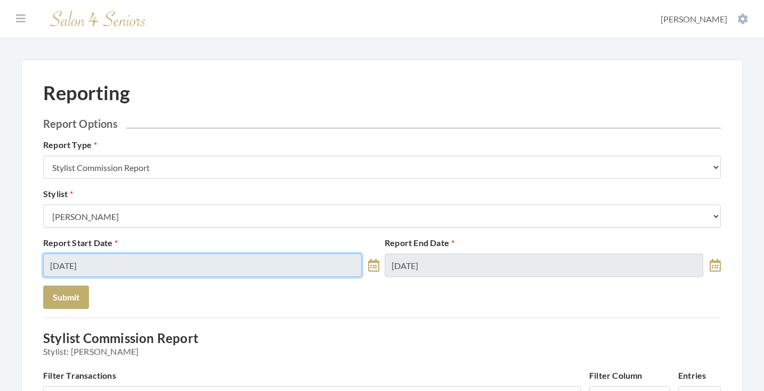
click at [114, 265] on input "[DATE]" at bounding box center [202, 265] width 319 height 23
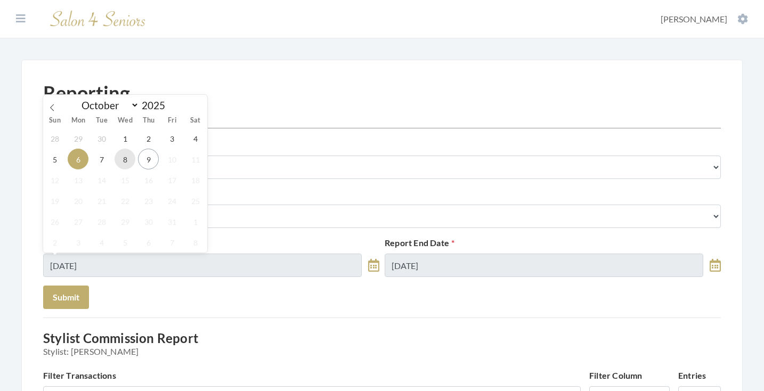
click at [128, 161] on span "8" at bounding box center [125, 159] width 21 height 21
type input "[DATE]"
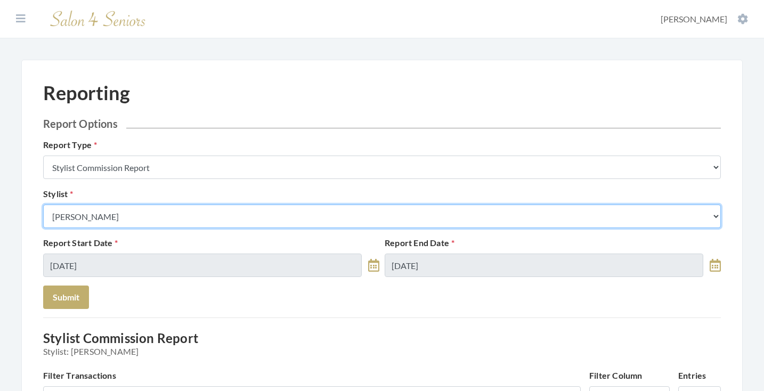
select select "153"
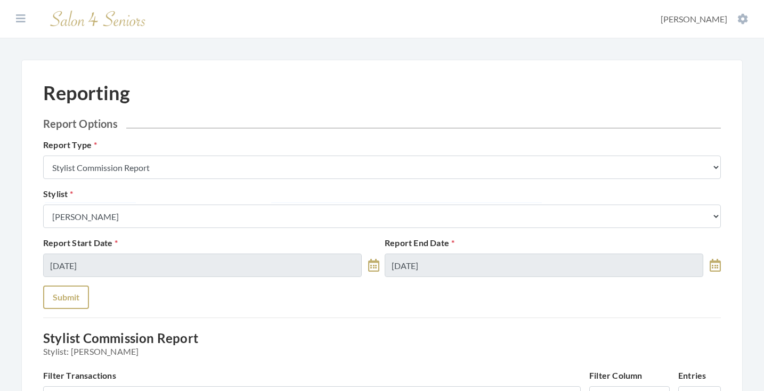
click at [75, 302] on button "Submit" at bounding box center [66, 297] width 46 height 23
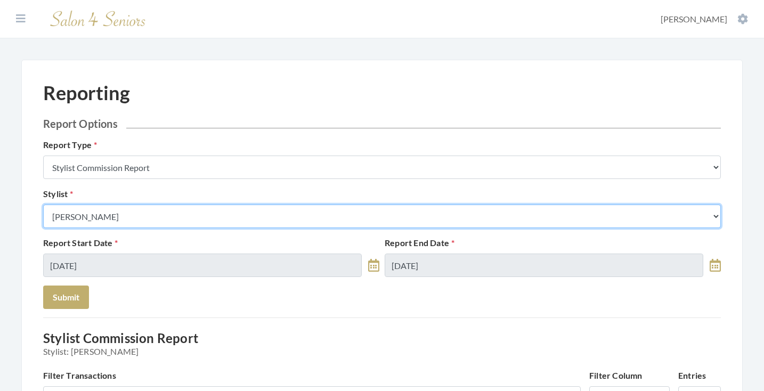
select select "23"
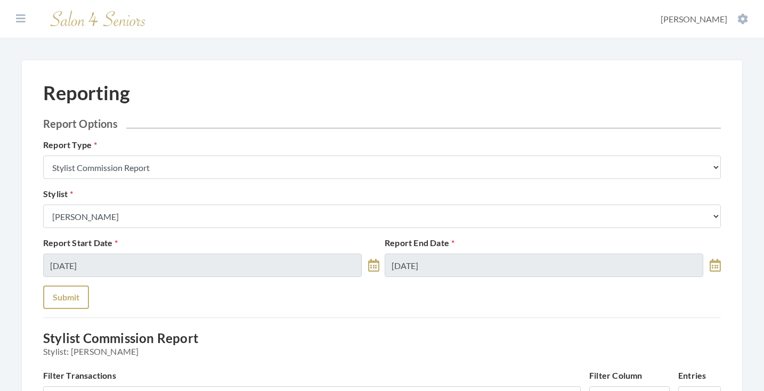
click at [77, 295] on button "Submit" at bounding box center [66, 297] width 46 height 23
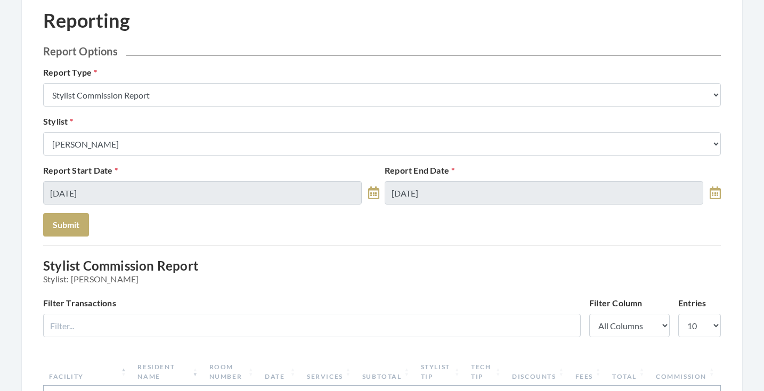
scroll to position [60, 0]
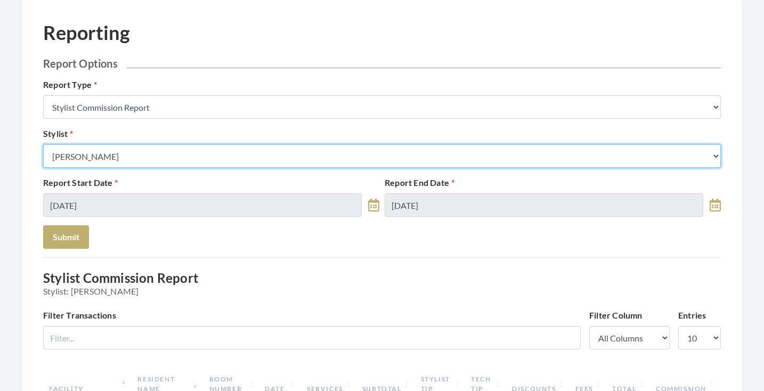
select select "166"
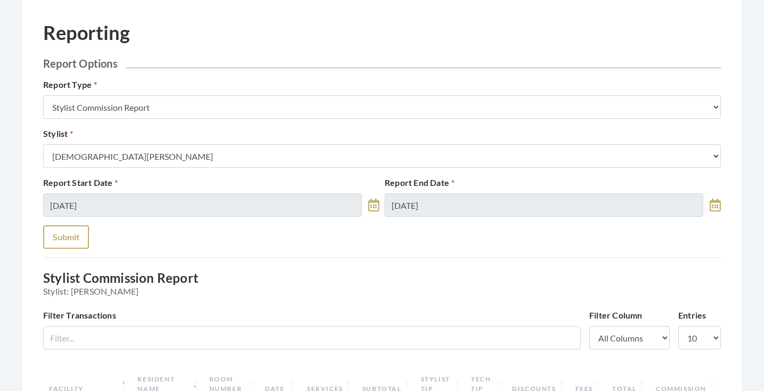
click at [83, 236] on button "Submit" at bounding box center [66, 236] width 46 height 23
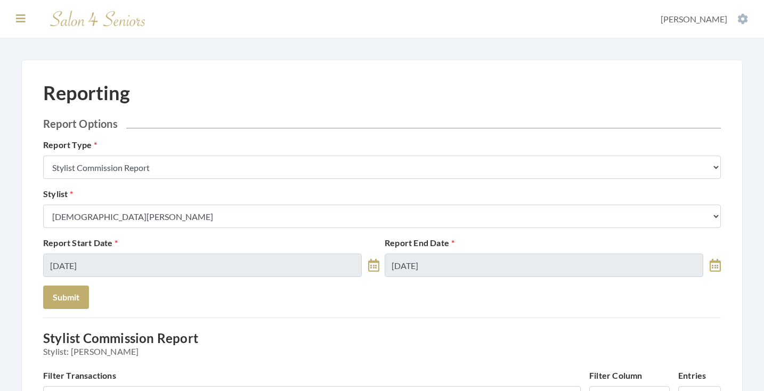
click at [17, 16] on icon at bounding box center [21, 18] width 10 height 11
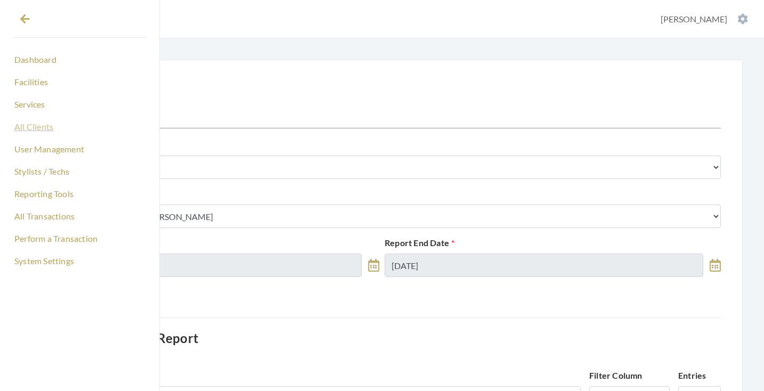
click at [46, 131] on link "All Clients" at bounding box center [80, 127] width 134 height 18
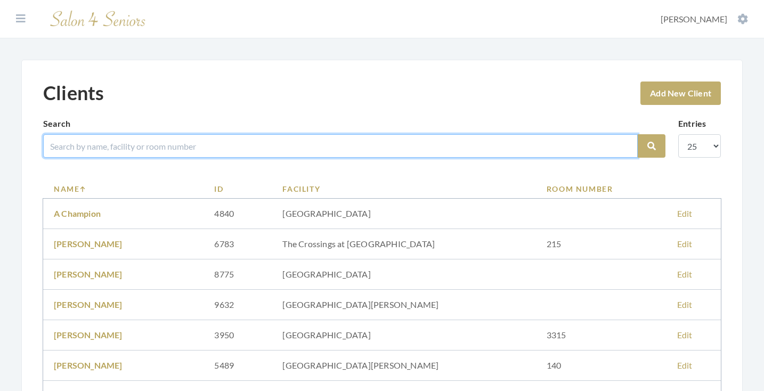
click at [172, 147] on input "search" at bounding box center [340, 145] width 595 height 23
type input "[PERSON_NAME]"
click at [652, 146] on button "Search" at bounding box center [652, 145] width 28 height 23
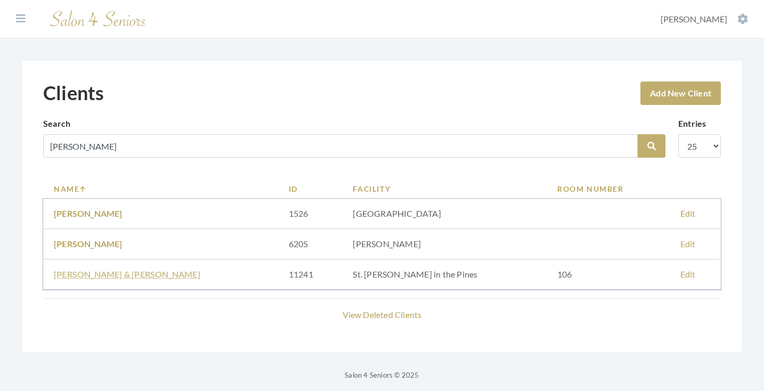
click at [143, 276] on link "[PERSON_NAME] & [PERSON_NAME]" at bounding box center [127, 274] width 147 height 10
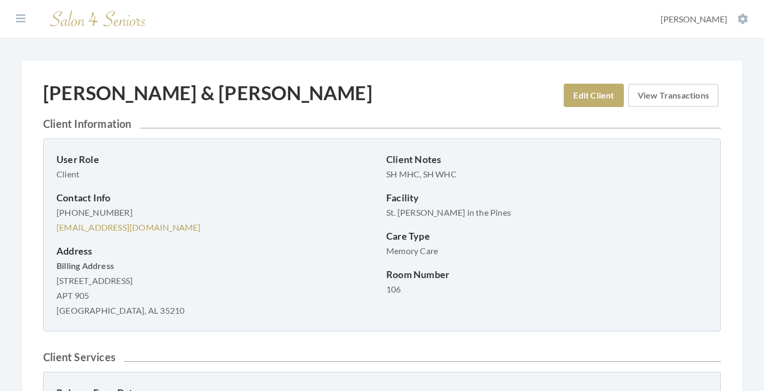
click at [656, 96] on link "View Transactions" at bounding box center [673, 95] width 91 height 23
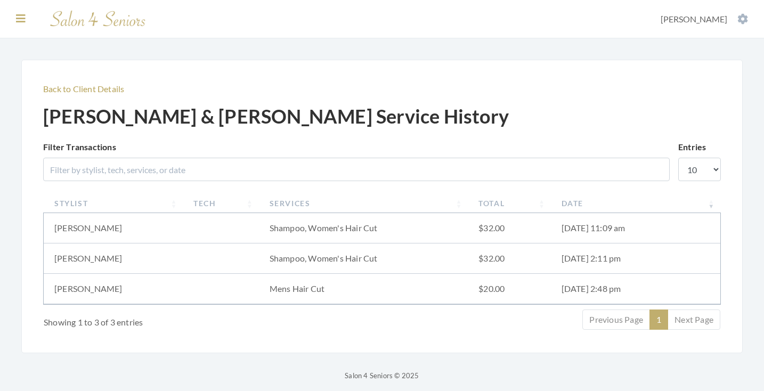
click at [23, 20] on icon at bounding box center [21, 18] width 10 height 11
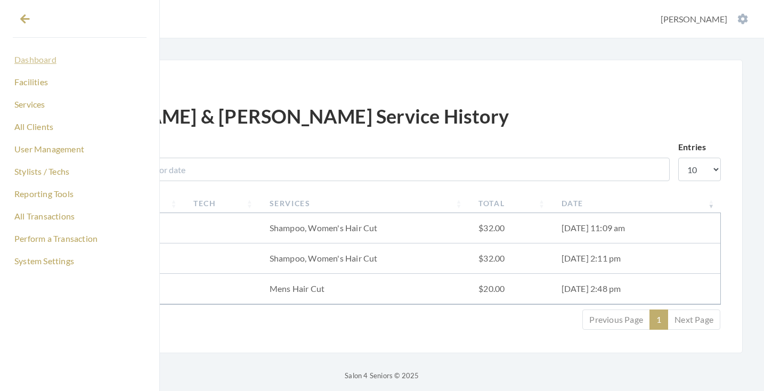
click at [38, 63] on link "Dashboard" at bounding box center [80, 60] width 134 height 18
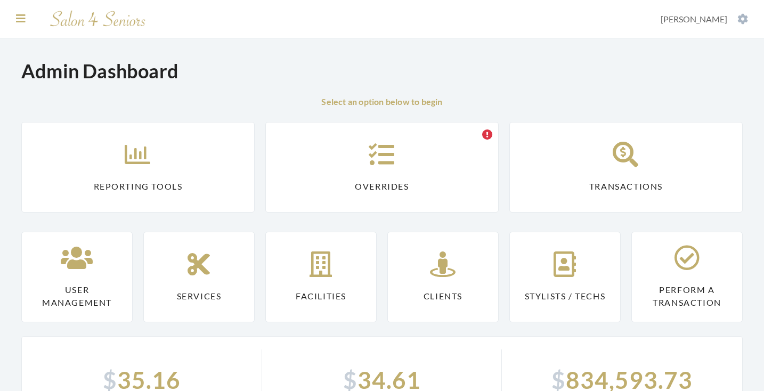
click at [22, 19] on icon at bounding box center [21, 18] width 10 height 11
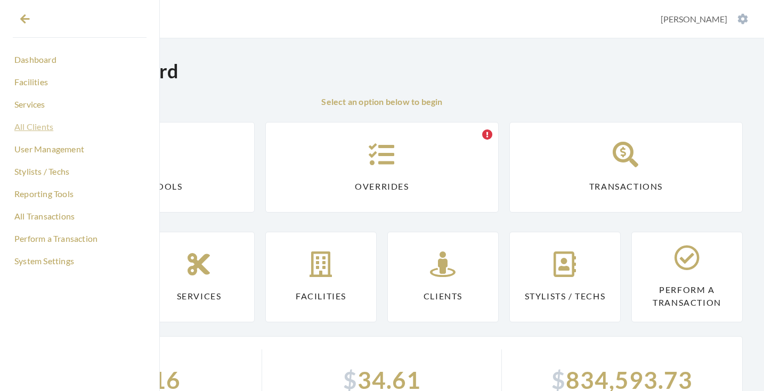
click at [33, 125] on link "All Clients" at bounding box center [80, 127] width 134 height 18
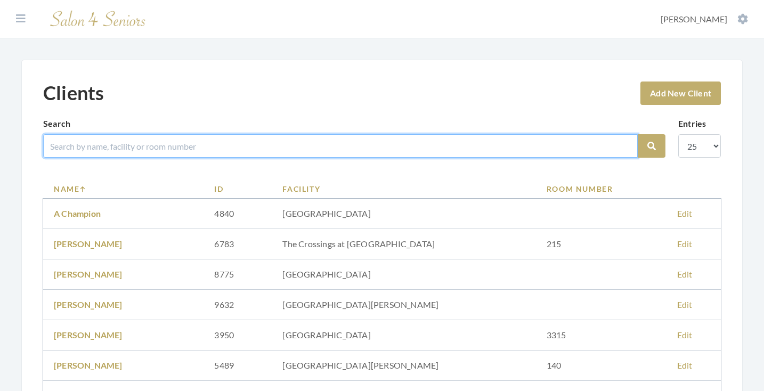
click at [174, 145] on input "search" at bounding box center [340, 145] width 595 height 23
type input "[PERSON_NAME]"
click at [652, 146] on button "Search" at bounding box center [652, 145] width 28 height 23
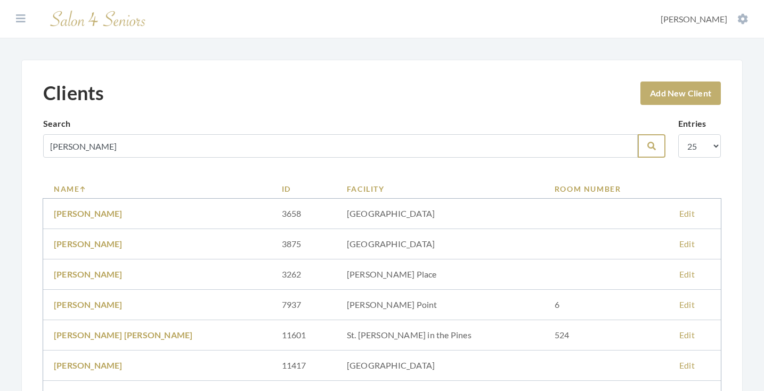
click at [652, 151] on button "Search" at bounding box center [652, 145] width 28 height 23
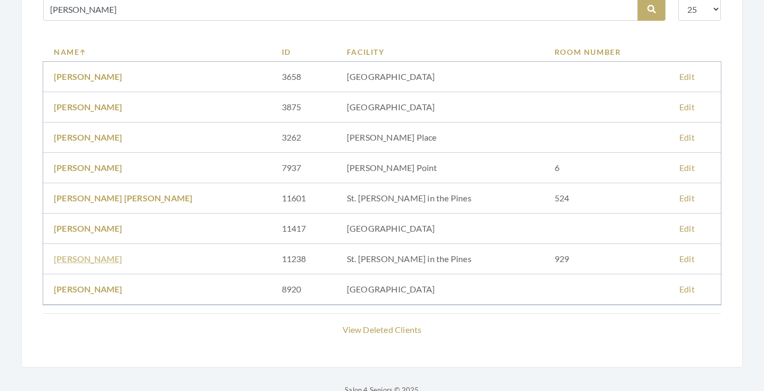
click at [118, 262] on link "RUSSELLEEN HANCE" at bounding box center [88, 259] width 69 height 10
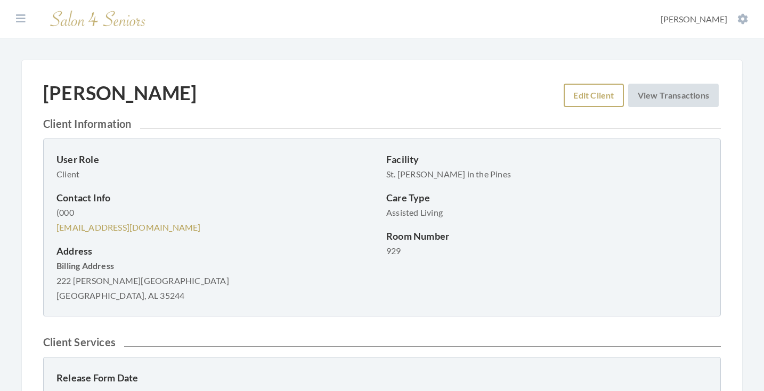
click at [576, 95] on link "Edit Client" at bounding box center [594, 95] width 60 height 23
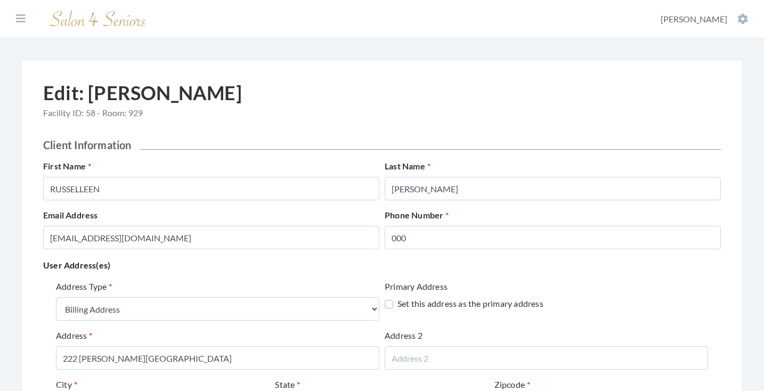
select select "billing"
select select "al"
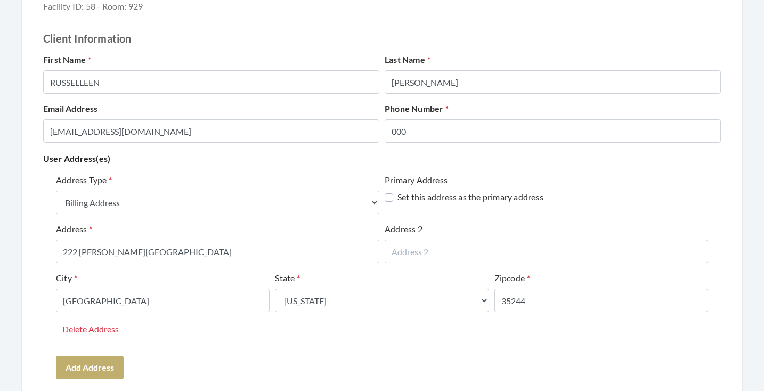
scroll to position [108, 0]
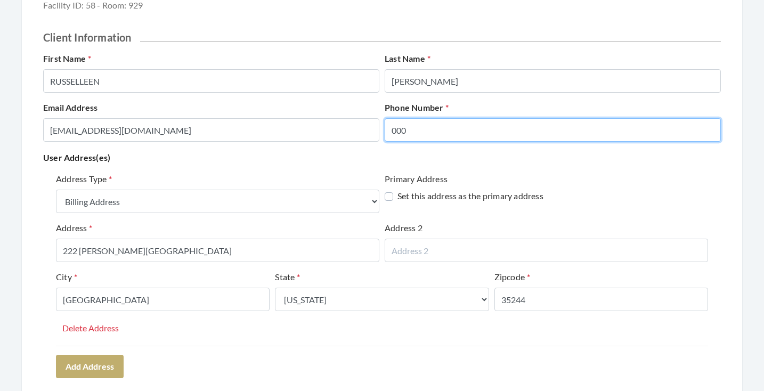
drag, startPoint x: 414, startPoint y: 131, endPoint x: 372, endPoint y: 131, distance: 41.6
type input "0"
type input "2059375695"
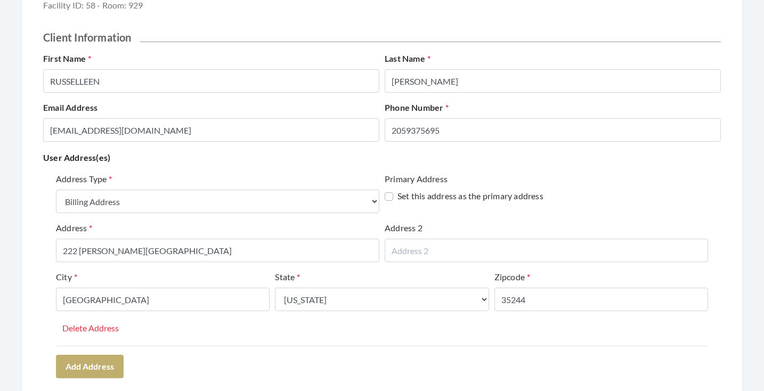
click at [311, 150] on p "User Address(es)" at bounding box center [382, 157] width 678 height 15
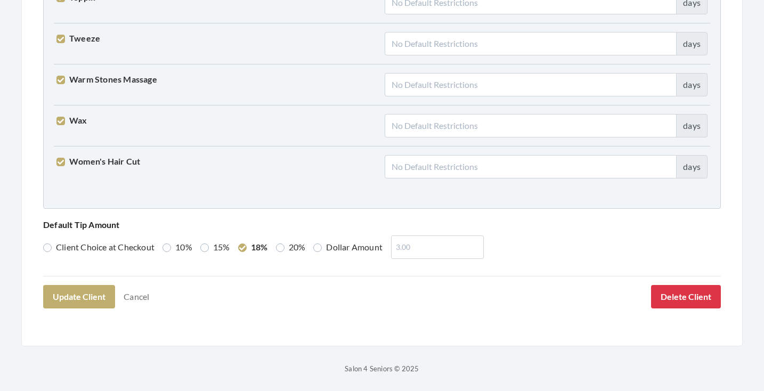
scroll to position [2737, 0]
click at [285, 245] on label "20%" at bounding box center [291, 247] width 30 height 13
radio input "true"
click at [87, 293] on button "Update Client" at bounding box center [79, 297] width 72 height 23
